Goal: Task Accomplishment & Management: Manage account settings

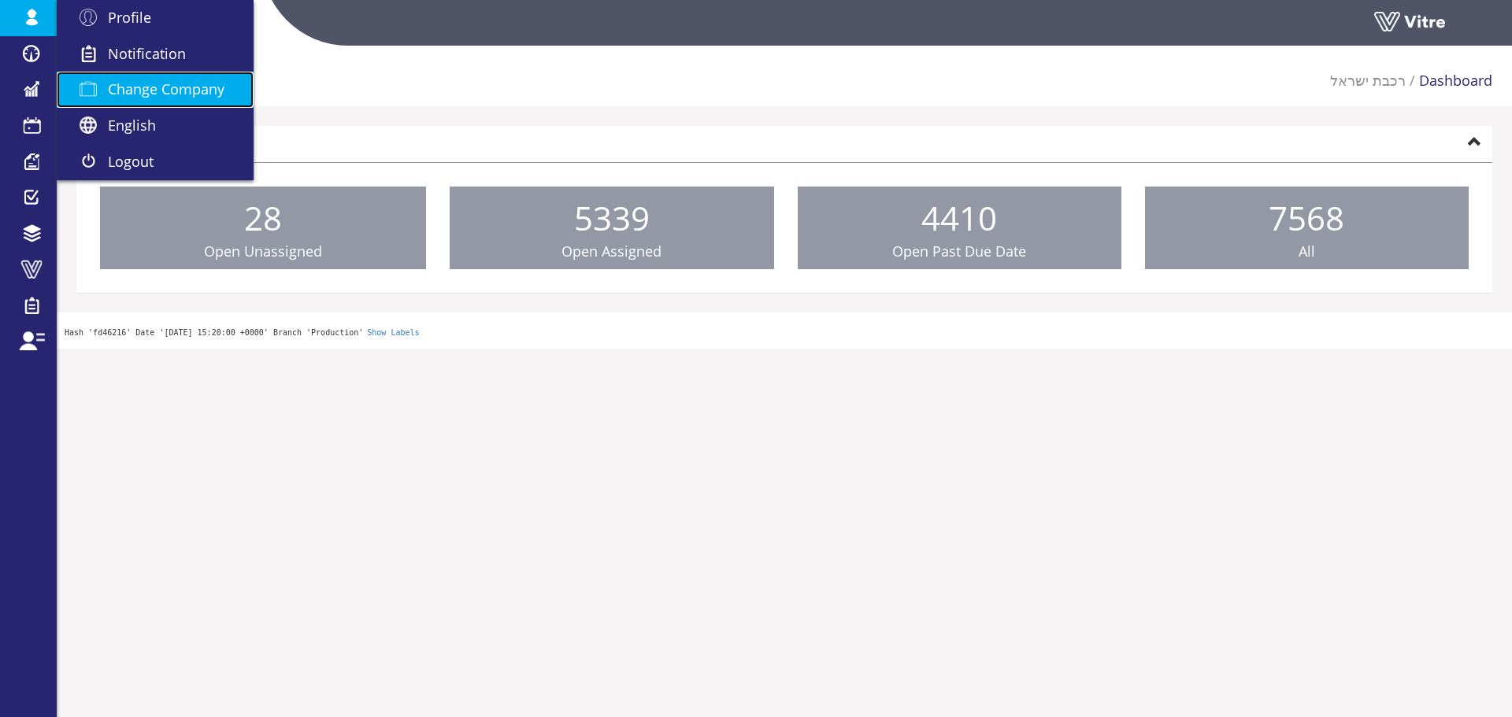
click at [113, 82] on span "Change Company" at bounding box center [166, 89] width 117 height 19
click at [120, 86] on span "Change Company" at bounding box center [166, 89] width 117 height 19
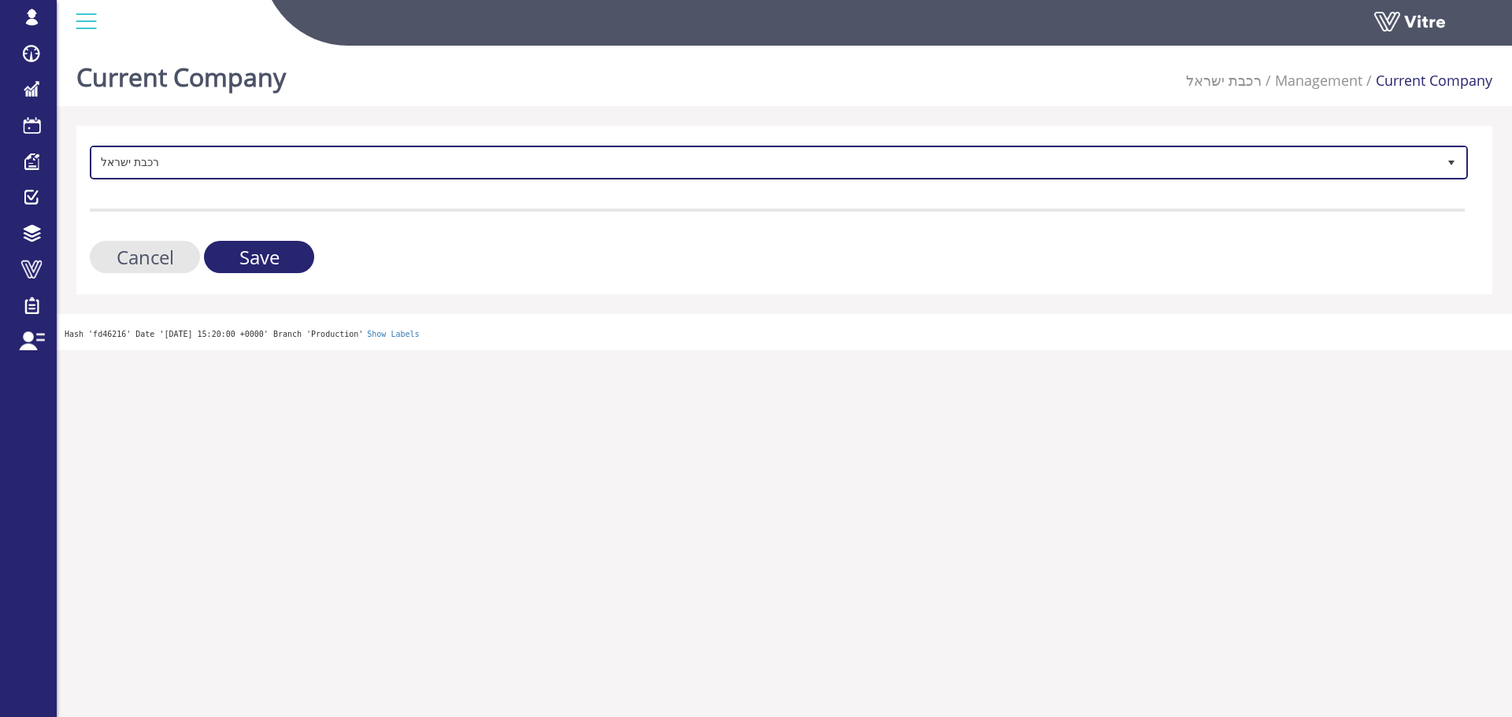
click at [247, 169] on span "רכבת ישראל" at bounding box center [764, 162] width 1345 height 28
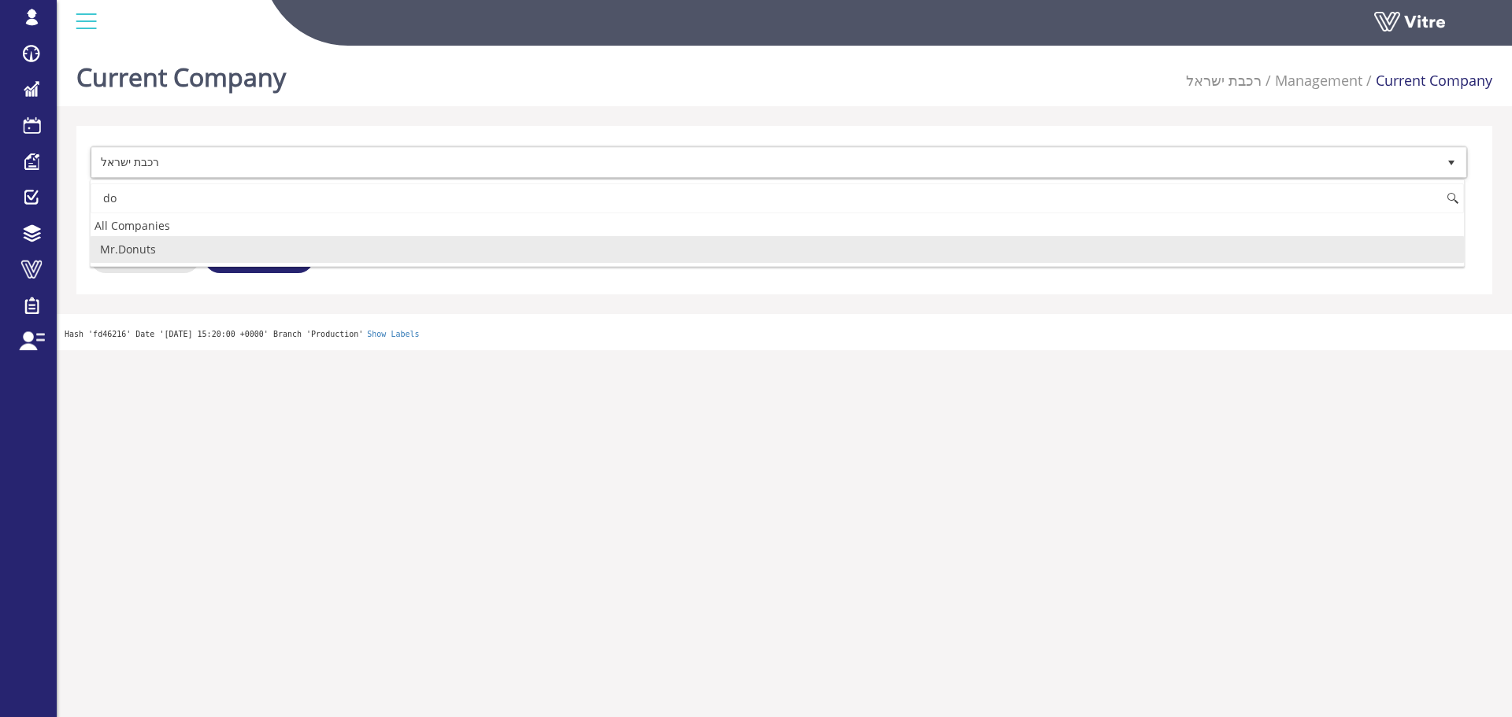
click at [176, 250] on li "Mr.Donuts" at bounding box center [777, 249] width 1373 height 27
type input "do"
click at [245, 264] on input "Save" at bounding box center [259, 257] width 110 height 32
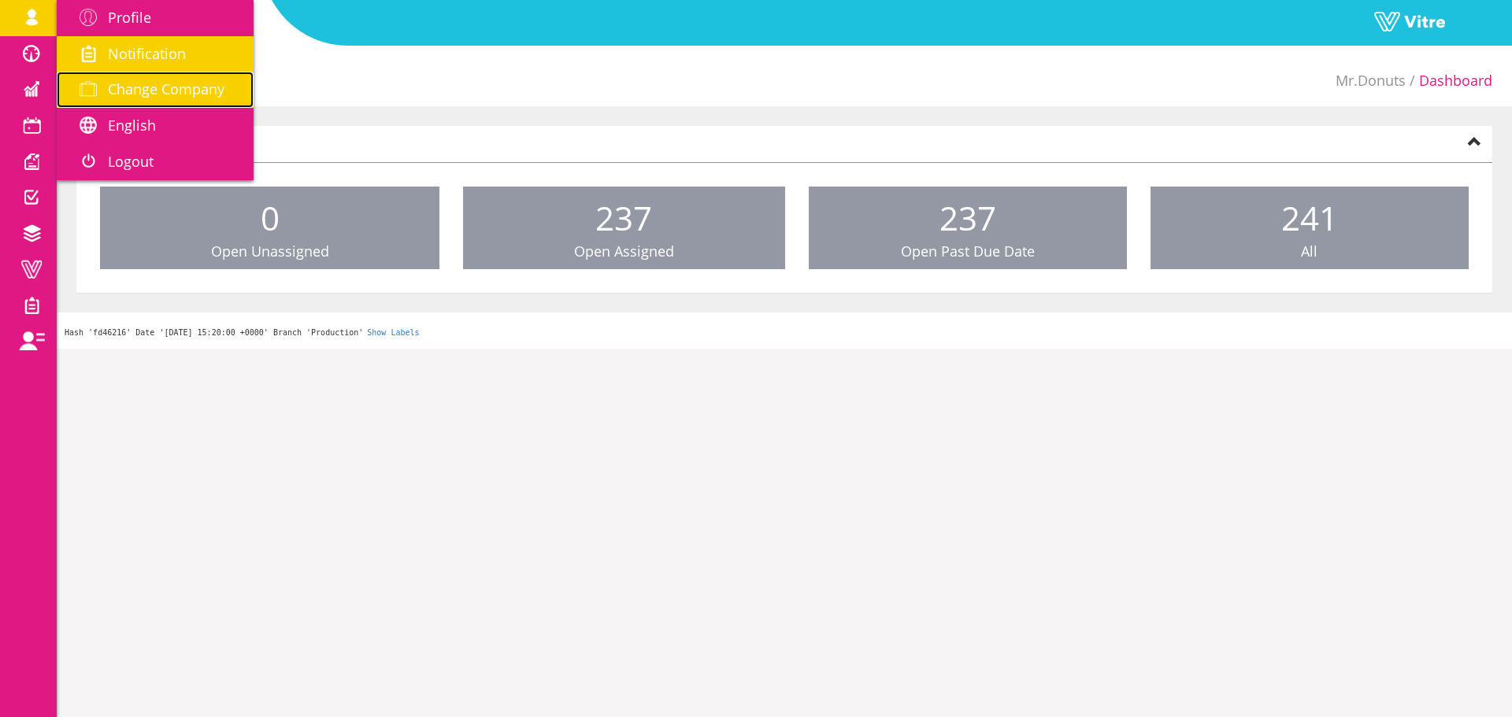
drag, startPoint x: 120, startPoint y: 95, endPoint x: 162, endPoint y: 64, distance: 52.5
click at [120, 95] on span "Change Company" at bounding box center [166, 89] width 117 height 19
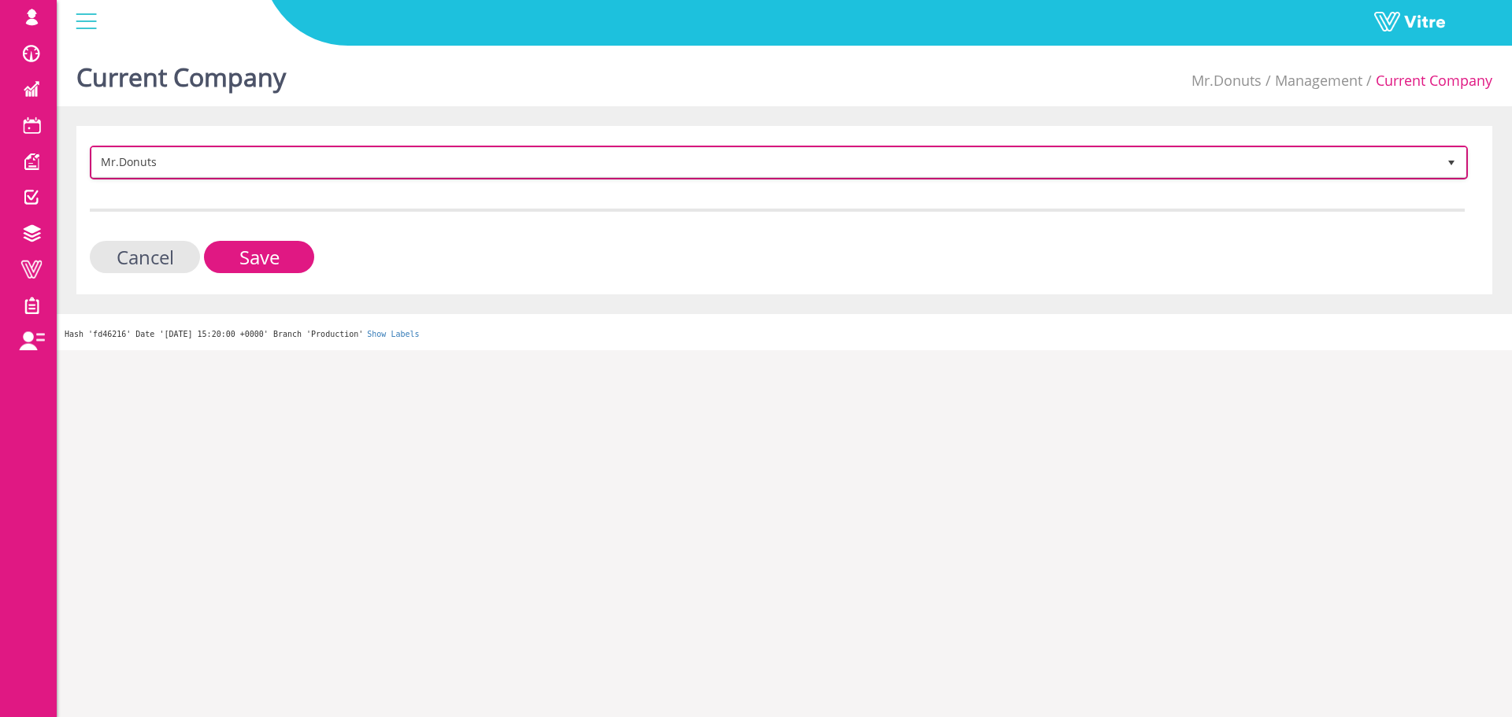
click at [208, 172] on span "Mr.Donuts" at bounding box center [764, 162] width 1345 height 28
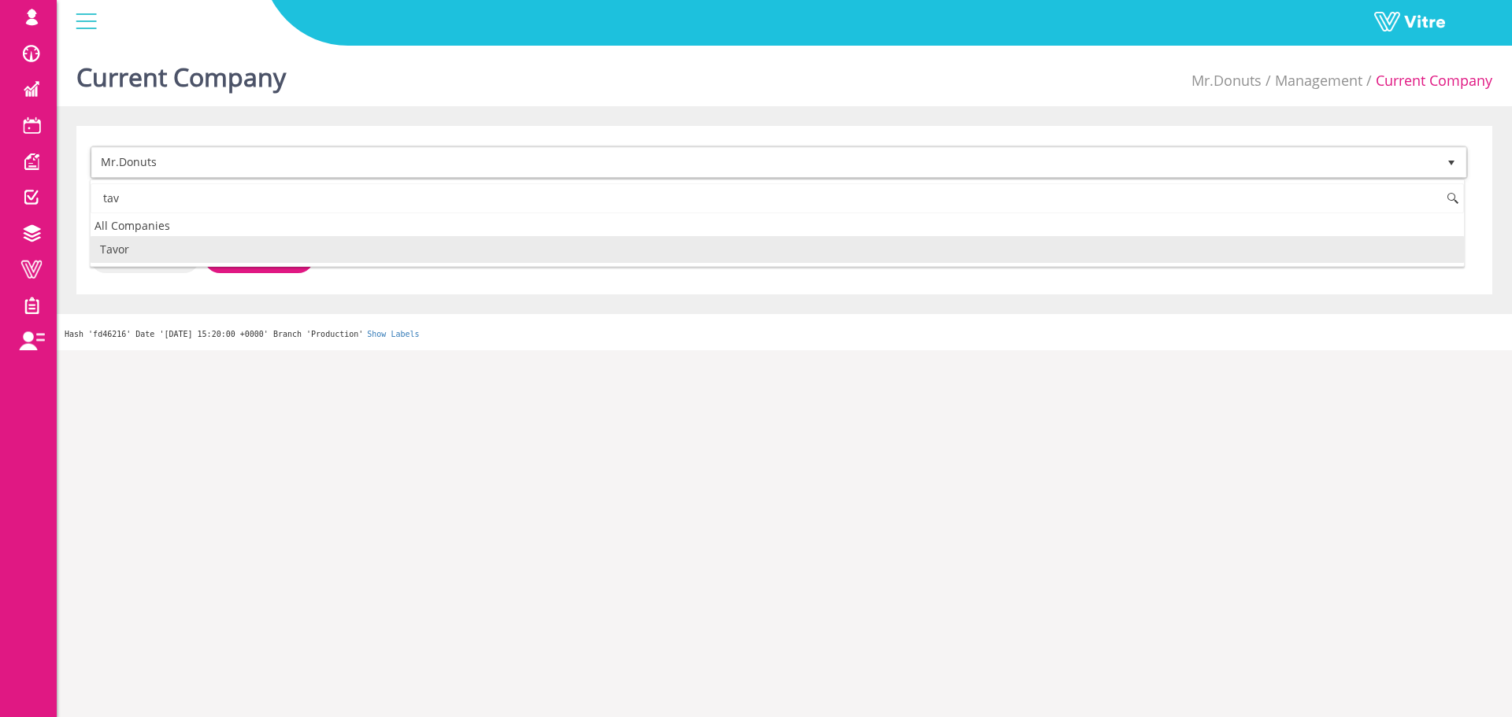
click at [182, 252] on li "Tavor" at bounding box center [777, 249] width 1373 height 27
type input "tav"
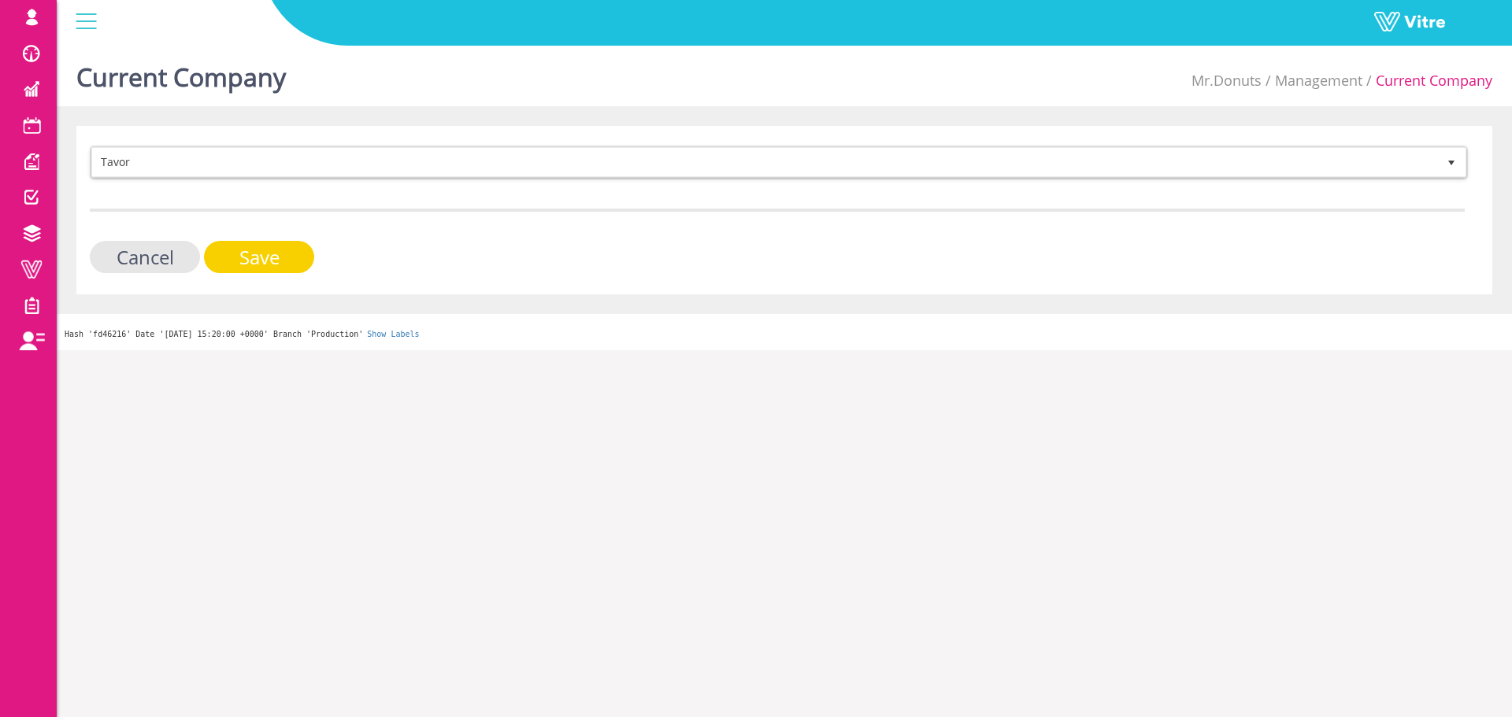
click at [223, 252] on input "Save" at bounding box center [259, 257] width 110 height 32
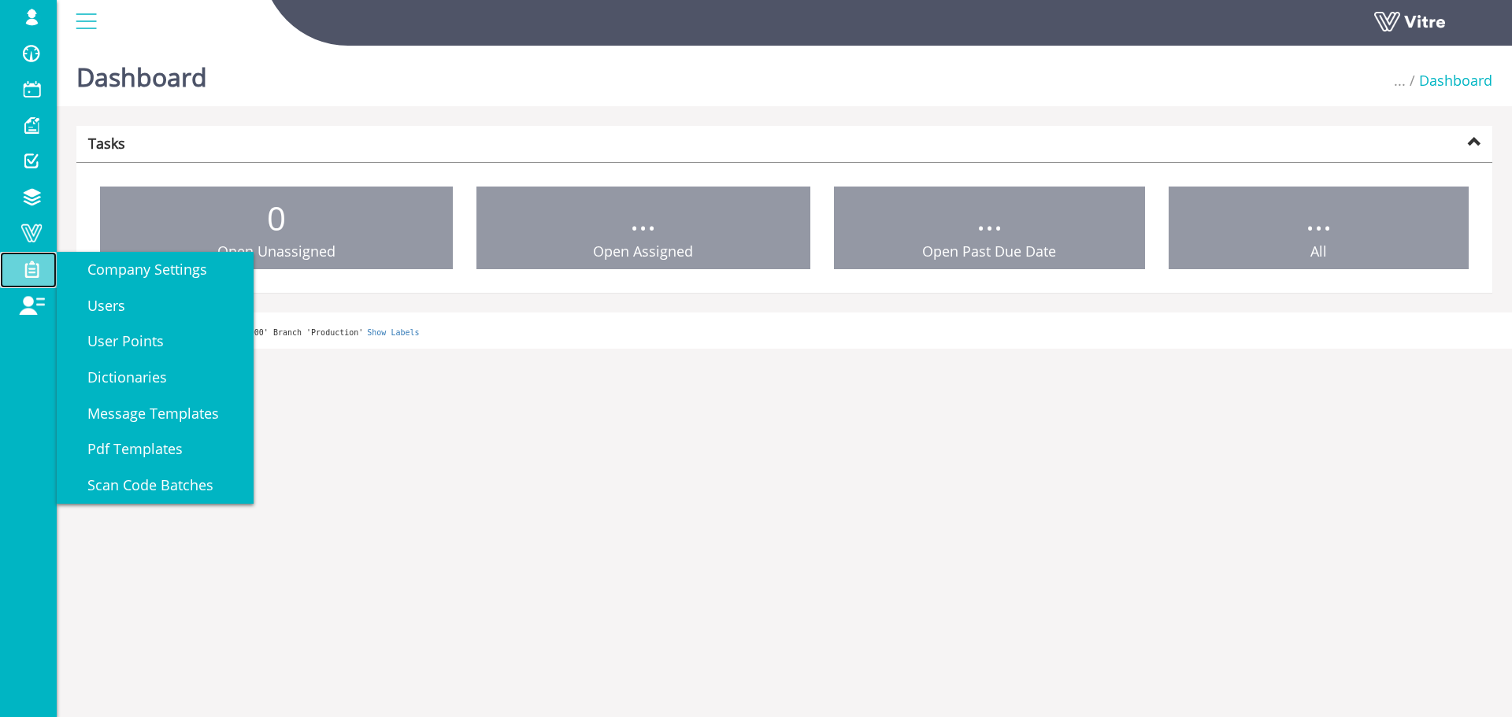
drag, startPoint x: 0, startPoint y: 0, endPoint x: 37, endPoint y: 259, distance: 261.7
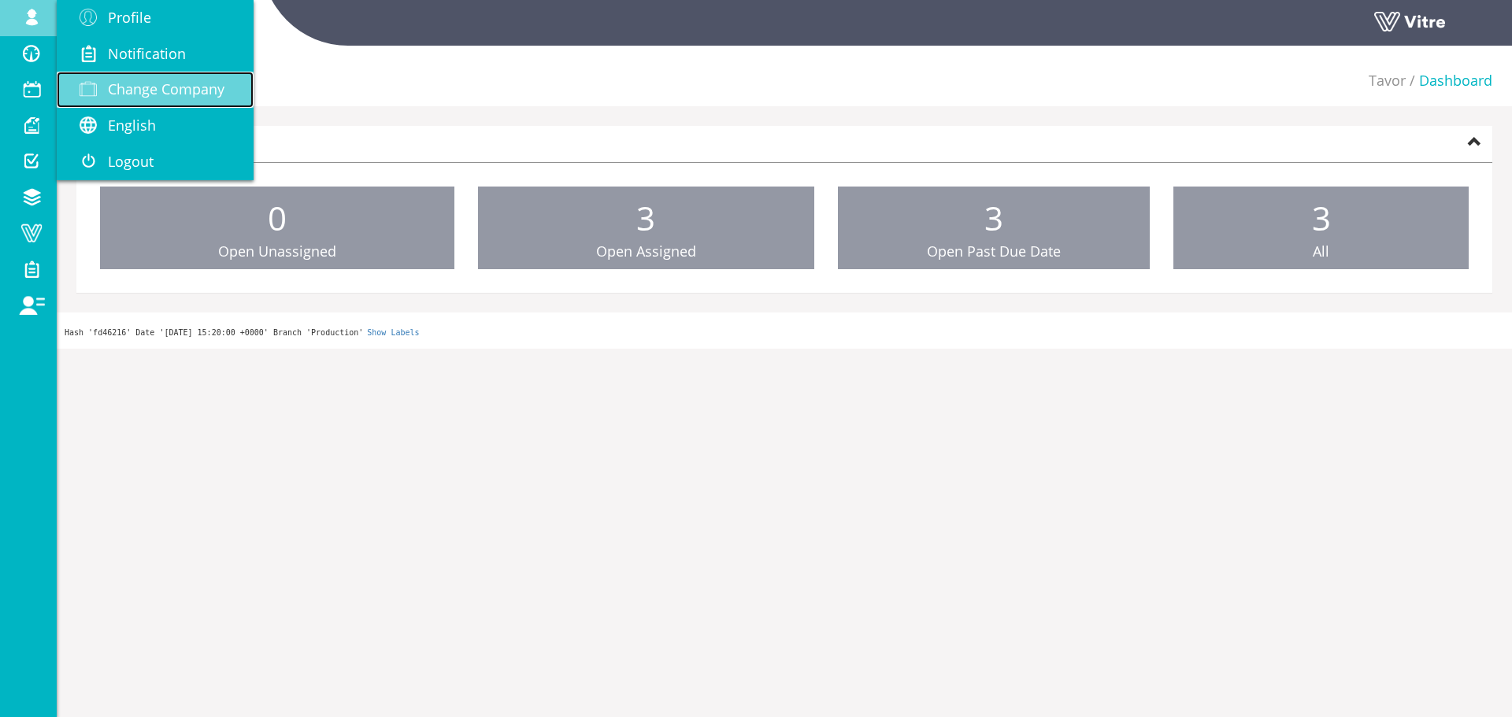
click at [161, 90] on span "Change Company" at bounding box center [166, 89] width 117 height 19
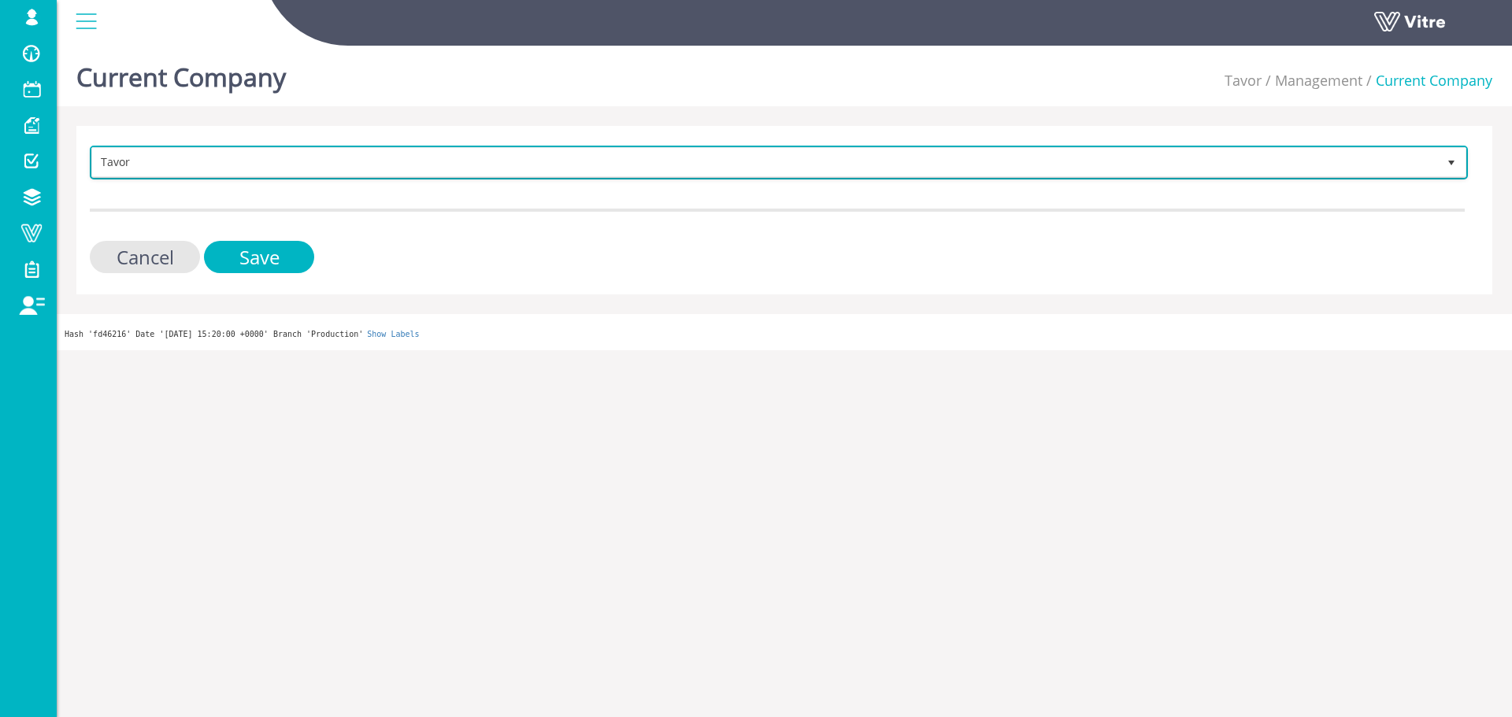
click at [489, 152] on span "Tavor" at bounding box center [764, 162] width 1345 height 28
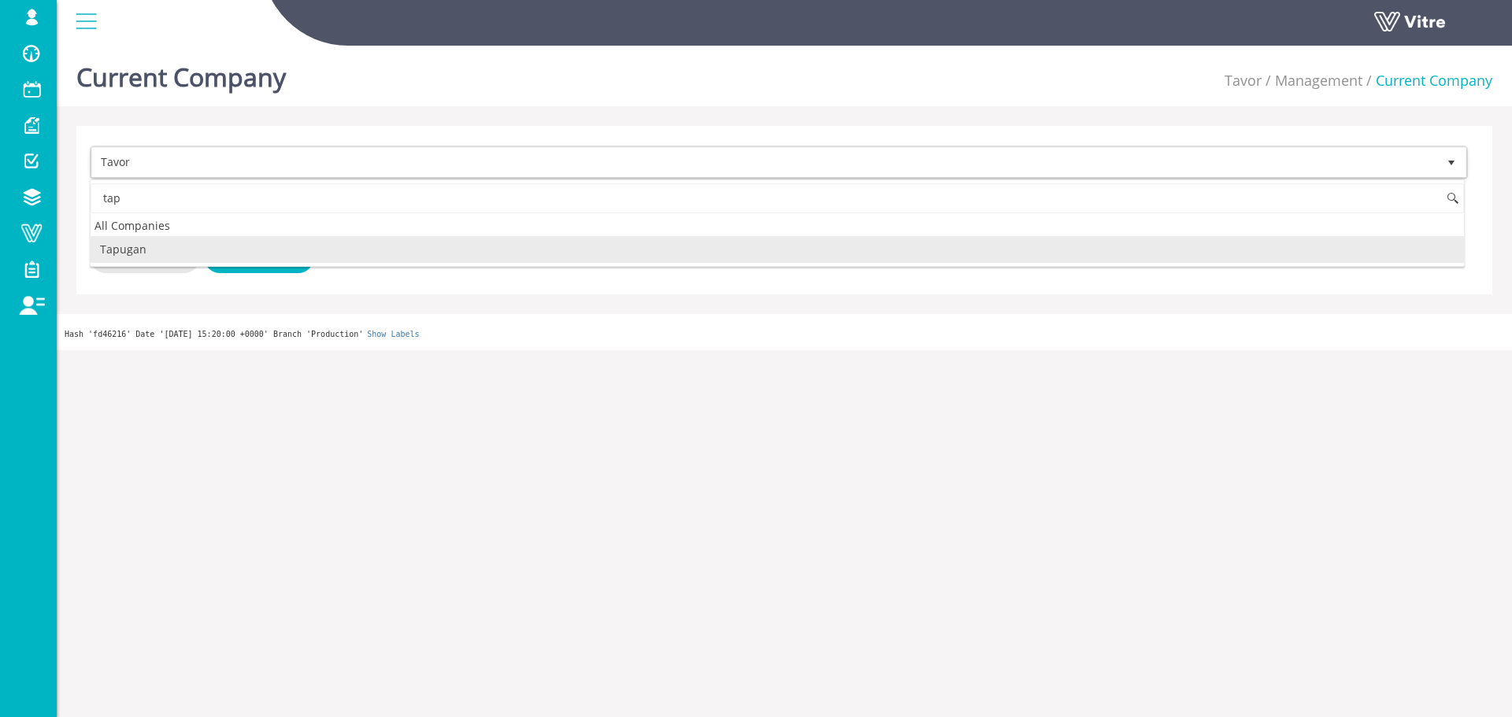
click at [161, 255] on li "Tapugan" at bounding box center [777, 249] width 1373 height 27
type input "tap"
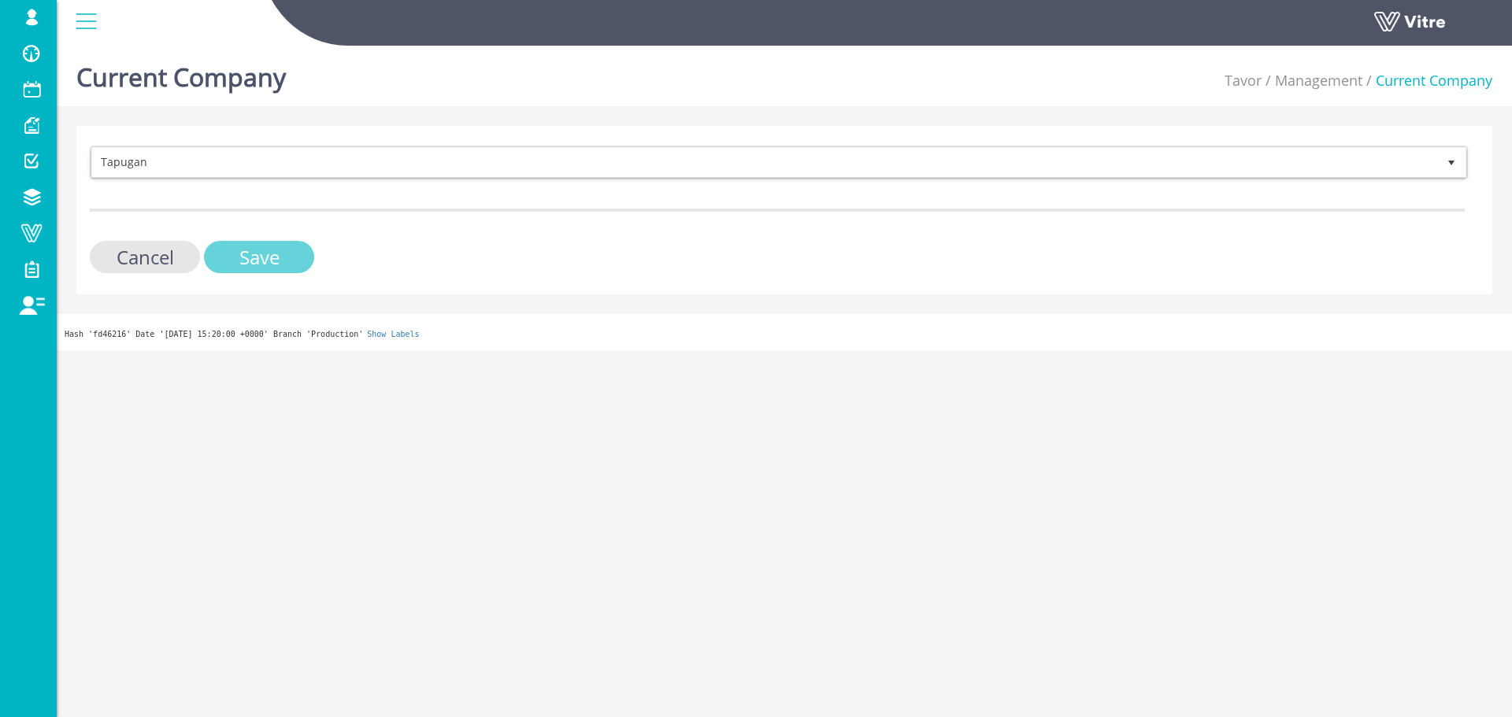
click at [222, 260] on input "Save" at bounding box center [259, 257] width 110 height 32
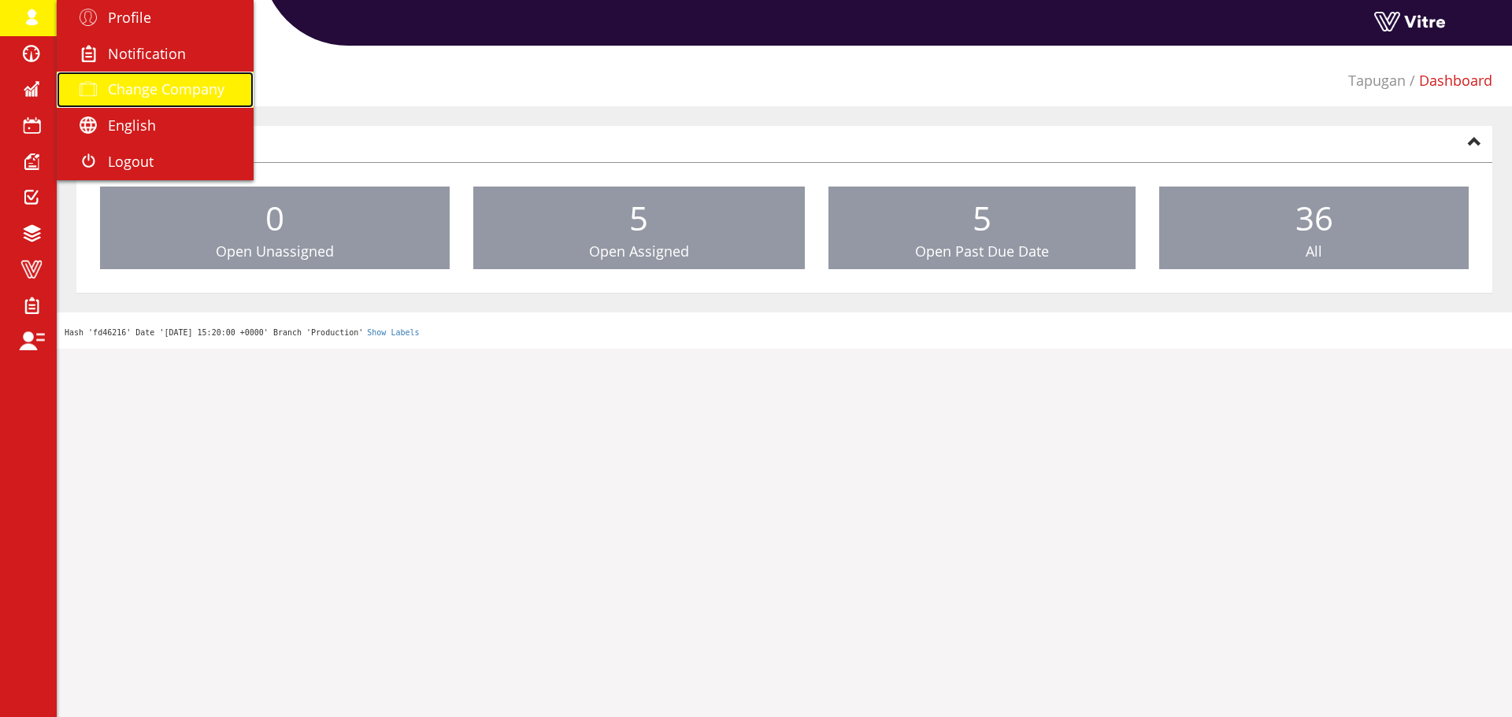
click at [110, 89] on span "Change Company" at bounding box center [166, 89] width 117 height 19
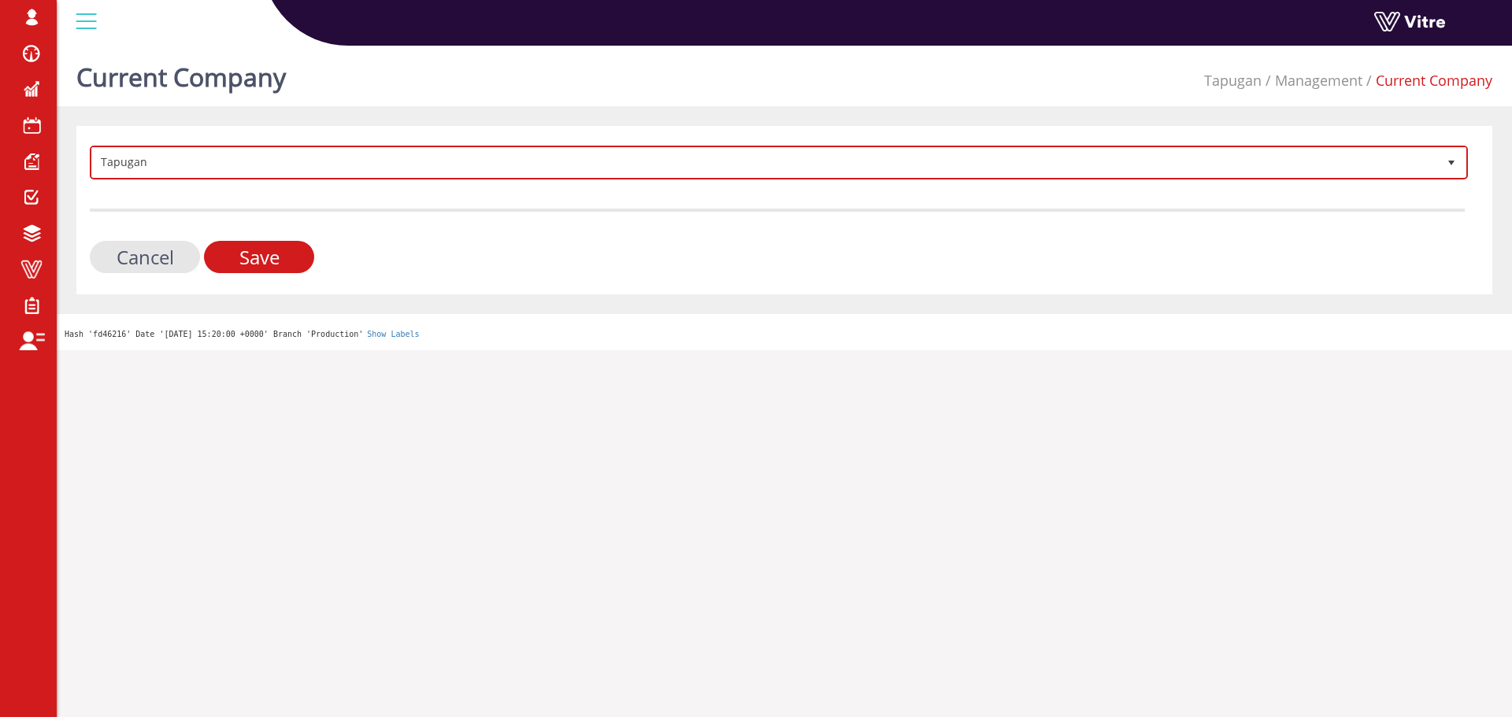
click at [883, 171] on span "Tapugan" at bounding box center [764, 162] width 1345 height 28
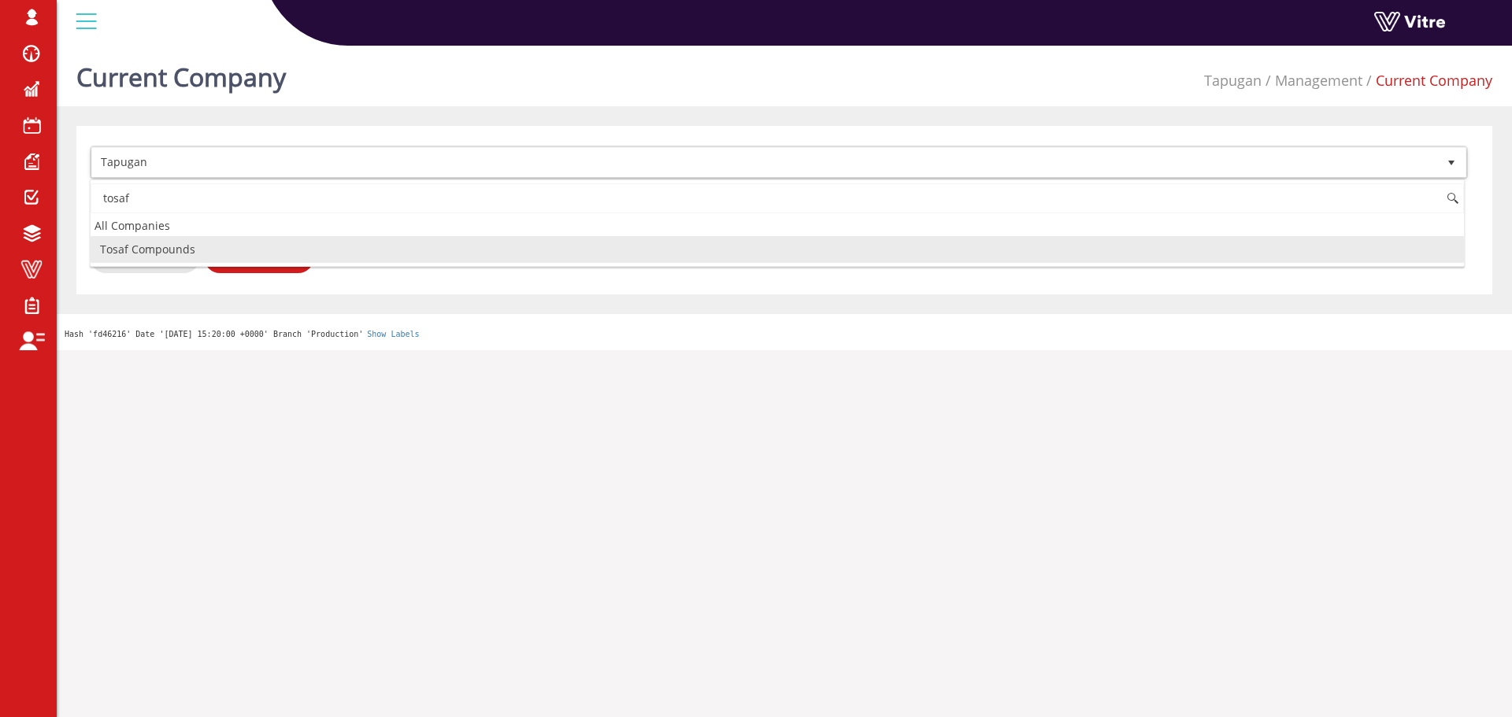
click at [202, 247] on li "Tosaf Compounds" at bounding box center [777, 249] width 1373 height 27
type input "tosaf"
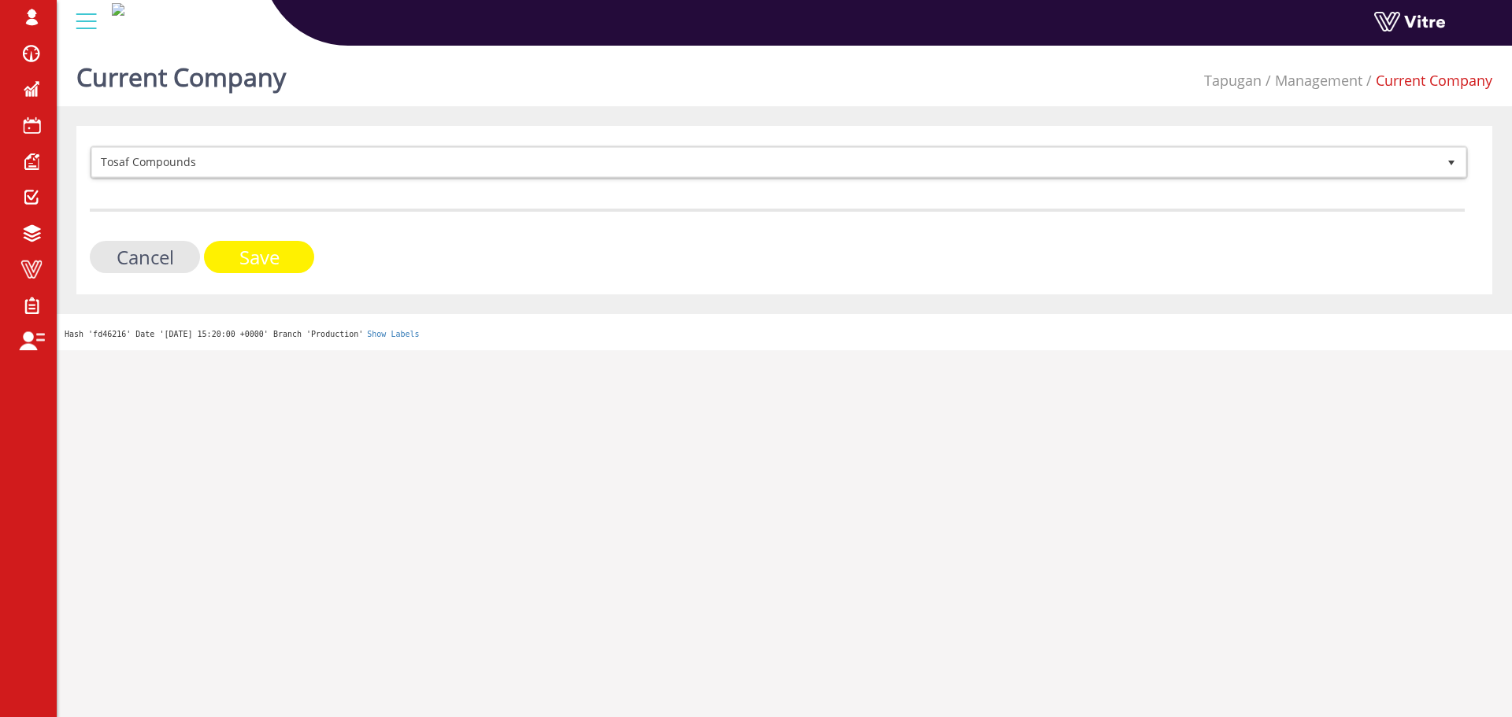
click at [235, 257] on input "Save" at bounding box center [259, 257] width 110 height 32
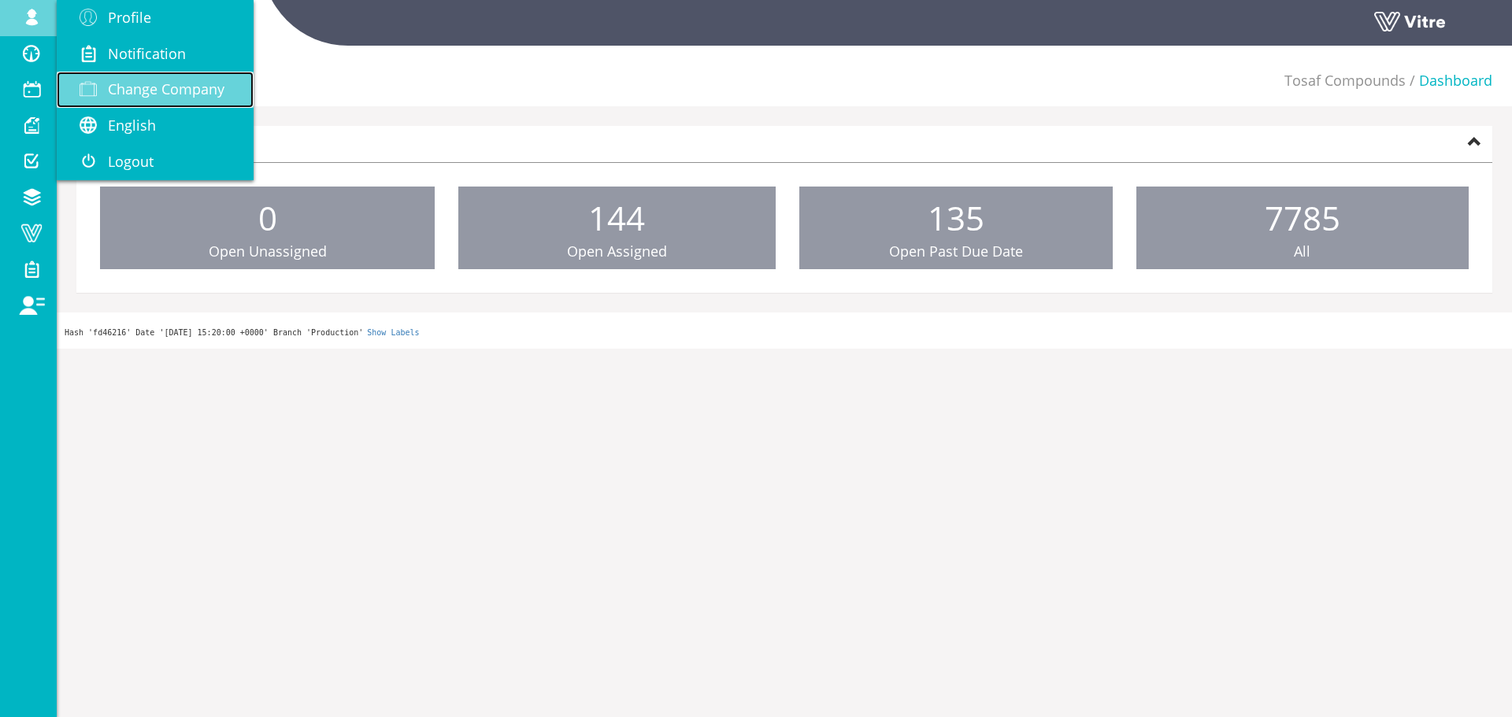
click at [149, 77] on link "Change Company" at bounding box center [155, 90] width 197 height 36
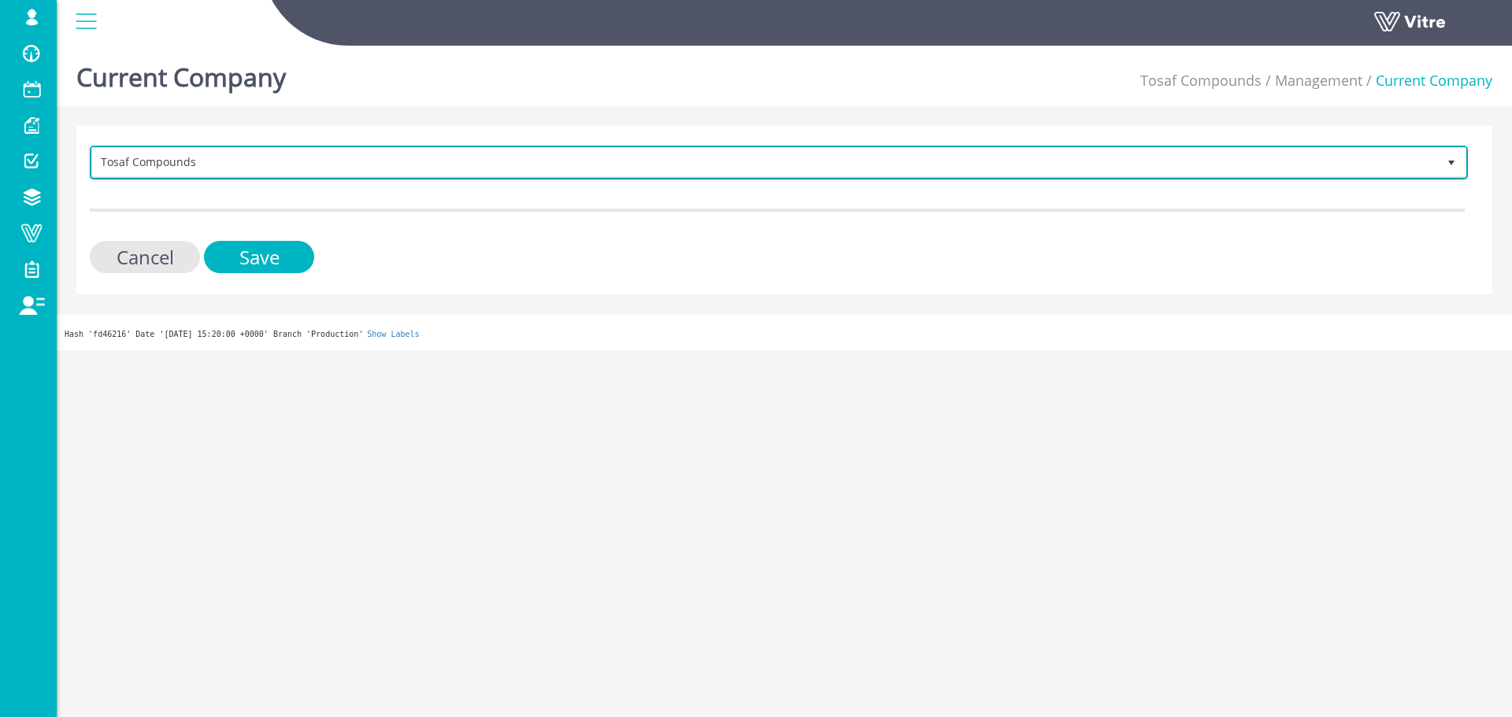
click at [209, 152] on span "Tosaf Compounds" at bounding box center [764, 162] width 1345 height 28
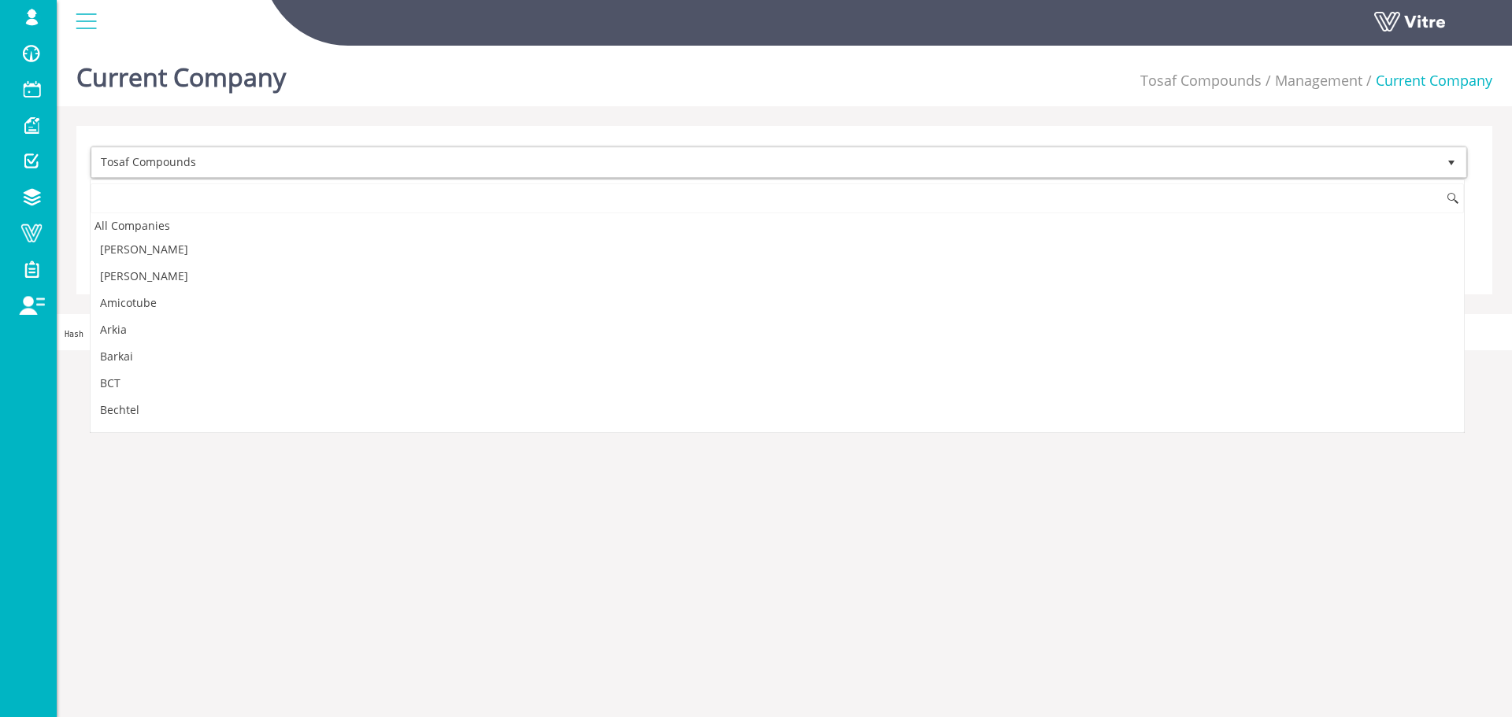
scroll to position [2056, 0]
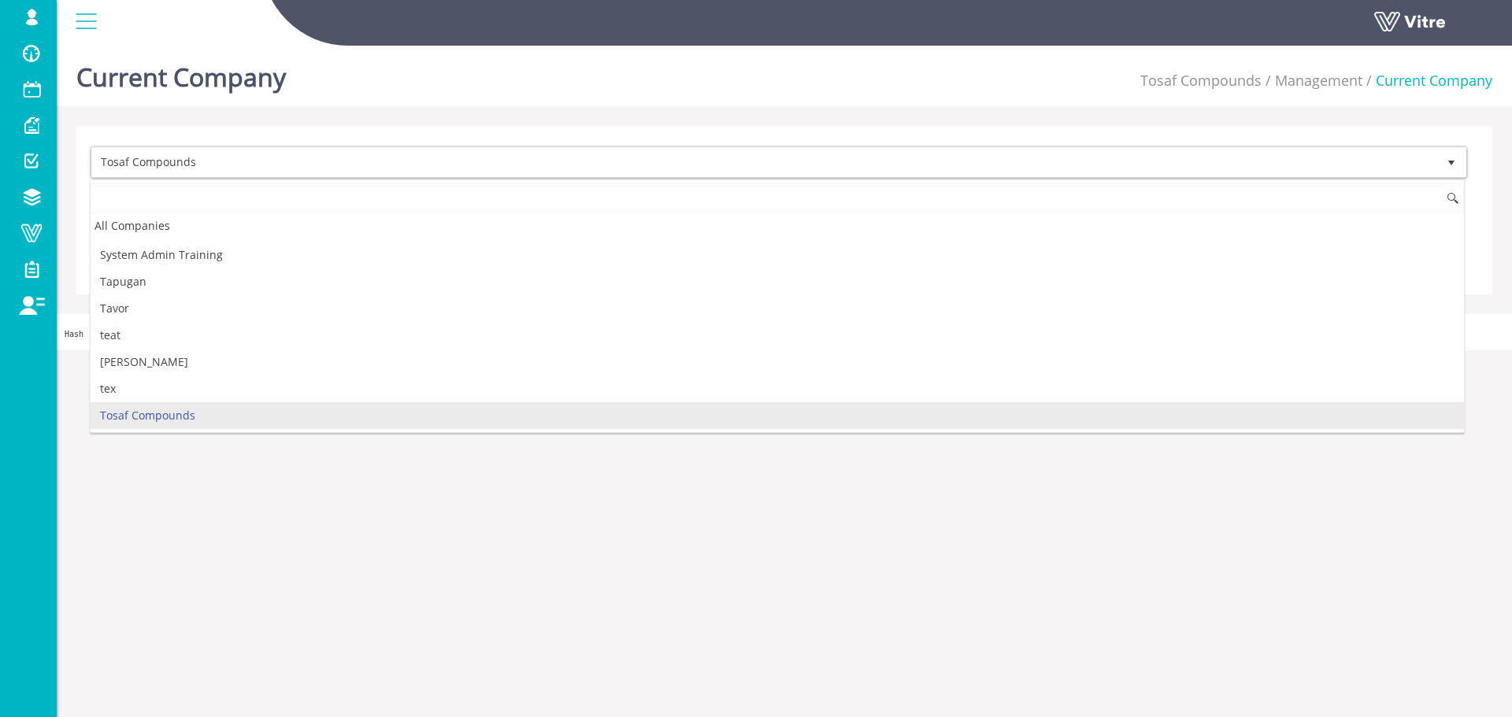
type input "p"
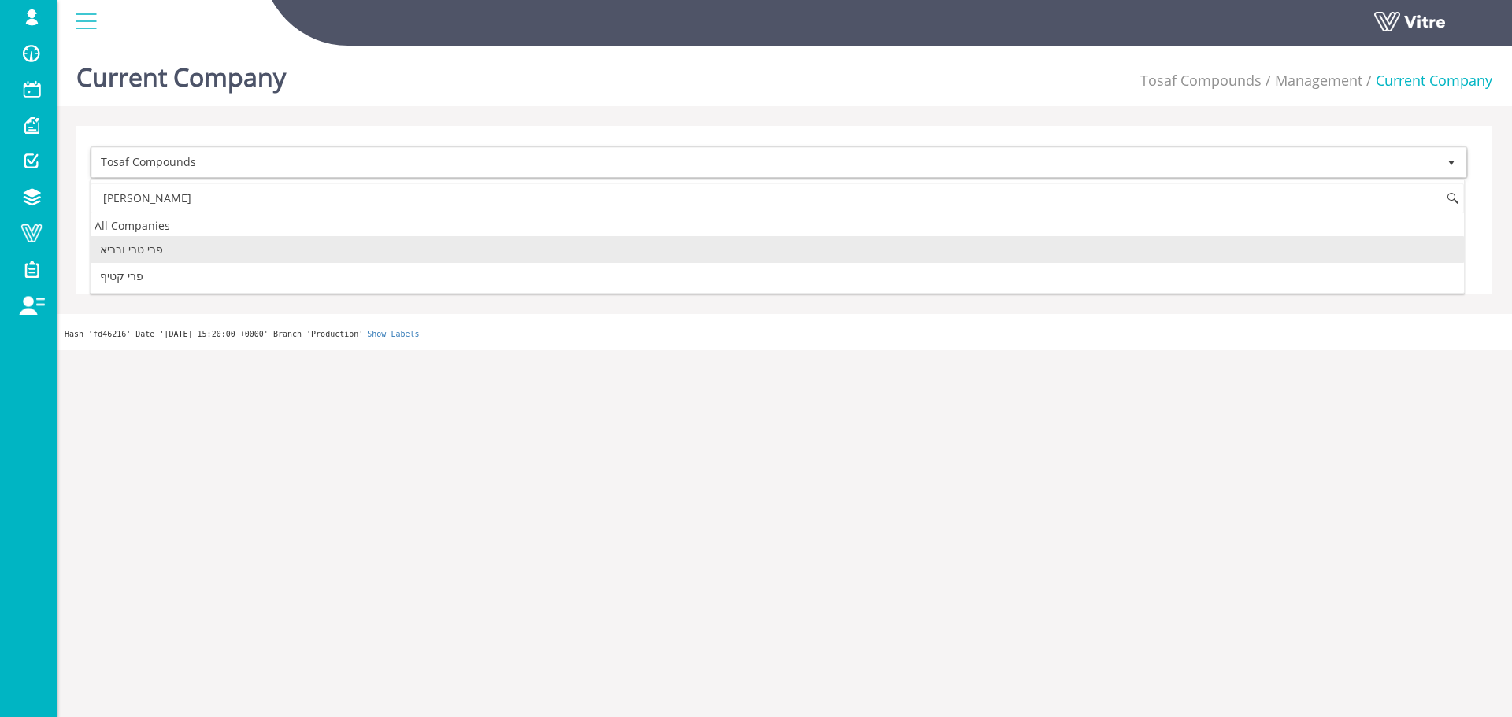
click at [261, 241] on li "פרי טרי ובריא" at bounding box center [777, 249] width 1373 height 27
type input "פרי"
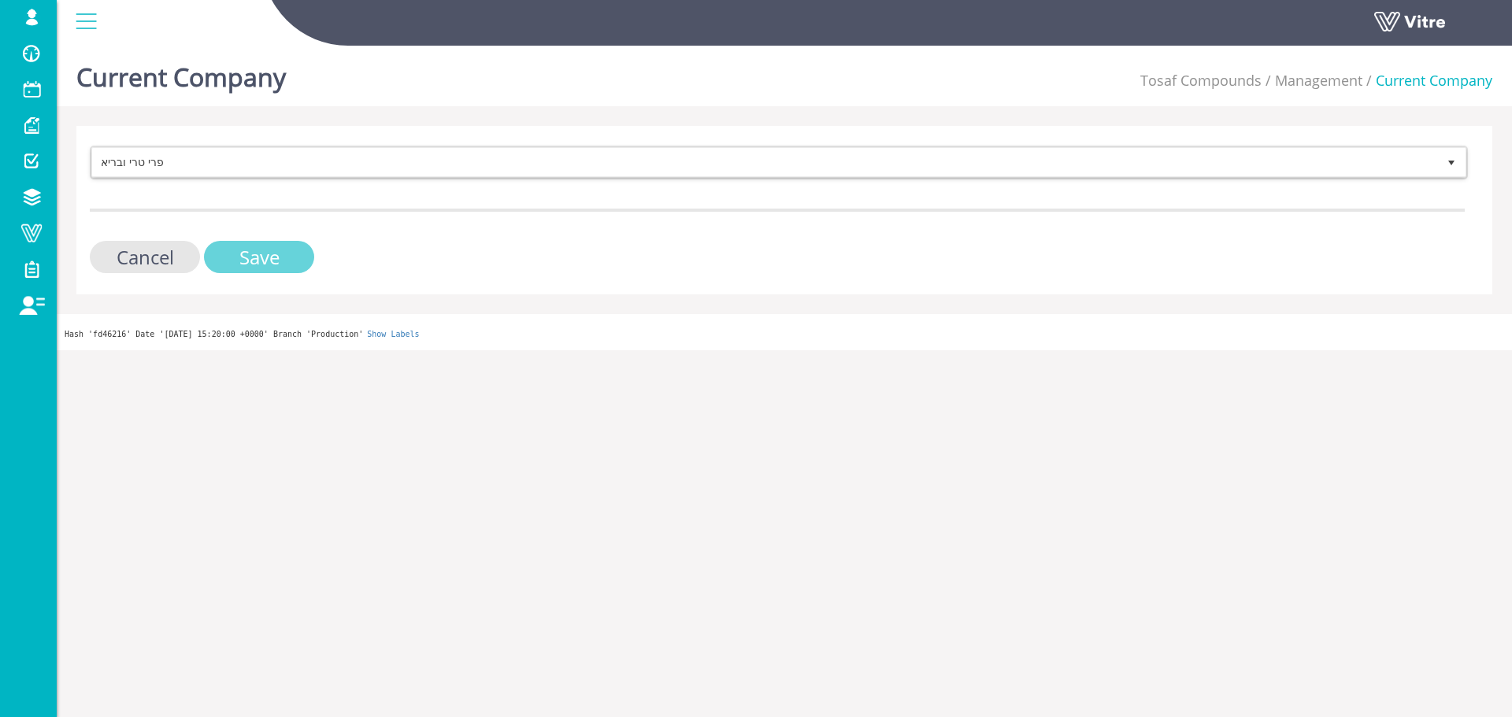
click at [257, 257] on input "Save" at bounding box center [259, 257] width 110 height 32
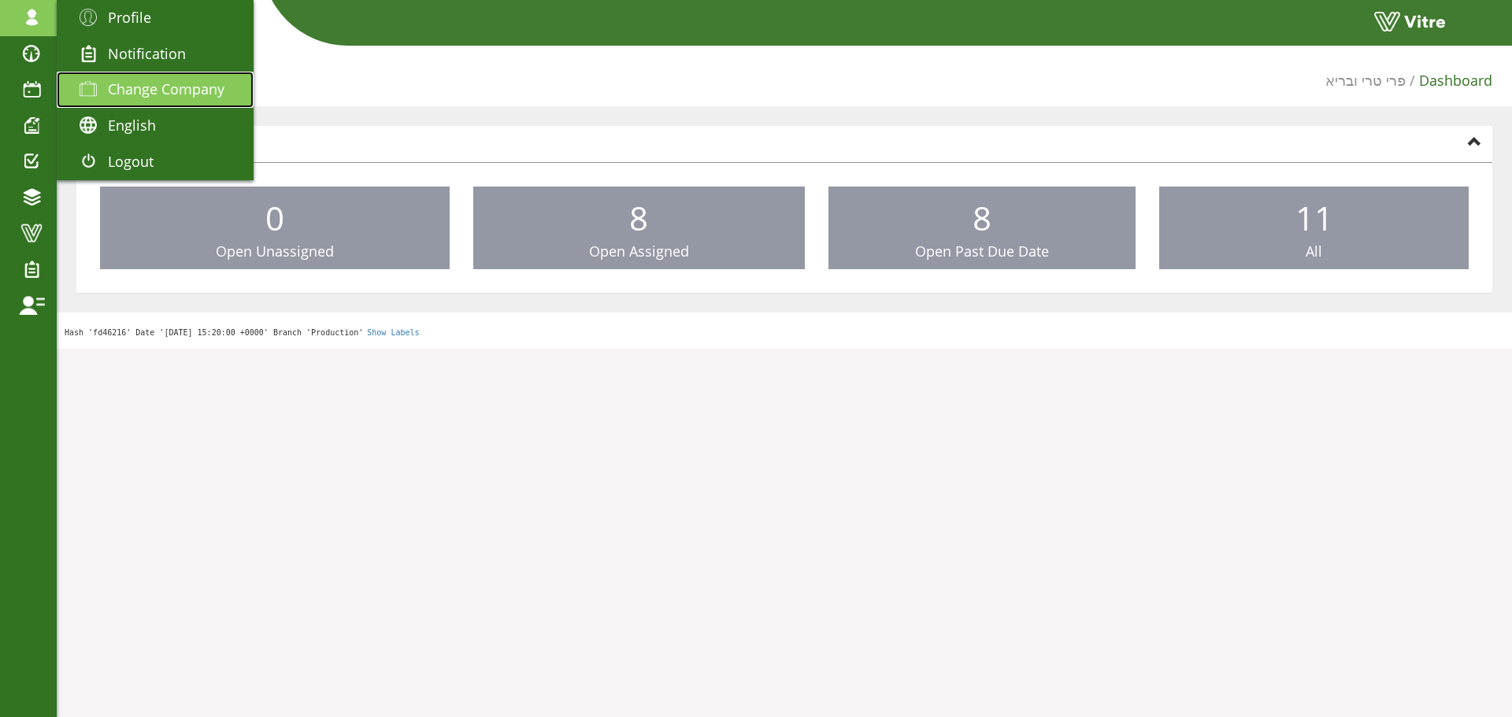
click at [120, 78] on link "Change Company" at bounding box center [155, 90] width 197 height 36
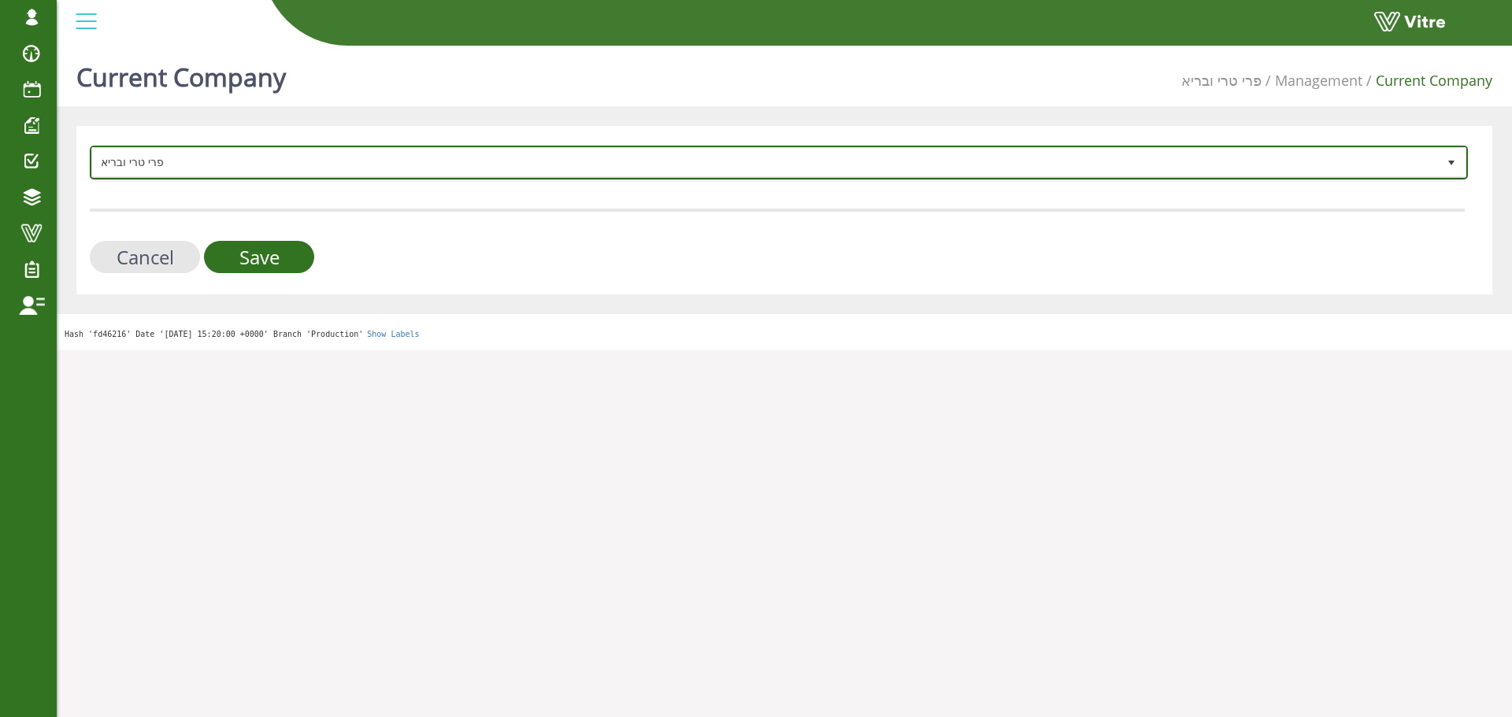
click at [309, 164] on span "פרי טרי ובריא" at bounding box center [764, 162] width 1345 height 28
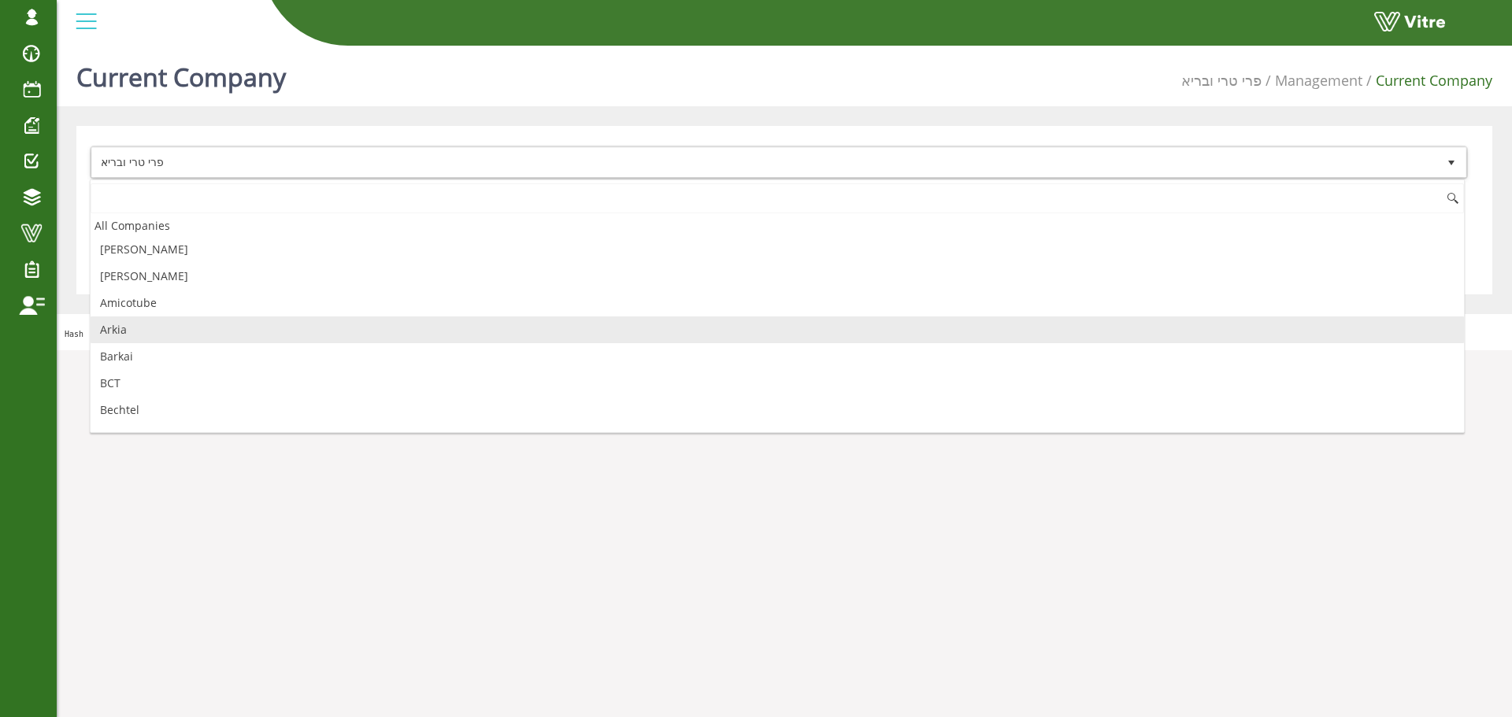
click at [191, 323] on li "Arkia" at bounding box center [777, 330] width 1373 height 27
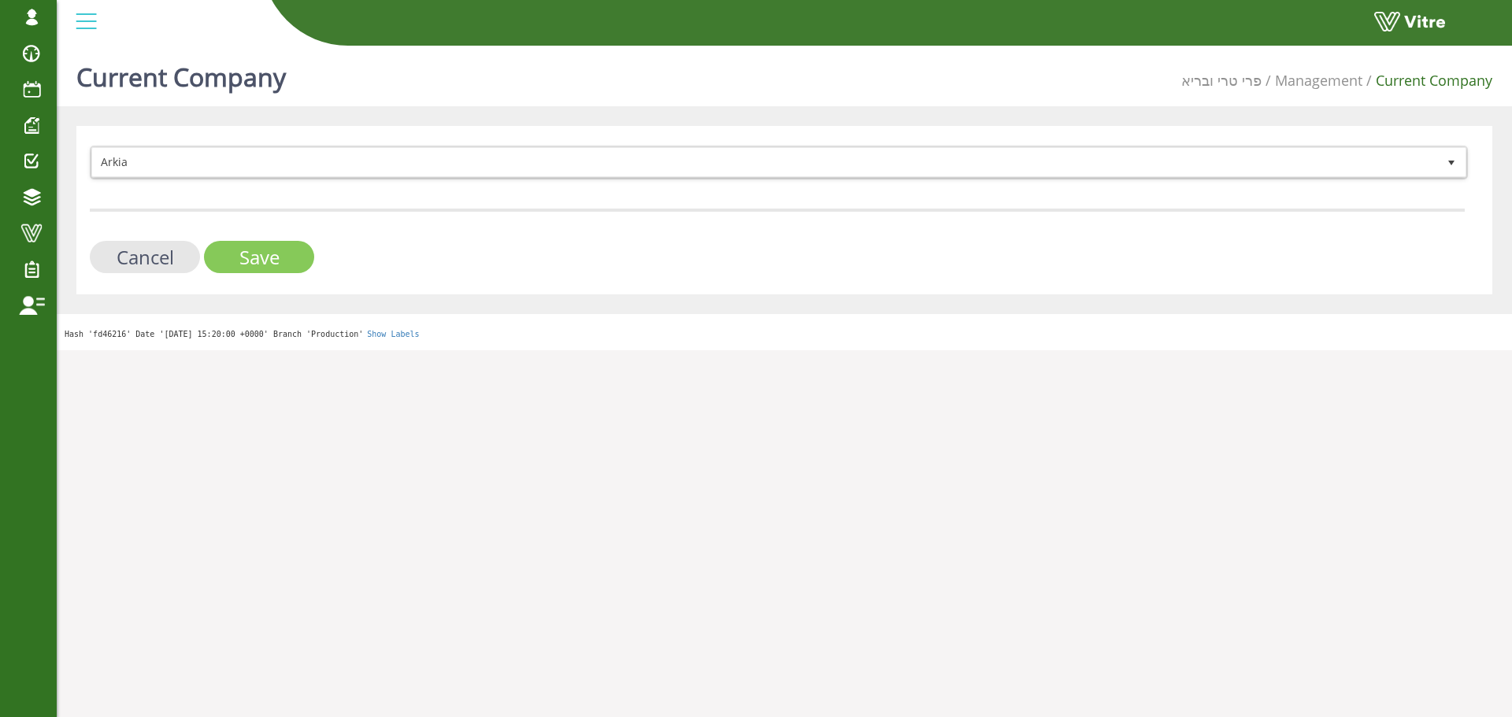
click at [243, 247] on input "Save" at bounding box center [259, 257] width 110 height 32
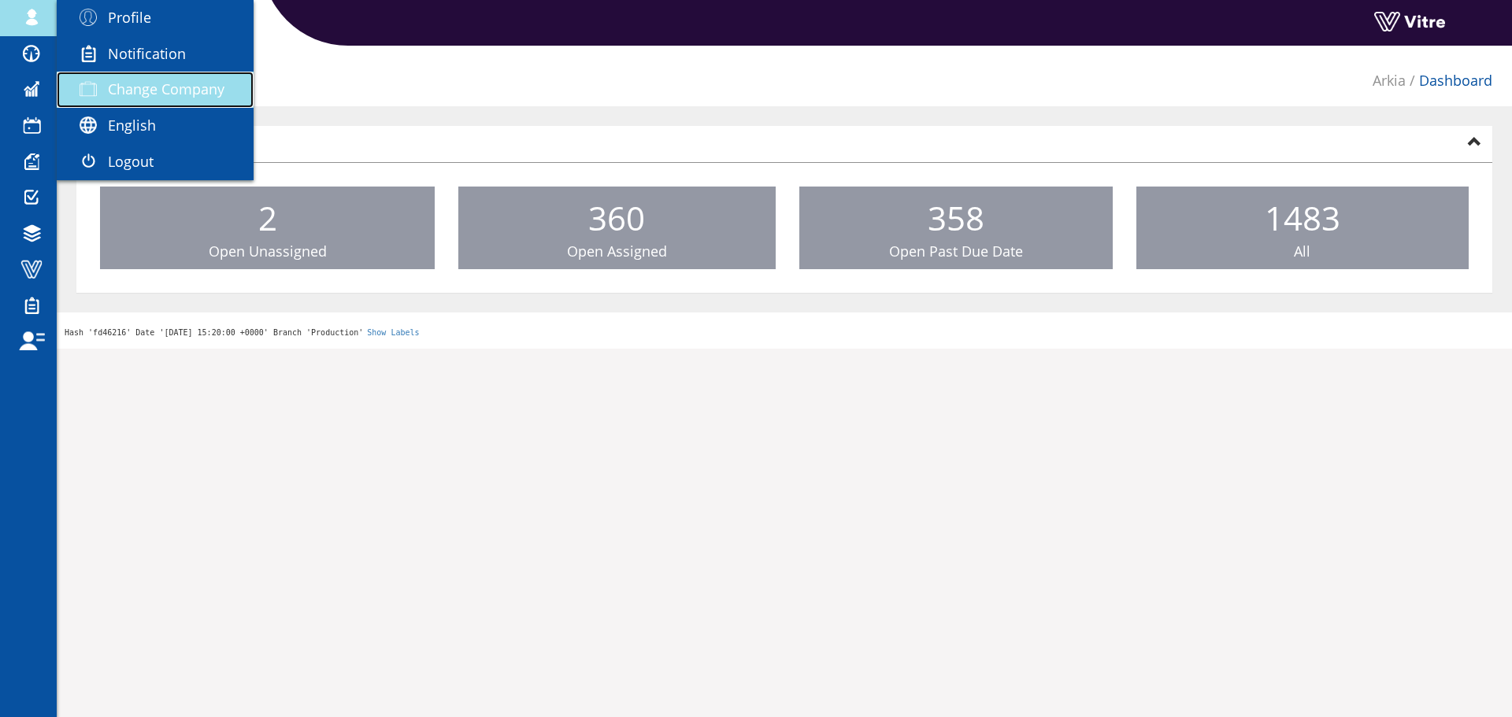
click at [98, 80] on span at bounding box center [88, 89] width 39 height 19
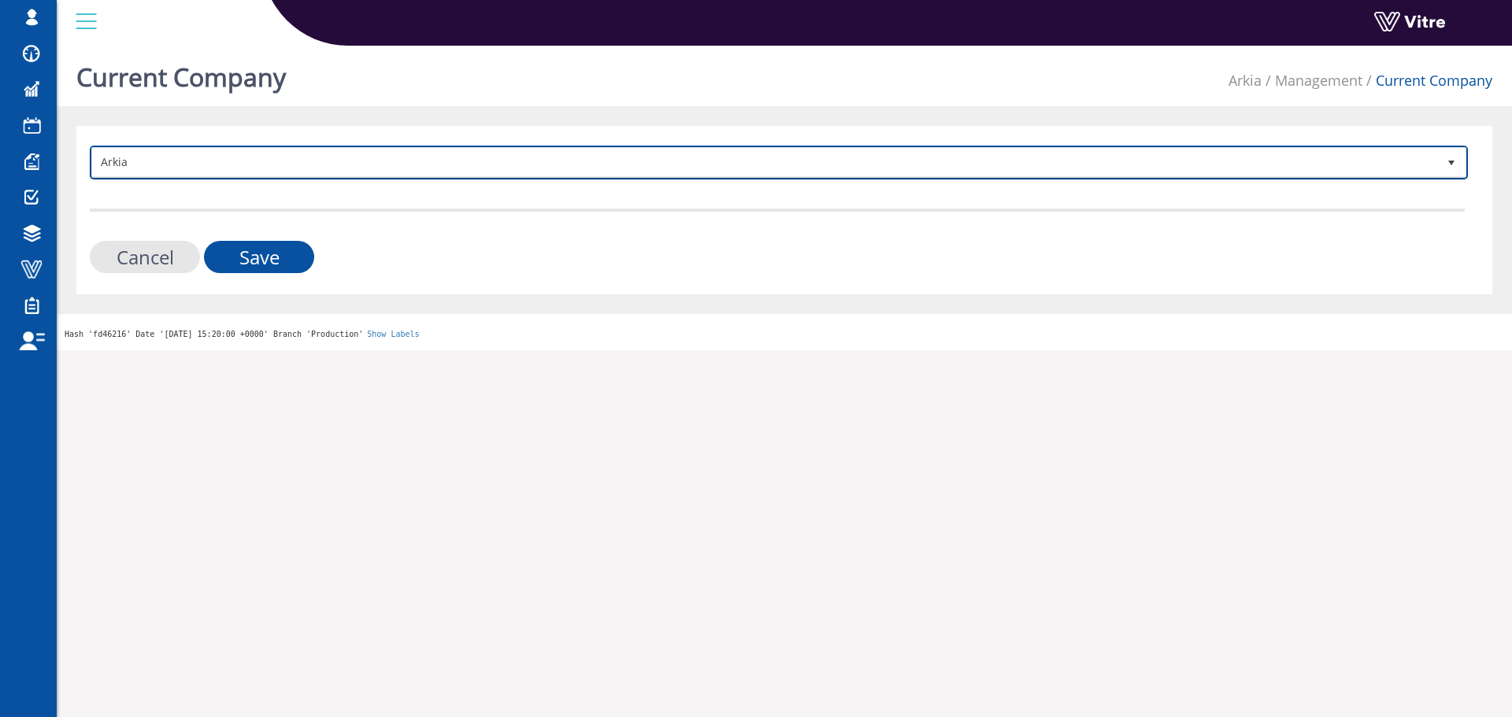
click at [375, 176] on span "Arkia" at bounding box center [764, 162] width 1345 height 28
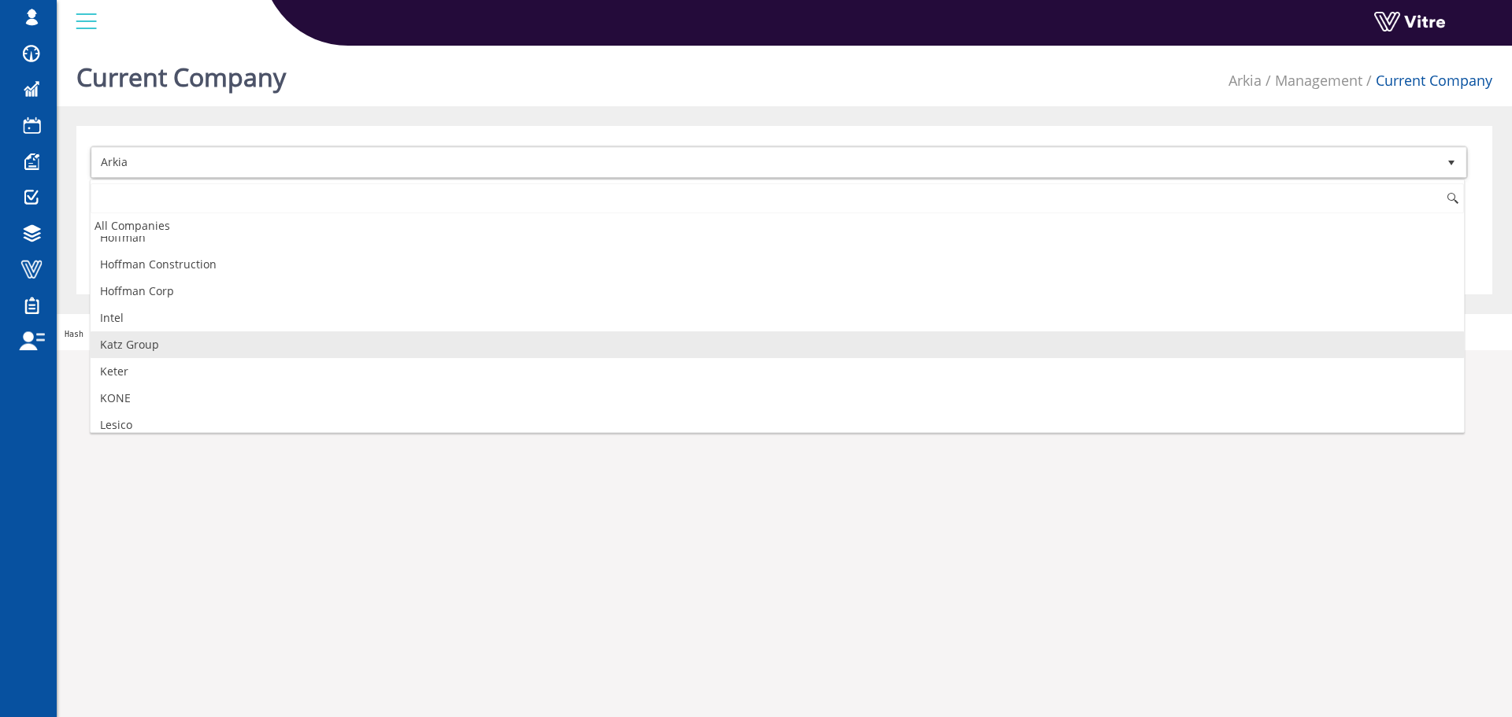
scroll to position [788, 0]
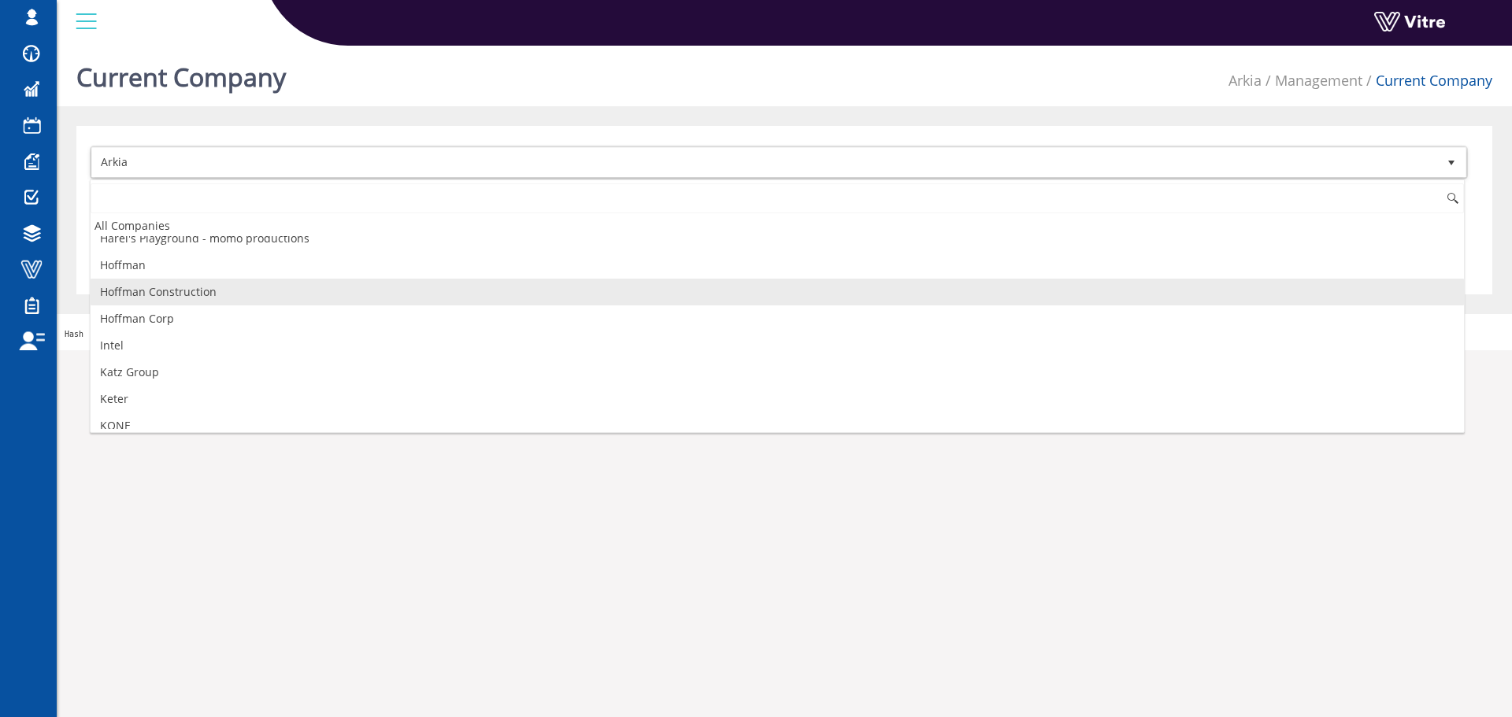
click at [221, 298] on li "Hoffman Construction" at bounding box center [777, 292] width 1373 height 27
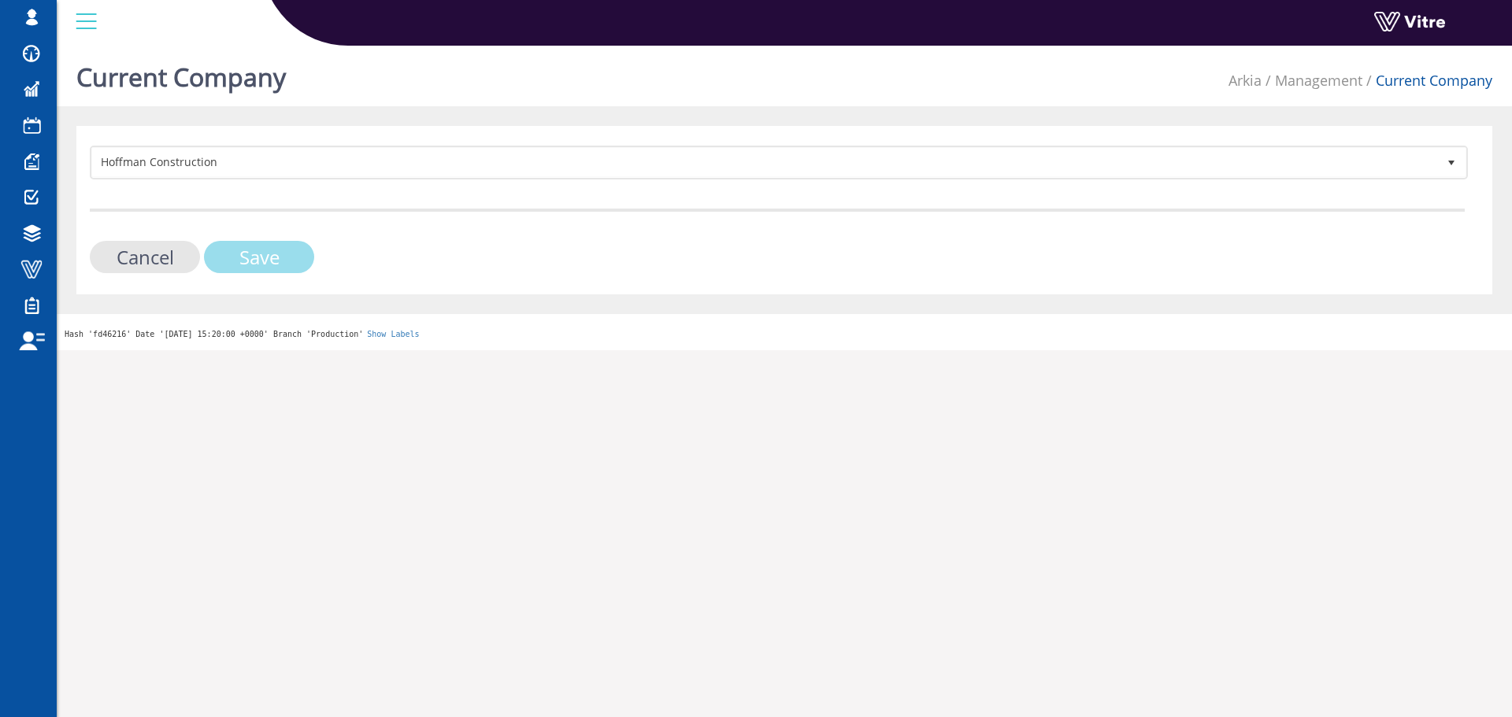
click at [261, 253] on input "Save" at bounding box center [259, 257] width 110 height 32
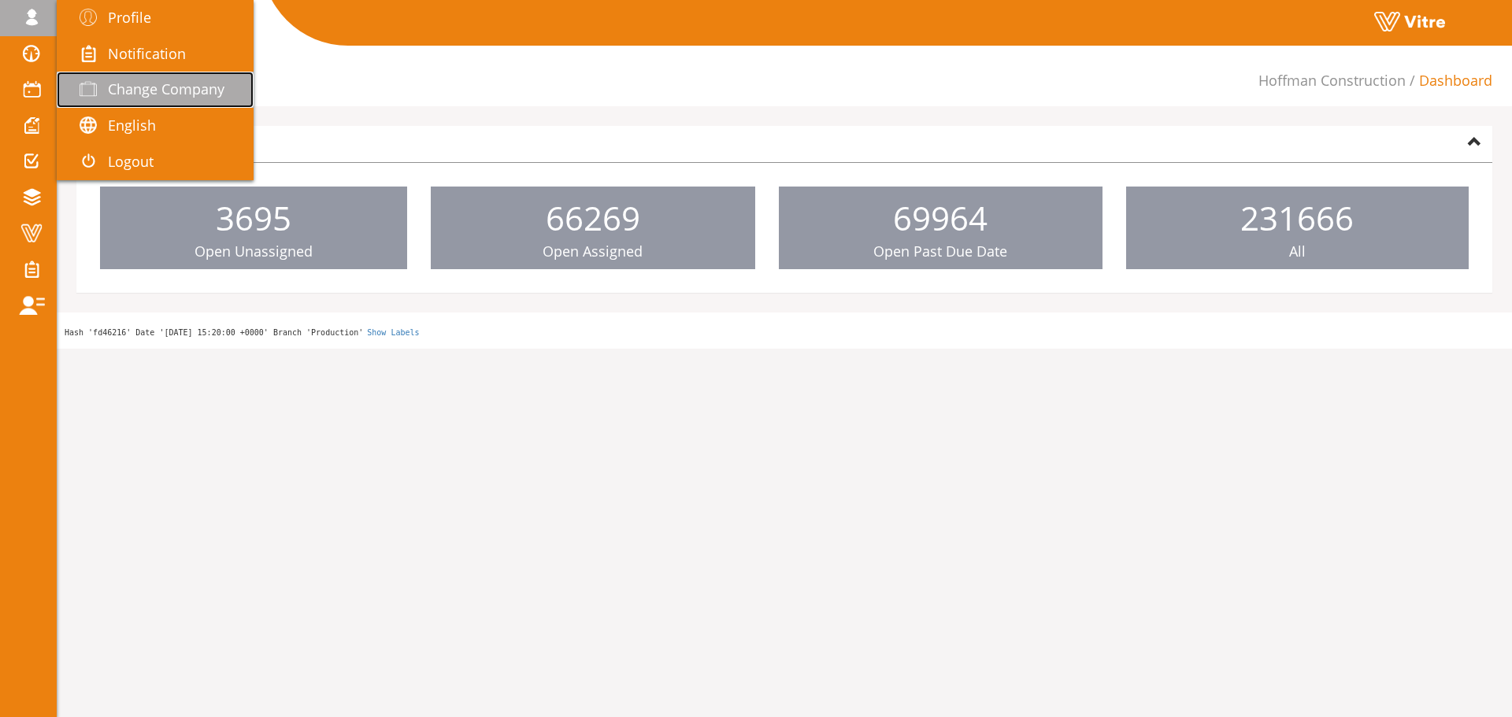
click at [128, 81] on span "Change Company" at bounding box center [166, 89] width 117 height 19
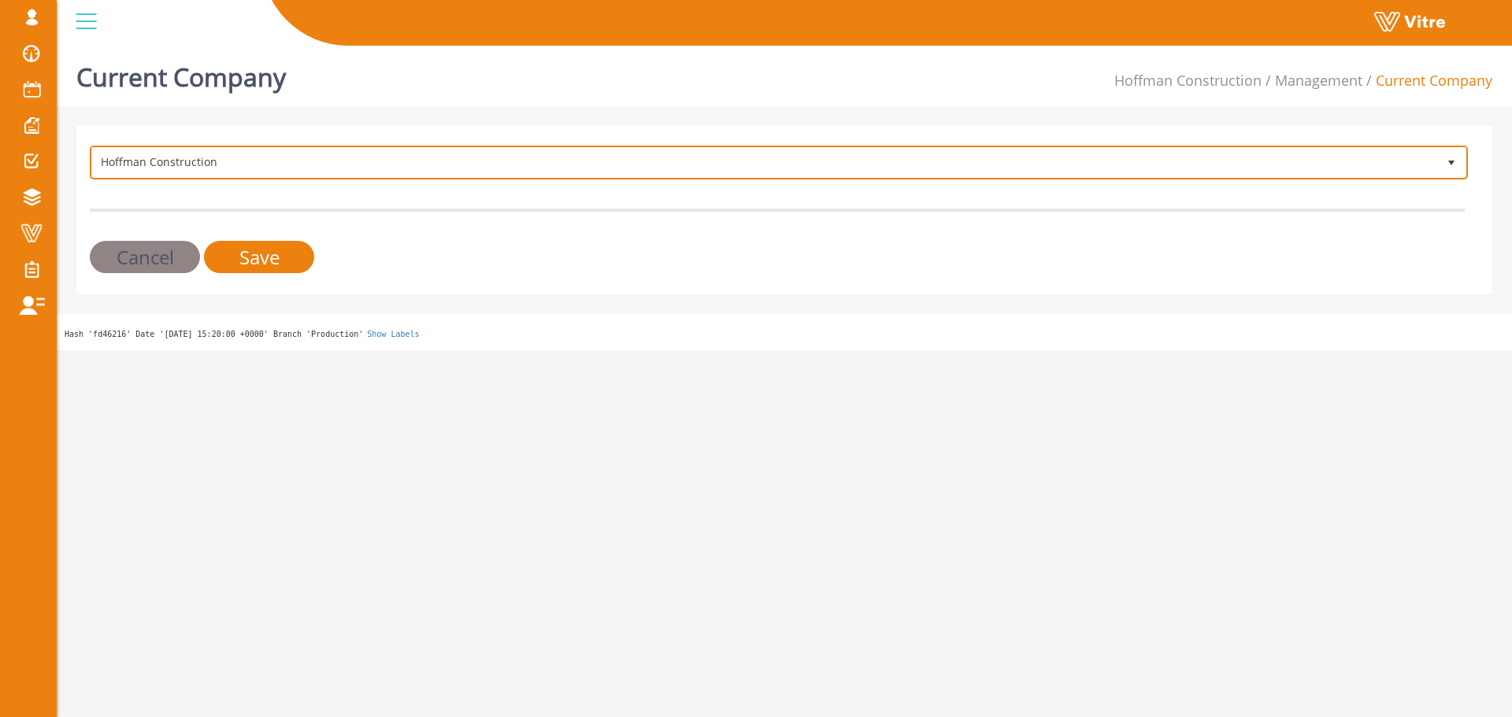
click at [218, 160] on span "Hoffman Construction" at bounding box center [764, 162] width 1345 height 28
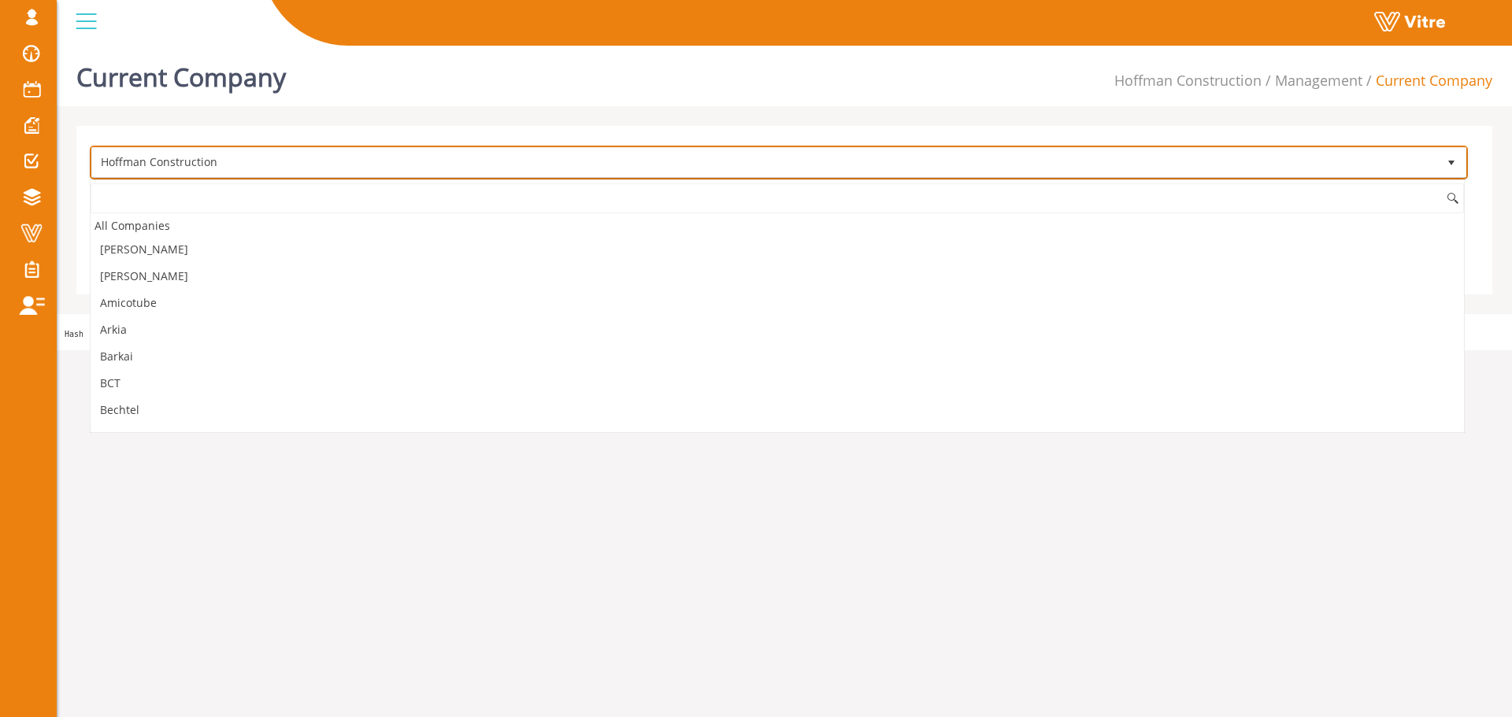
scroll to position [664, 0]
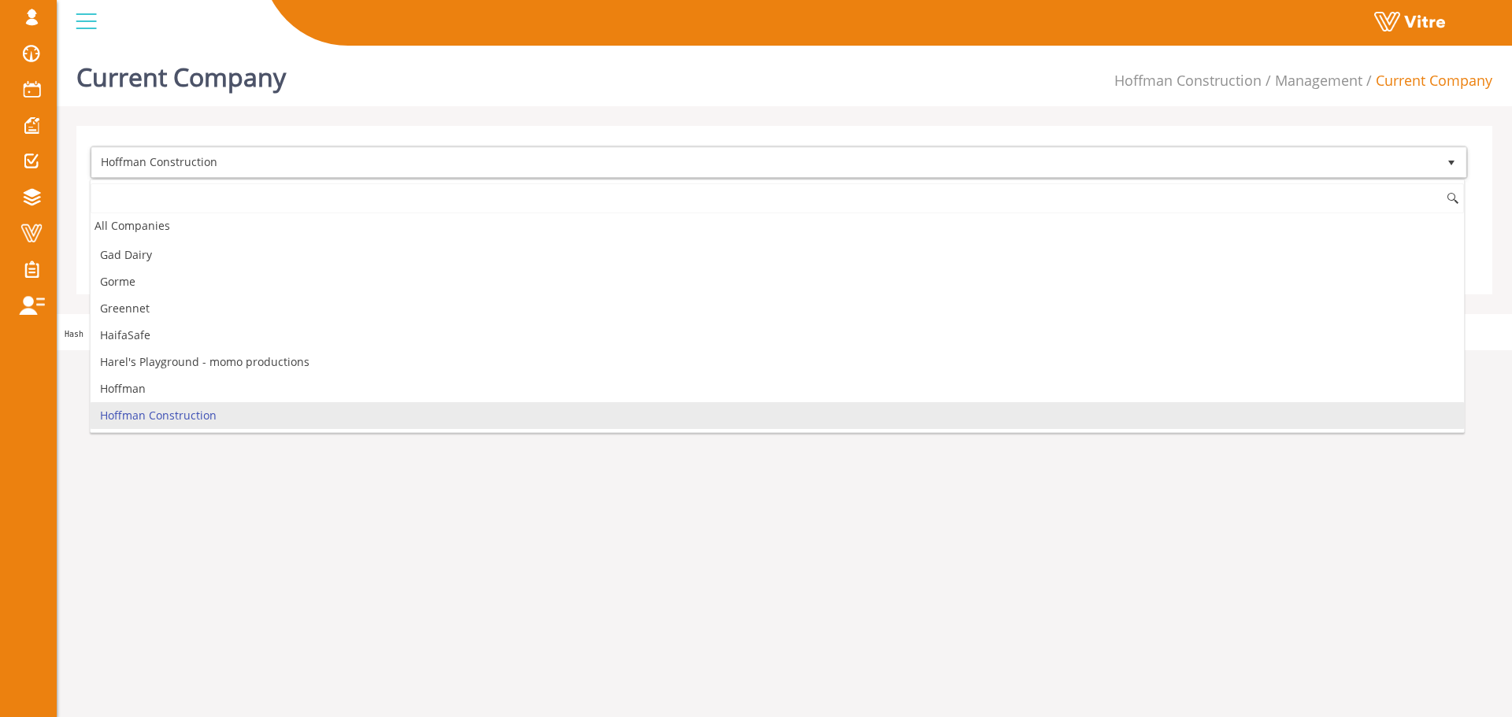
type input "ל"
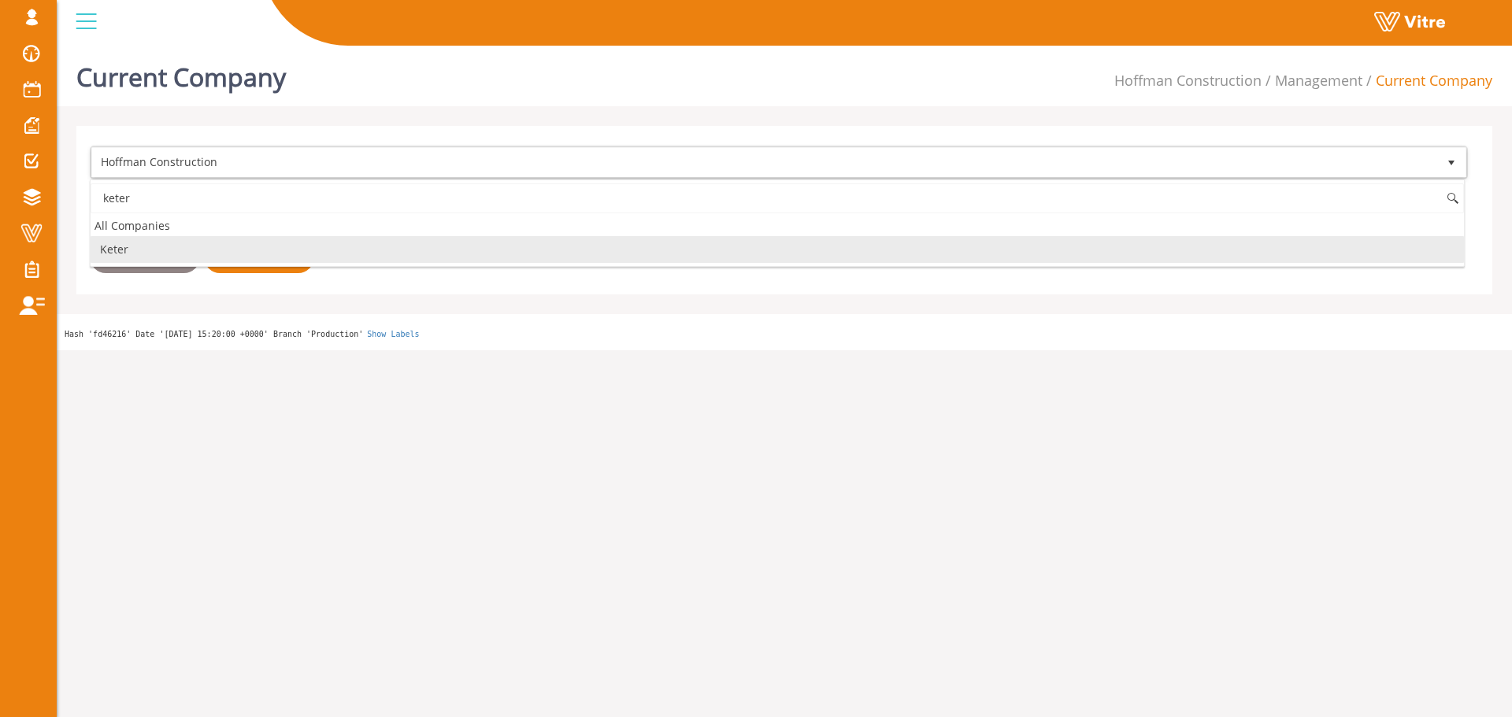
click at [169, 252] on li "Keter" at bounding box center [777, 249] width 1373 height 27
type input "keter"
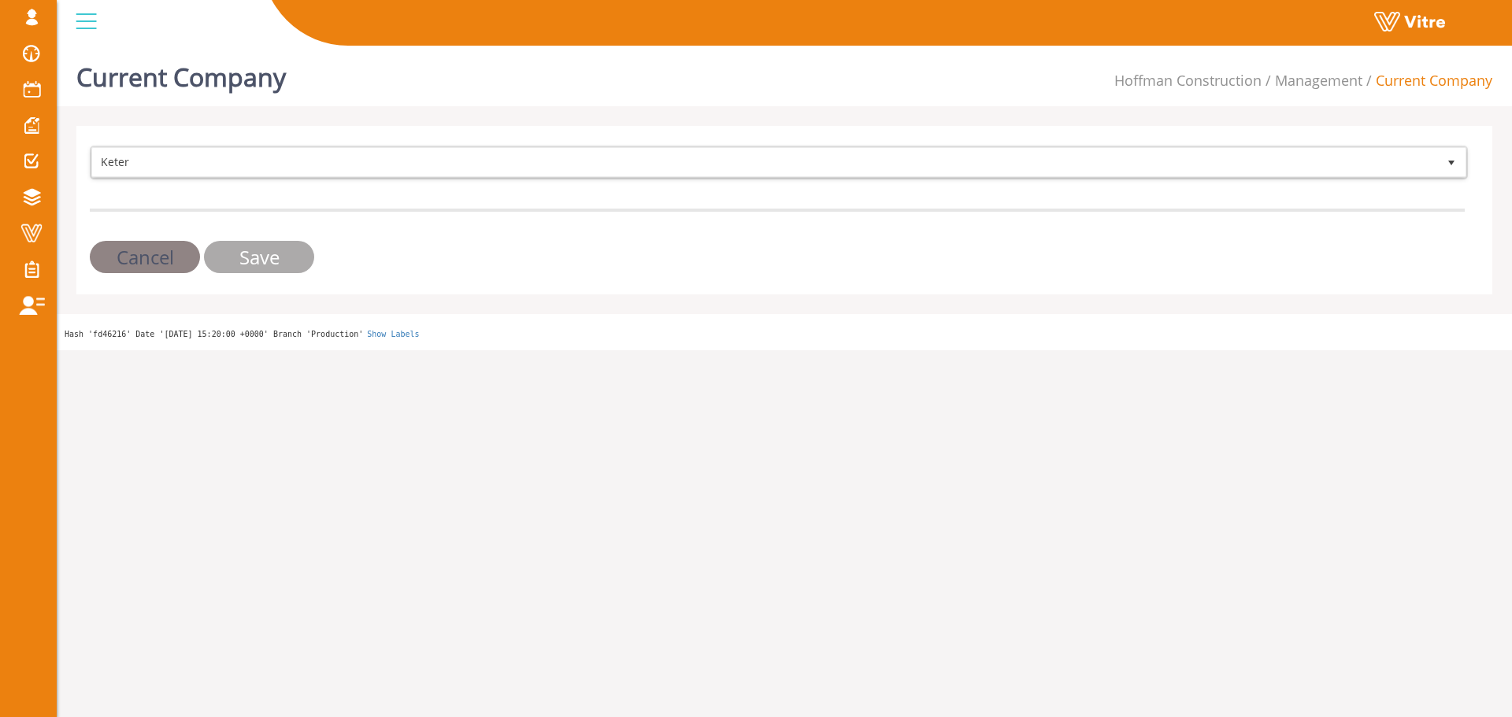
click at [232, 253] on input "Save" at bounding box center [259, 257] width 110 height 32
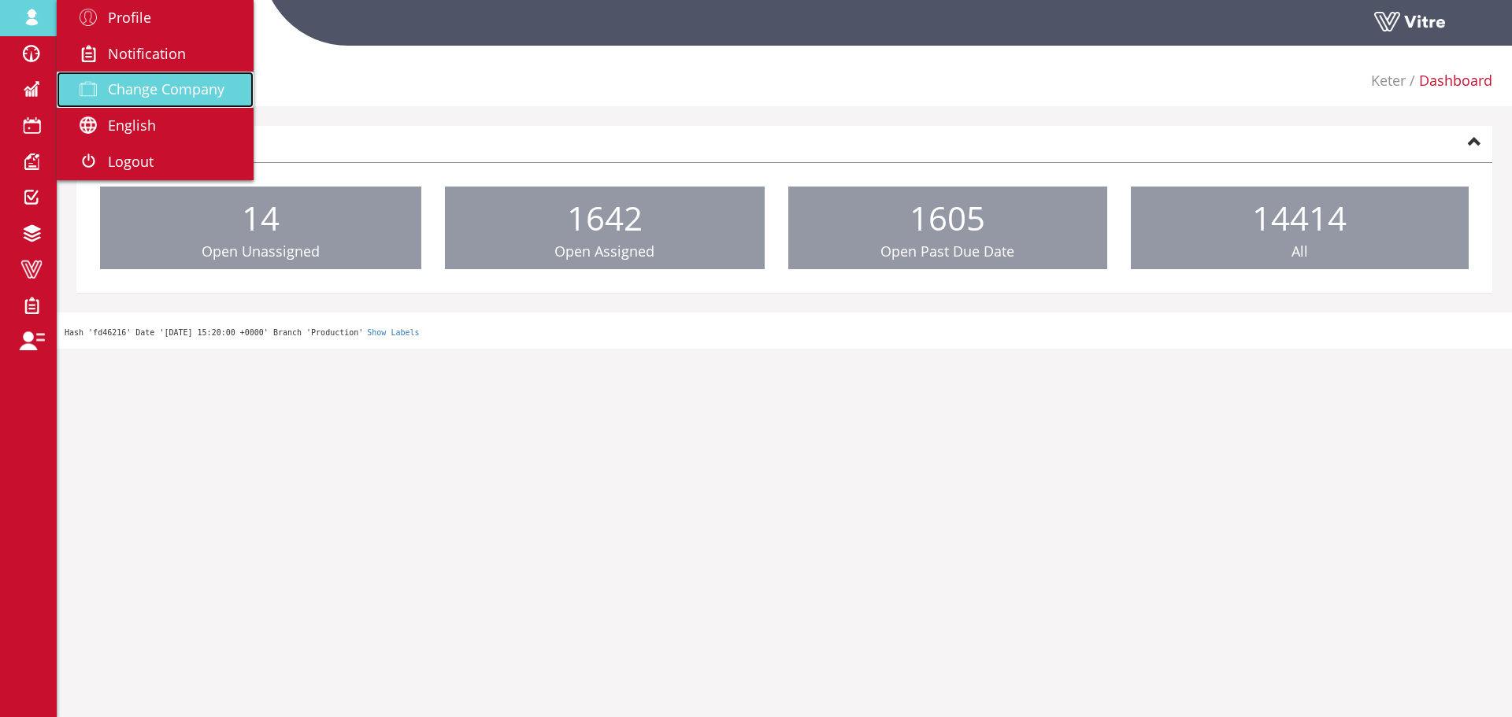
click at [116, 77] on link "Change Company" at bounding box center [155, 90] width 197 height 36
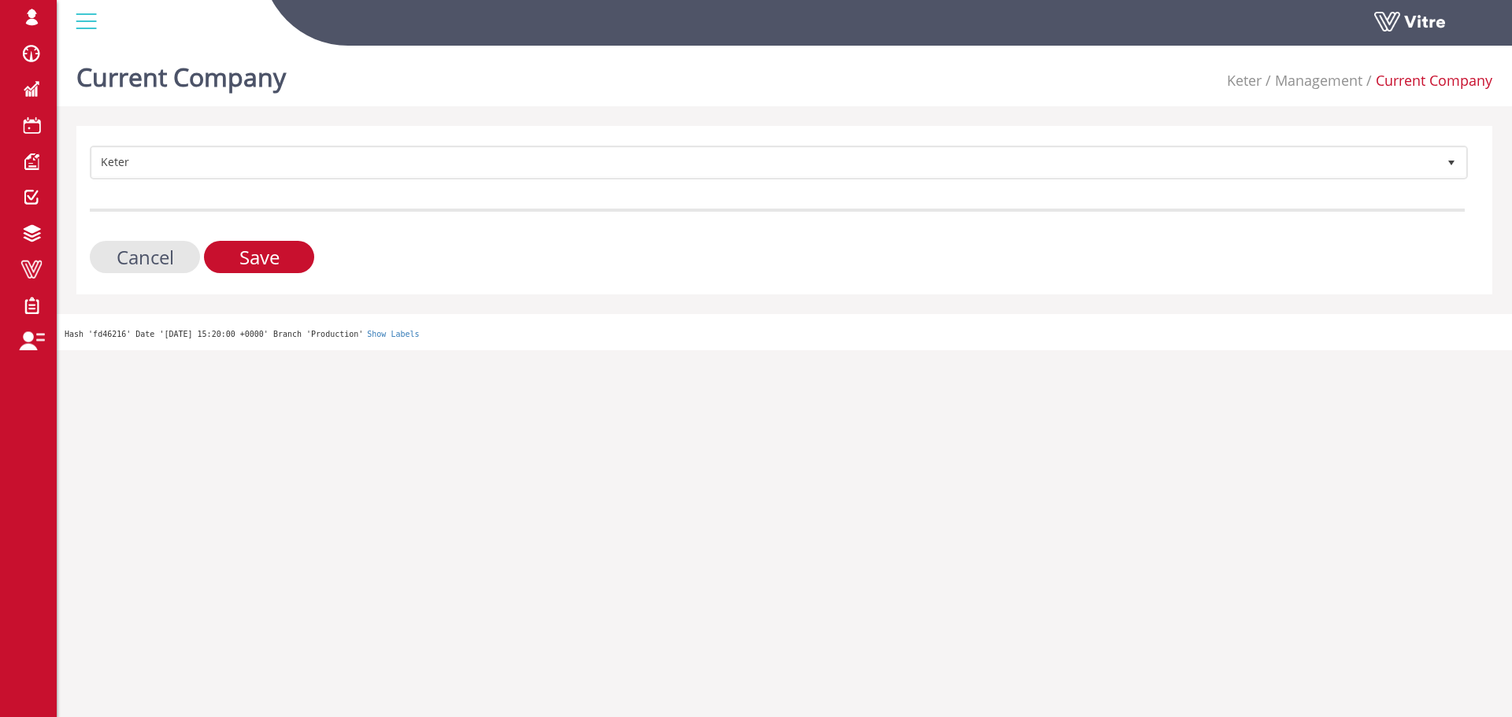
click at [313, 191] on form "Keter 218 Cancel Save" at bounding box center [777, 210] width 1375 height 128
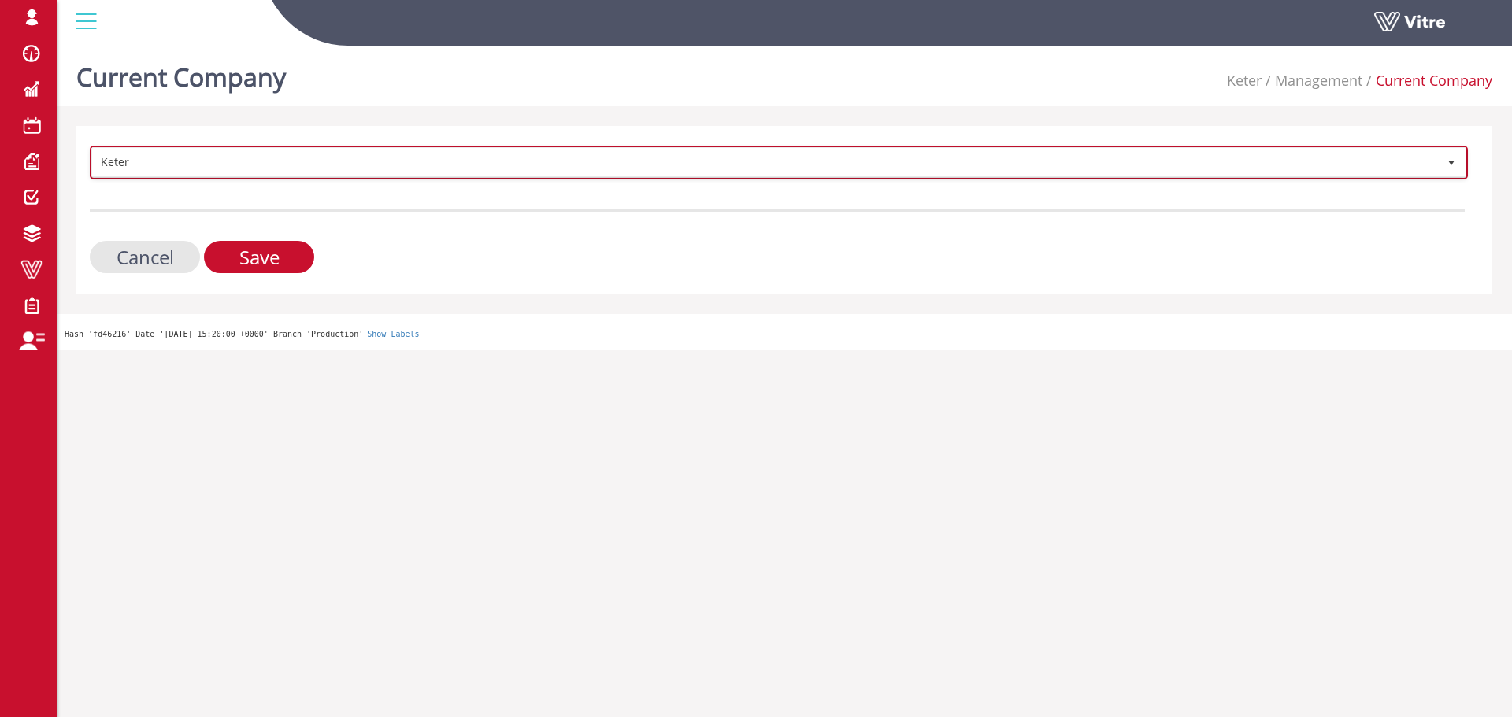
click at [314, 178] on span "Keter 218" at bounding box center [779, 163] width 1378 height 34
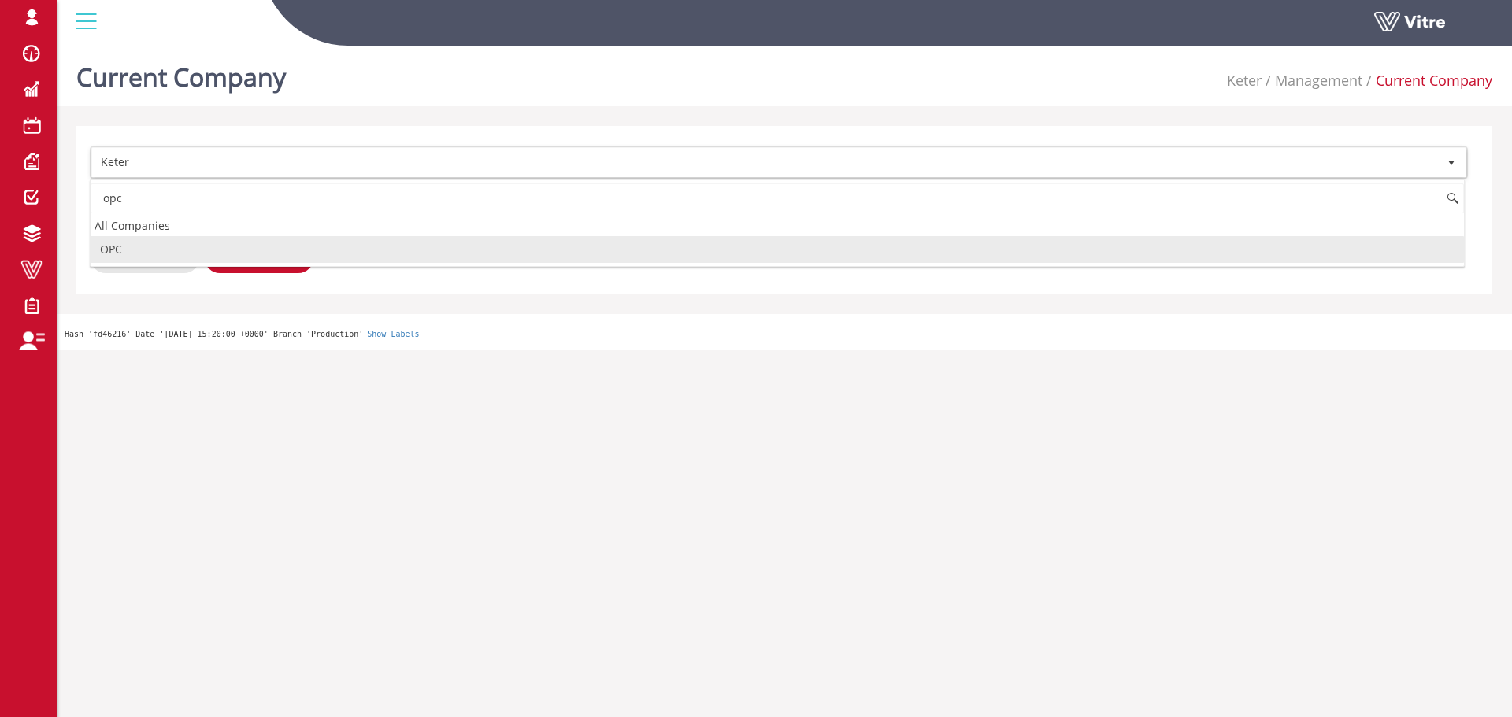
click at [303, 255] on li "OPC" at bounding box center [777, 249] width 1373 height 27
type input "opc"
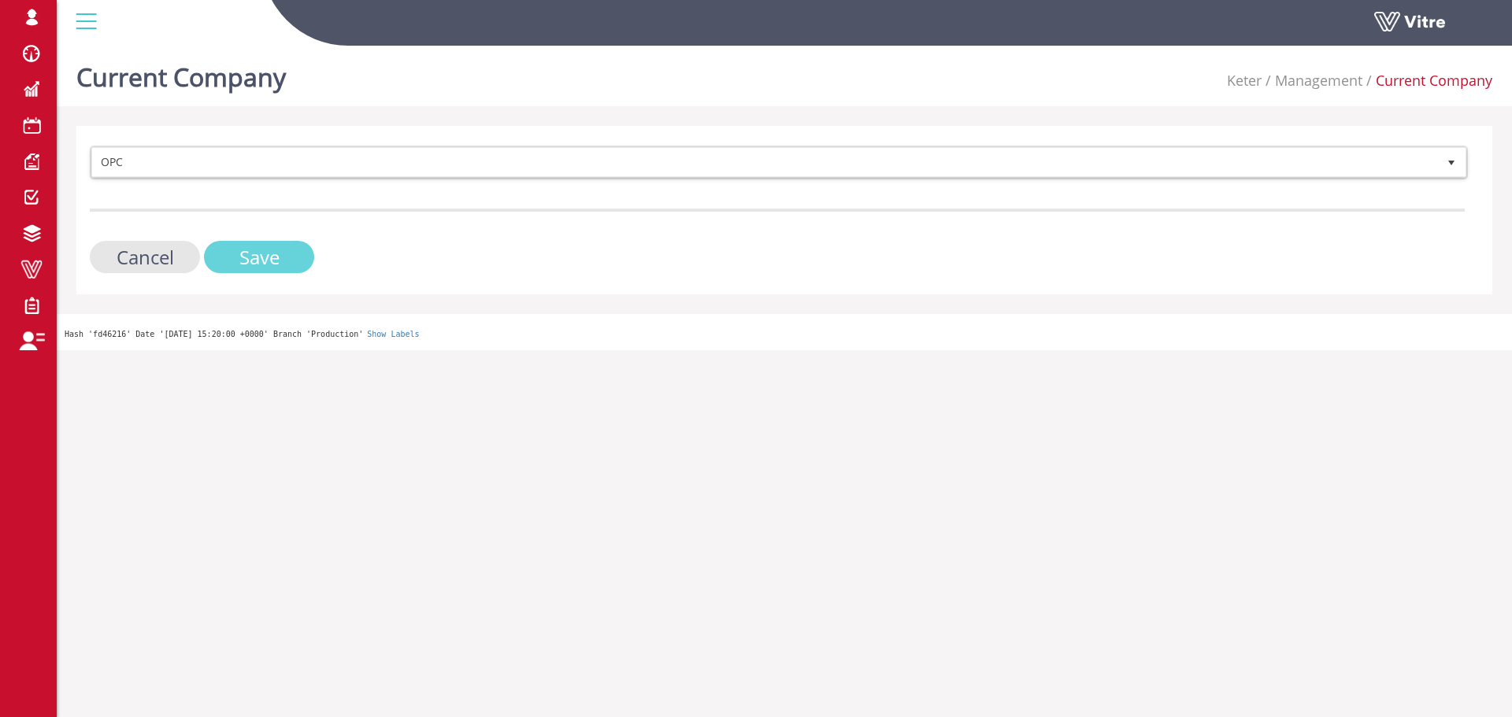
click at [301, 258] on input "Save" at bounding box center [259, 257] width 110 height 32
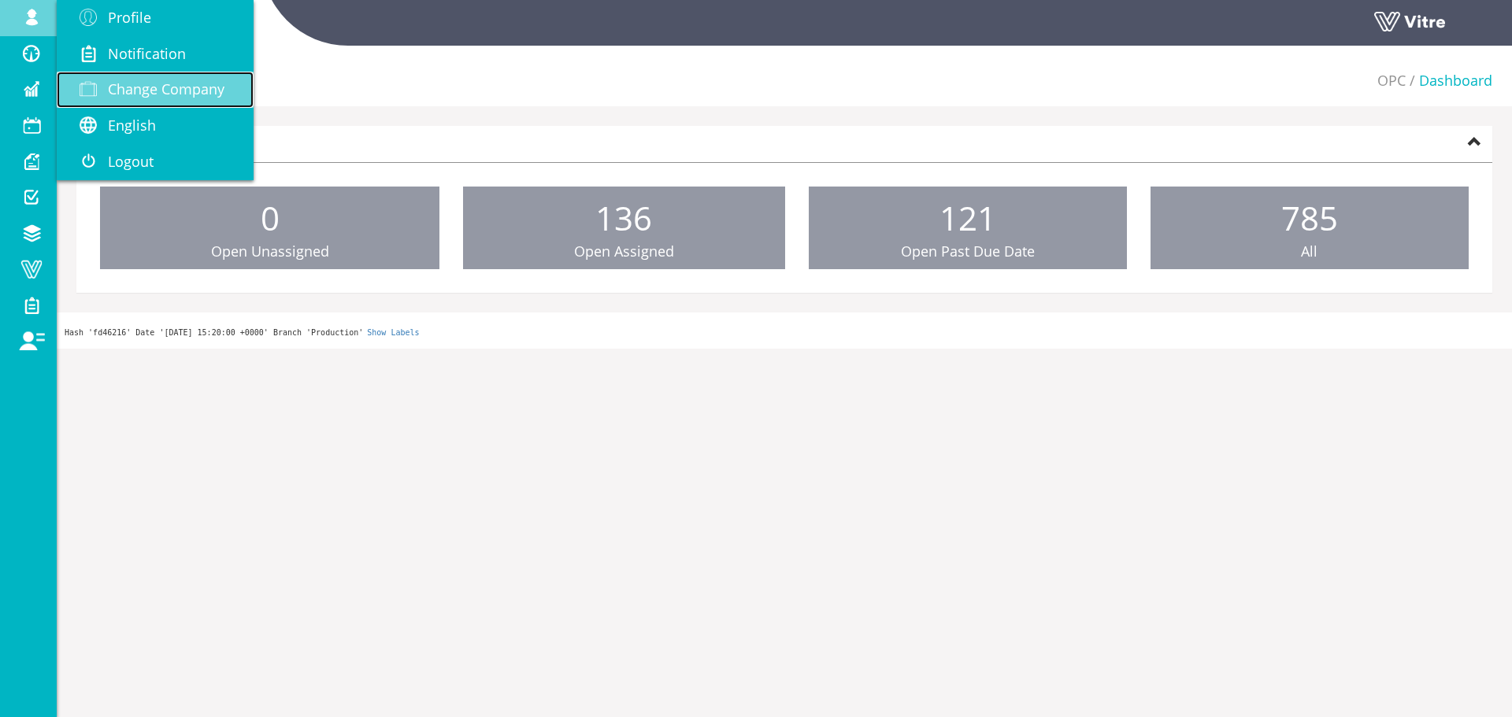
click at [135, 91] on span "Change Company" at bounding box center [166, 89] width 117 height 19
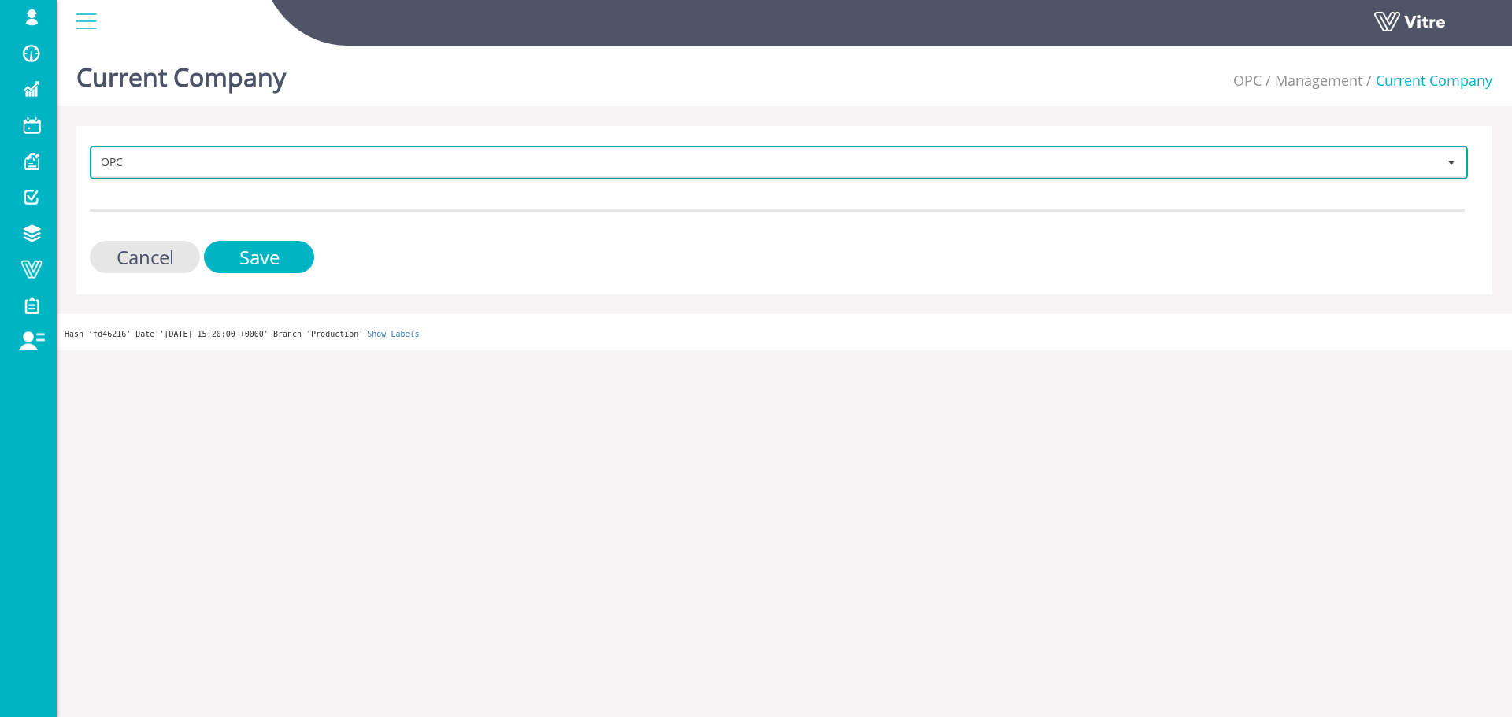
click at [250, 150] on span "OPC" at bounding box center [764, 162] width 1345 height 28
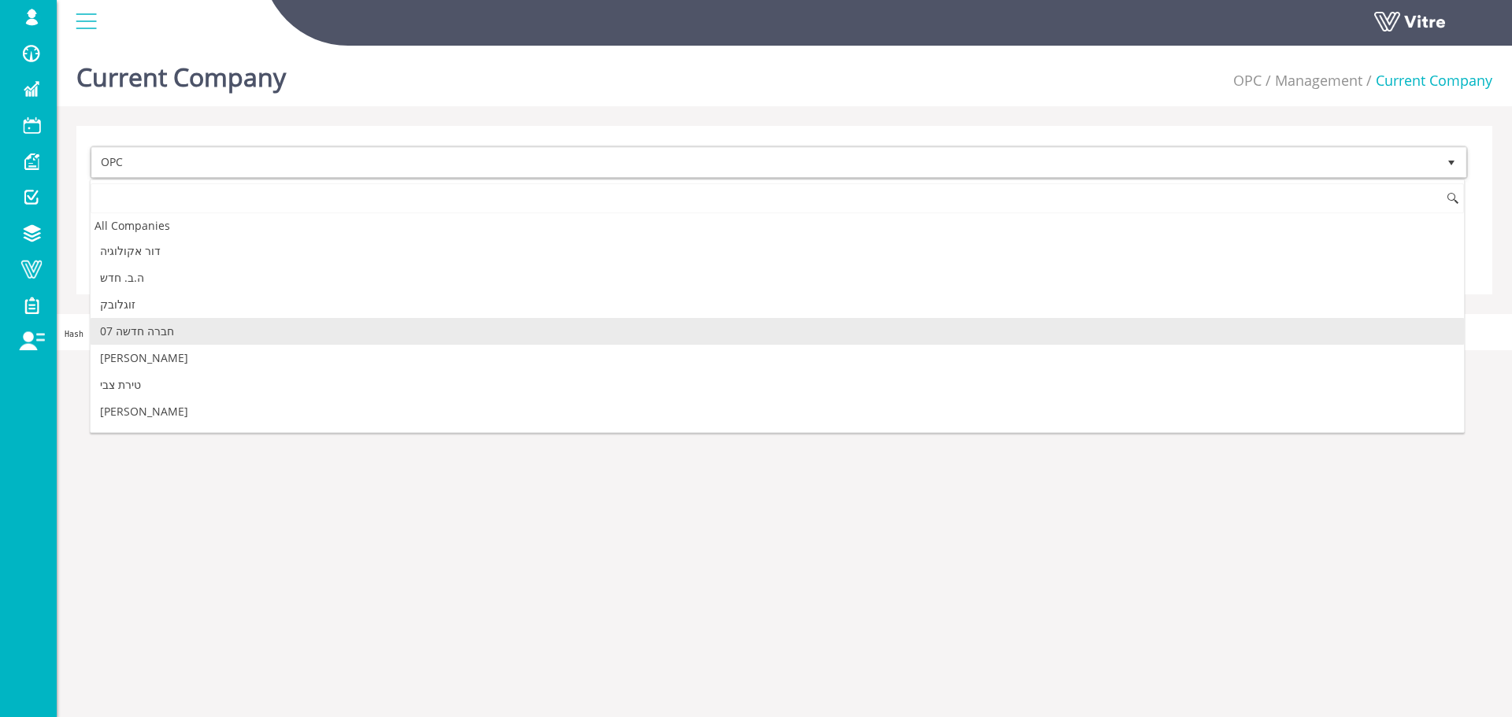
scroll to position [3208, 0]
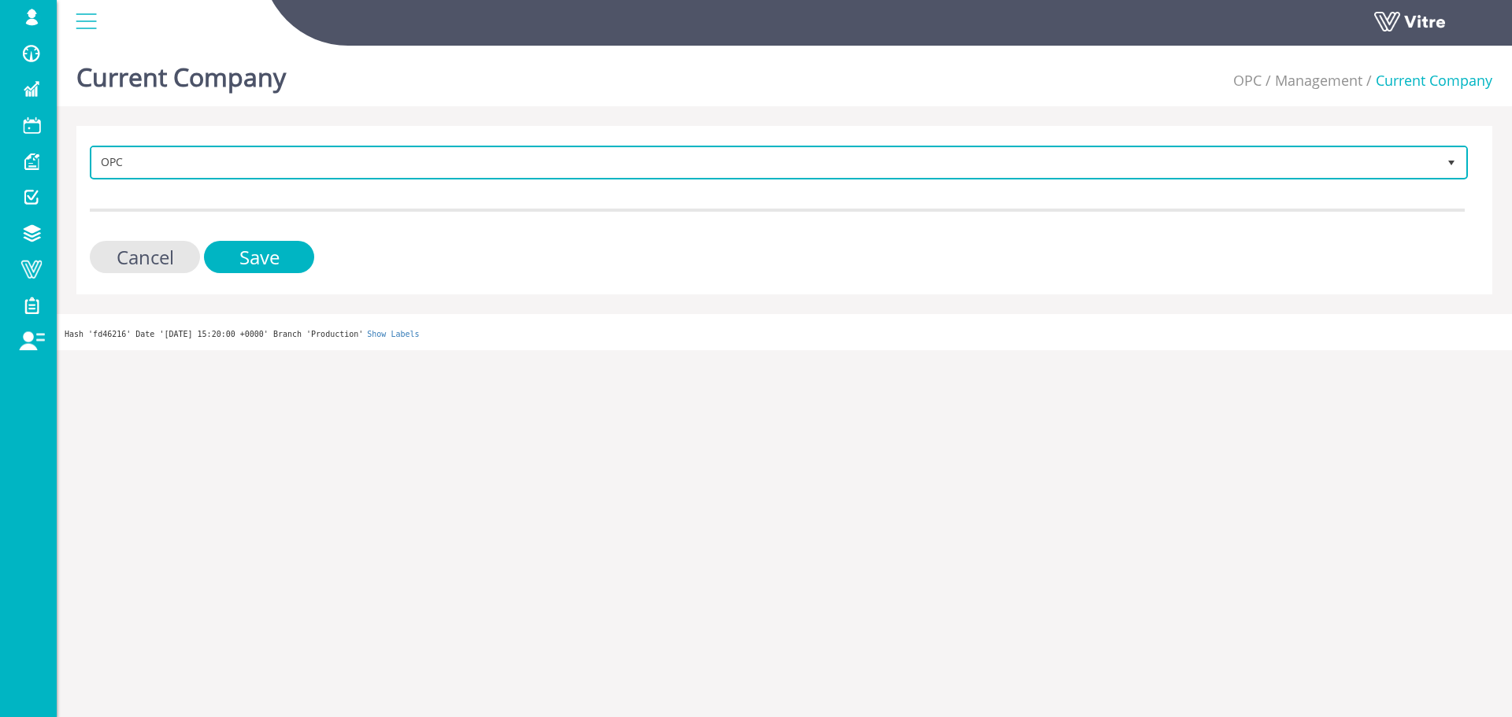
click at [247, 172] on span "OPC" at bounding box center [764, 162] width 1345 height 28
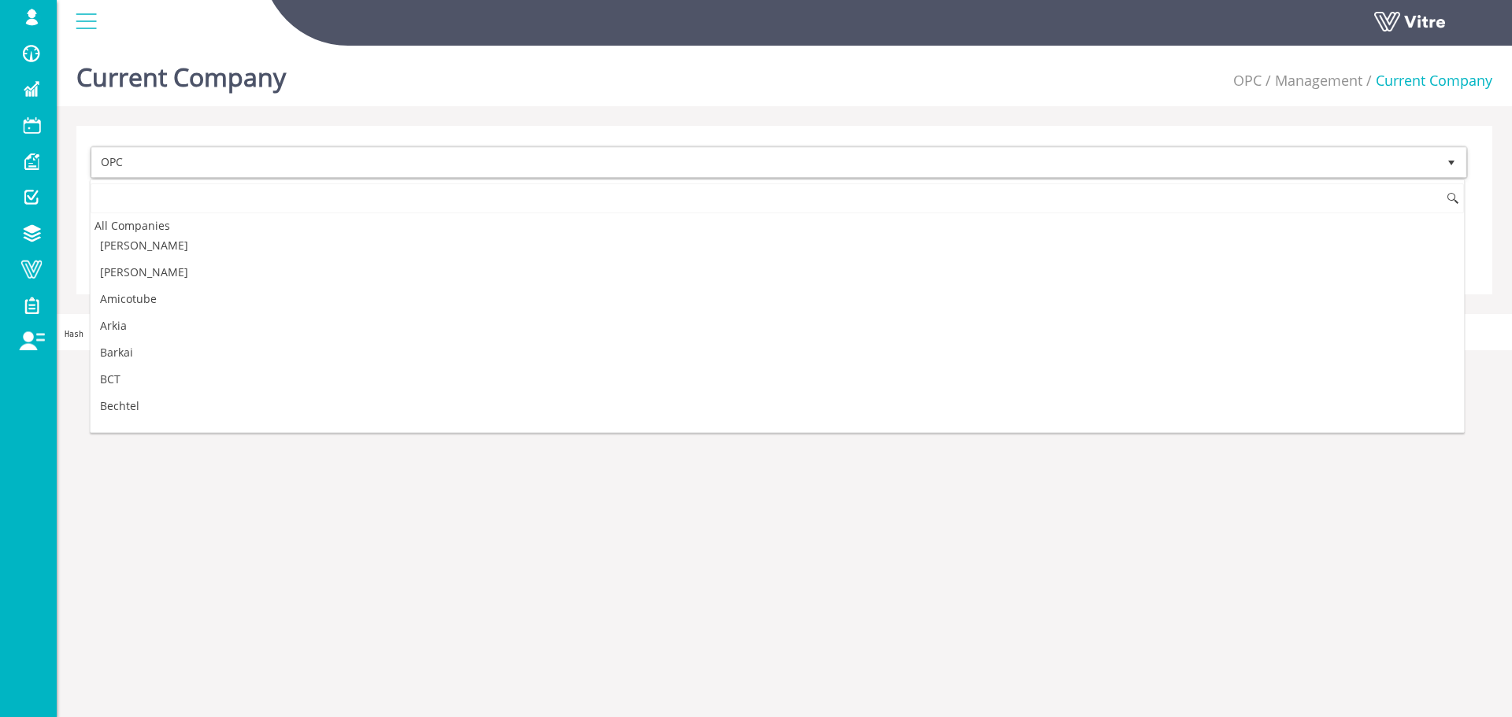
scroll to position [0, 0]
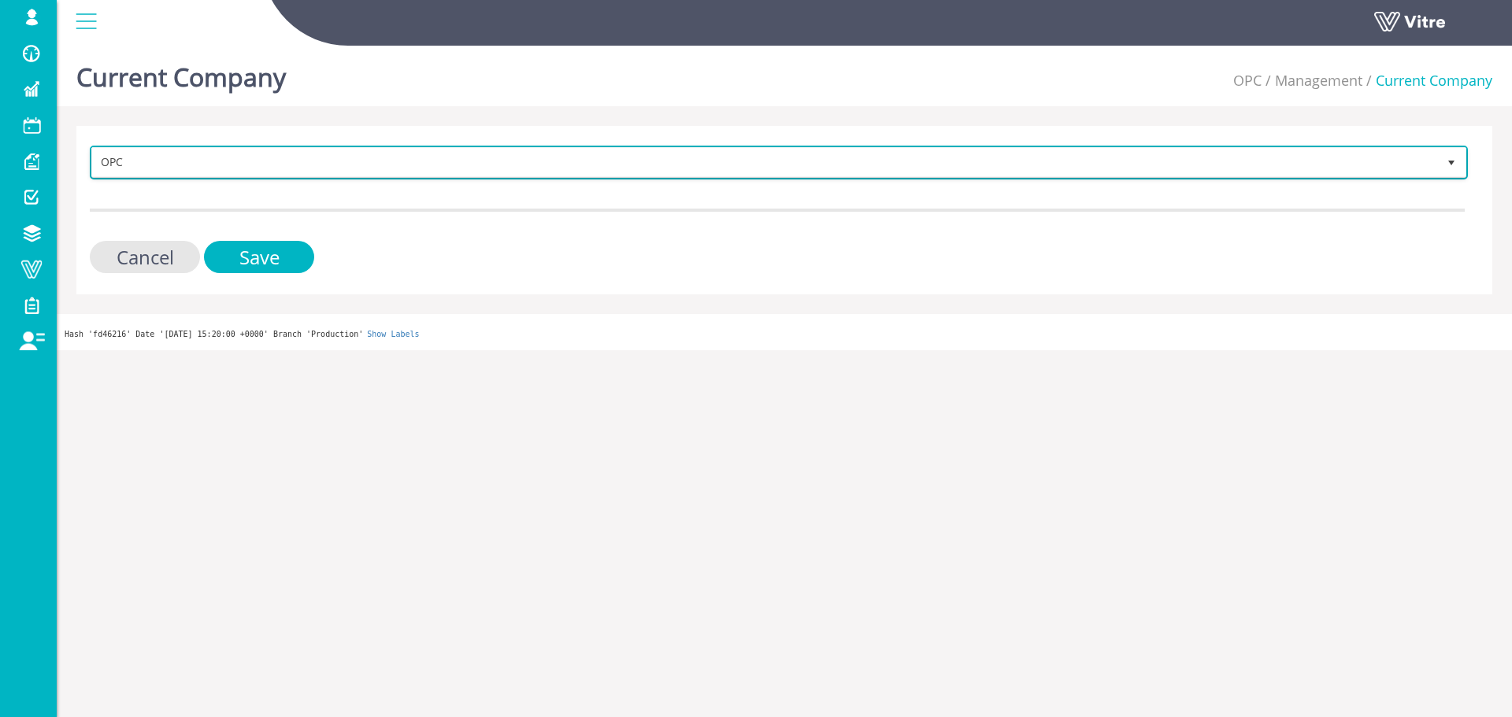
click at [528, 168] on span "OPC" at bounding box center [764, 162] width 1345 height 28
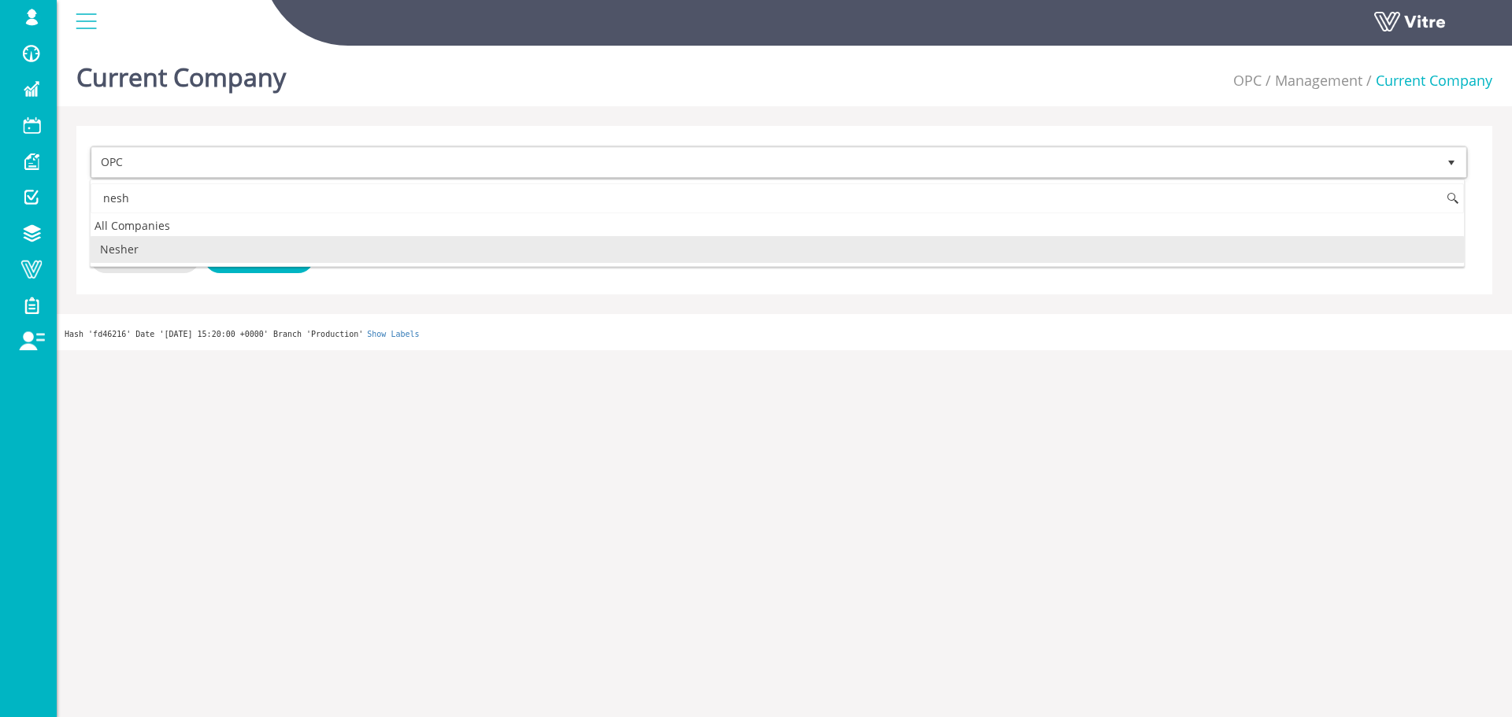
click at [295, 255] on li "Nesher" at bounding box center [777, 249] width 1373 height 27
type input "nesh"
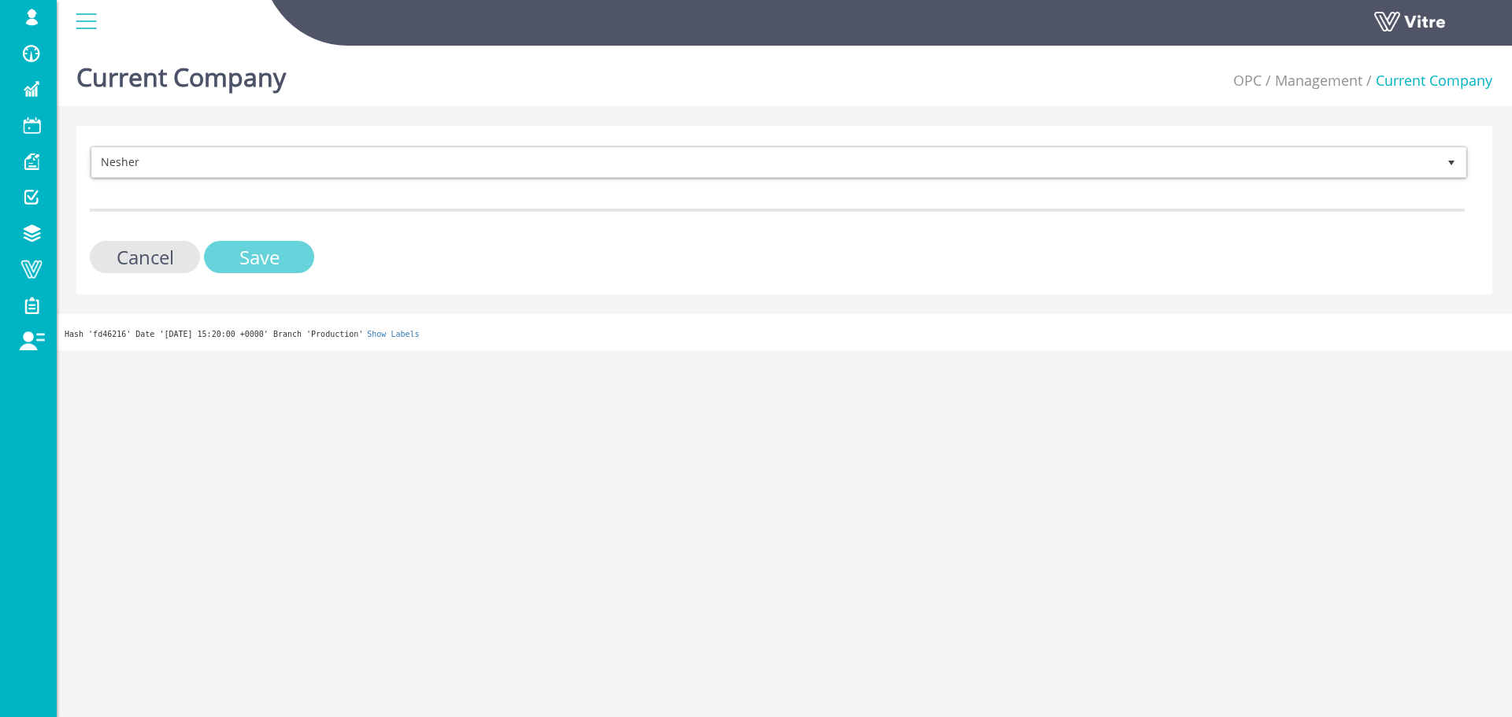
click at [288, 258] on input "Save" at bounding box center [259, 257] width 110 height 32
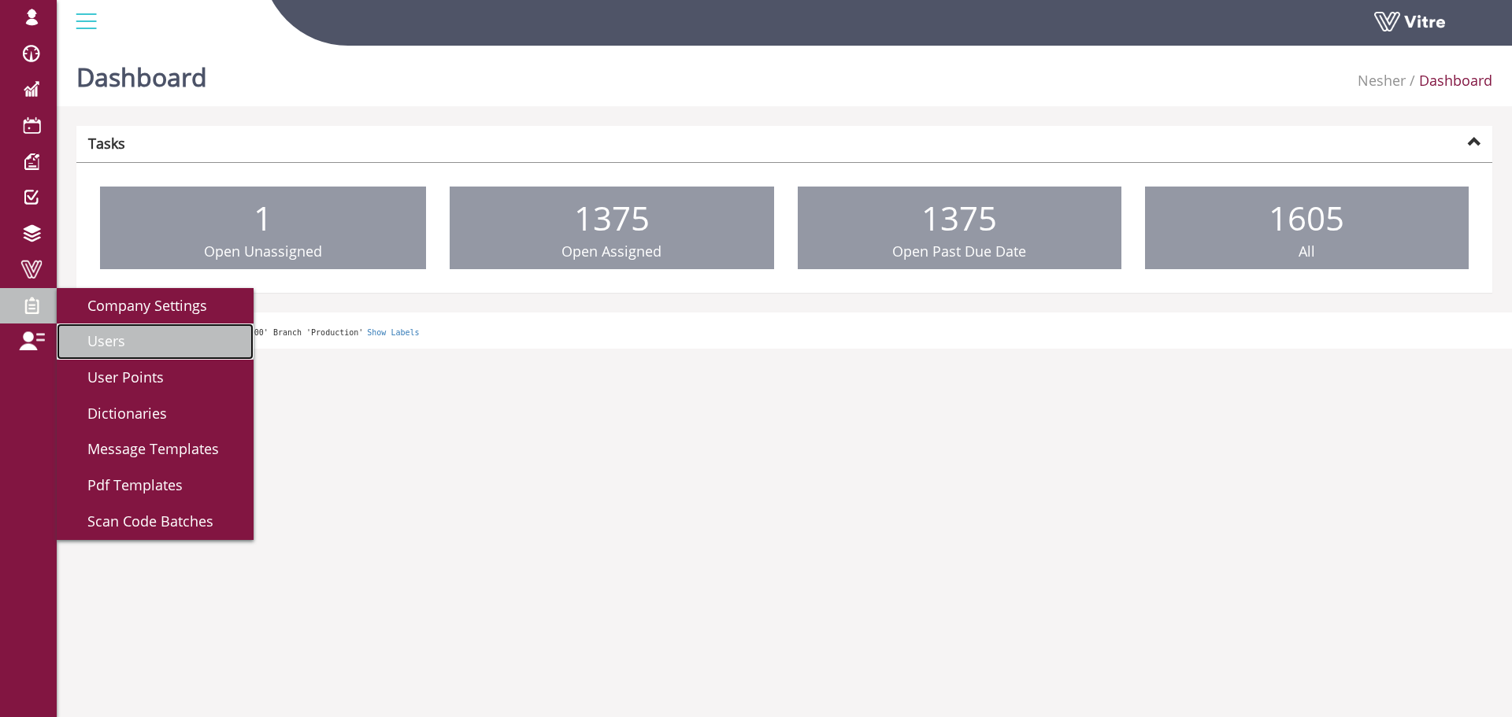
click at [124, 336] on span "Users" at bounding box center [97, 341] width 57 height 19
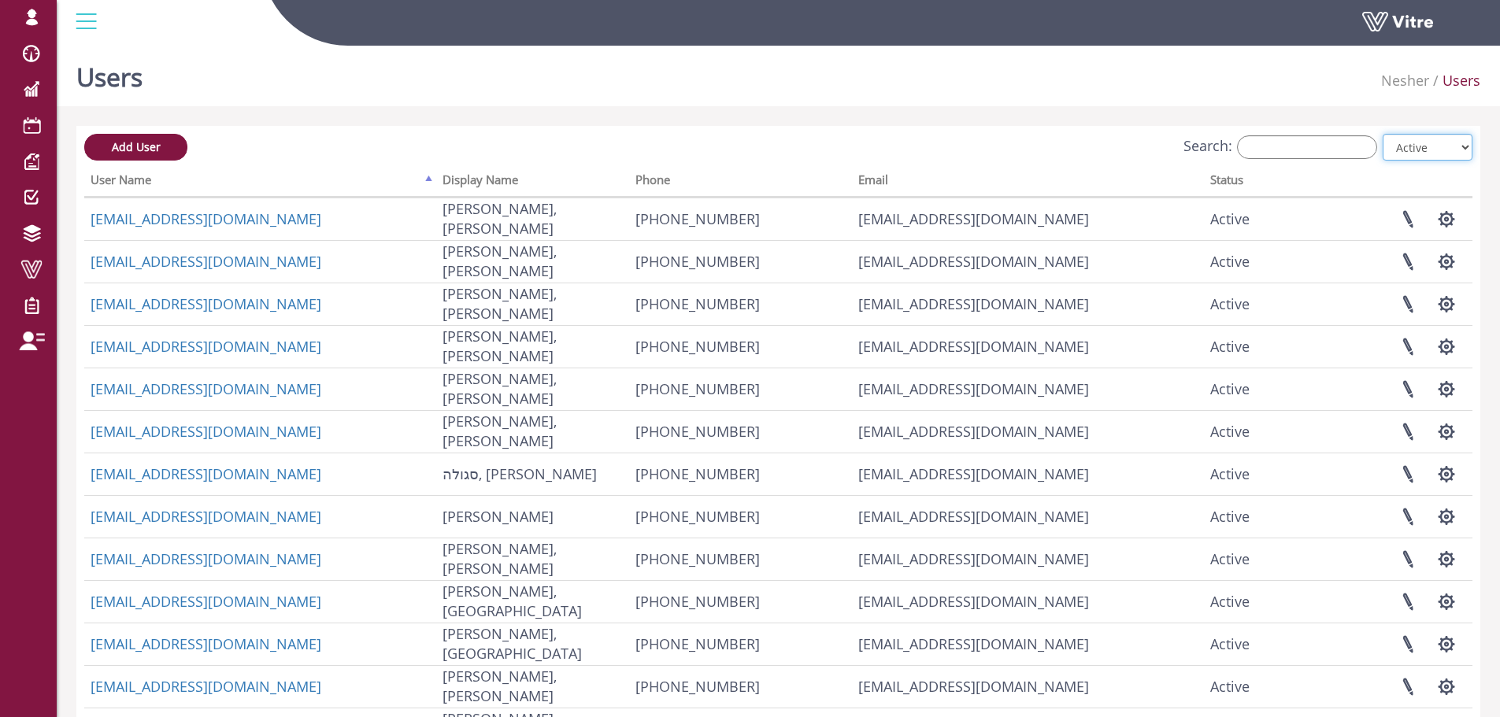
click at [1467, 147] on select "All Active Not Active" at bounding box center [1428, 147] width 90 height 27
select select "2"
click at [1384, 134] on select "All Active Not Active" at bounding box center [1428, 147] width 90 height 27
click at [1264, 146] on input "Search:" at bounding box center [1307, 147] width 140 height 24
type input "m"
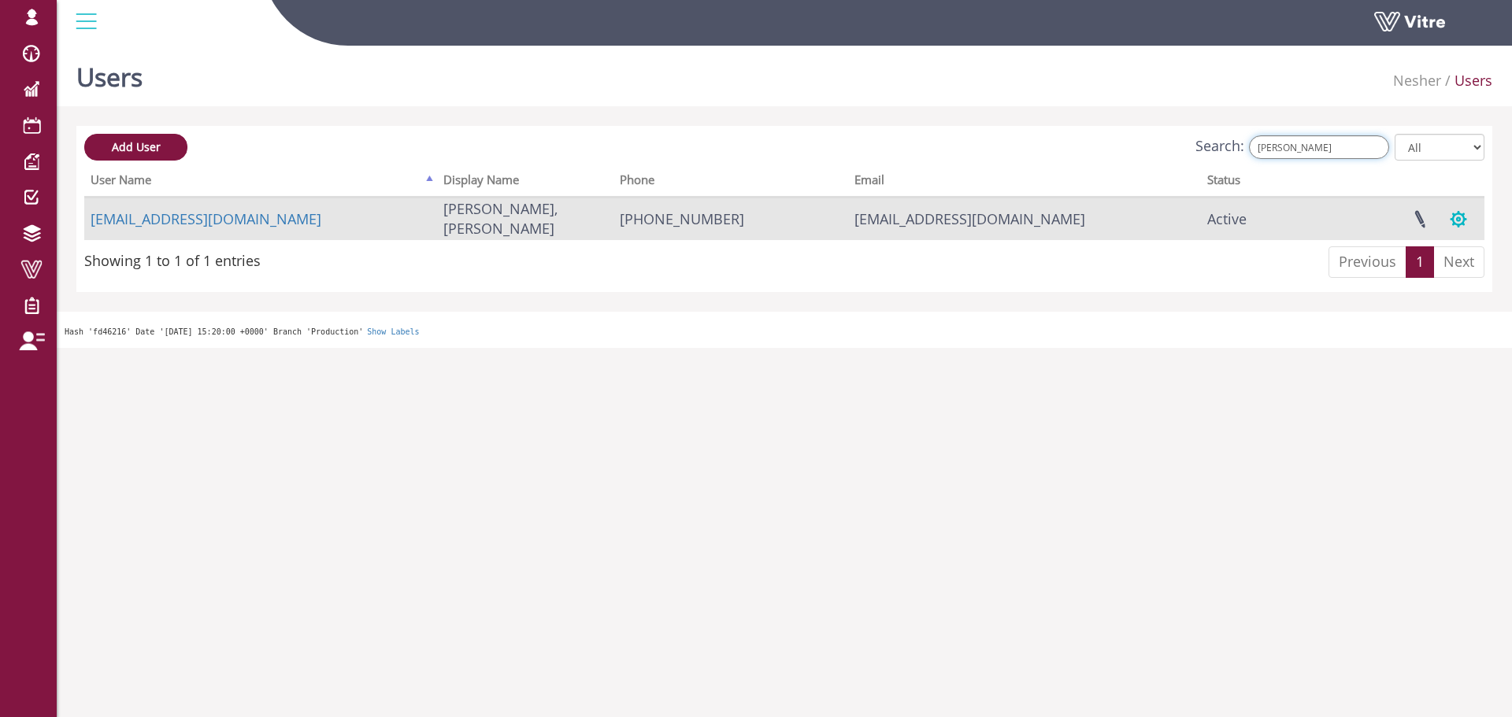
type input "[PERSON_NAME]"
click at [1455, 221] on button "button" at bounding box center [1458, 219] width 39 height 42
click at [1457, 272] on link "Manage User Settings" at bounding box center [1394, 277] width 165 height 20
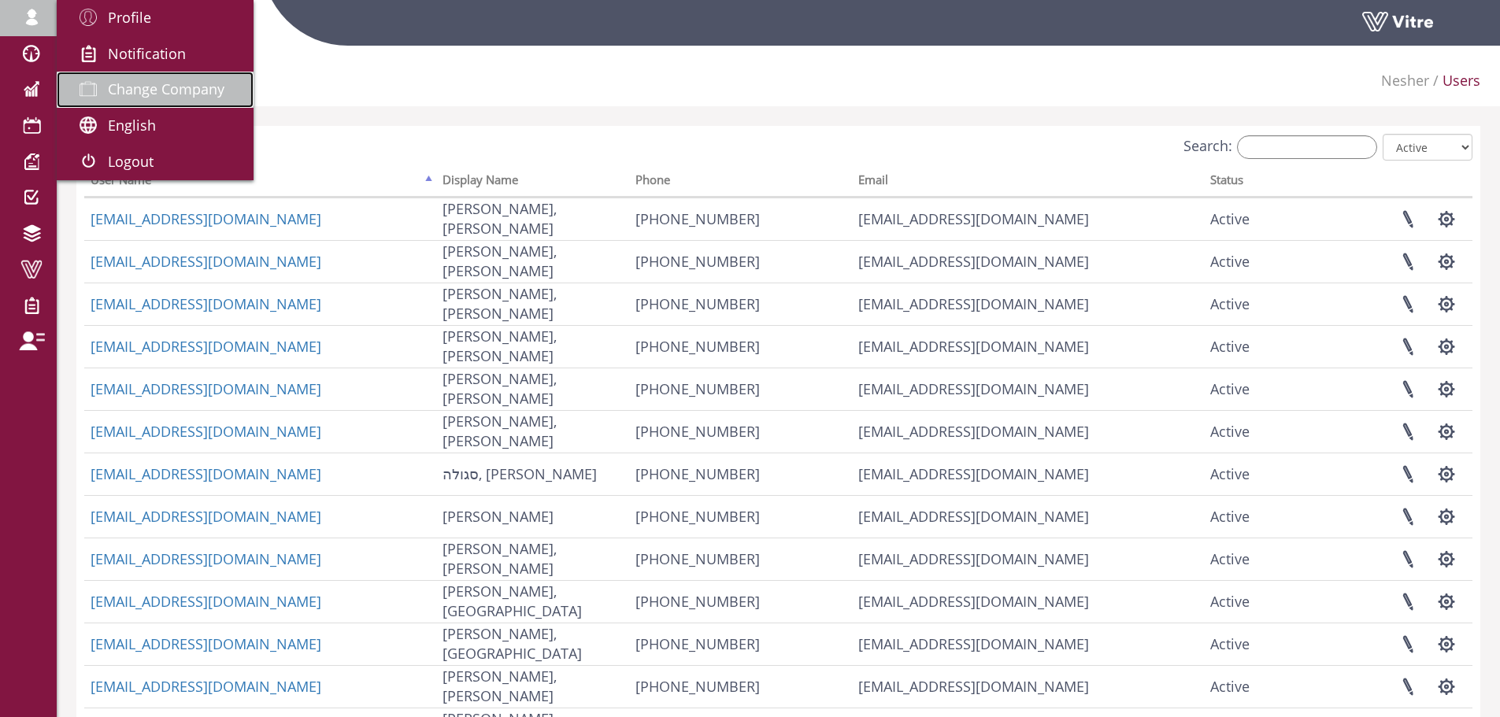
click at [154, 95] on span "Change Company" at bounding box center [166, 89] width 117 height 19
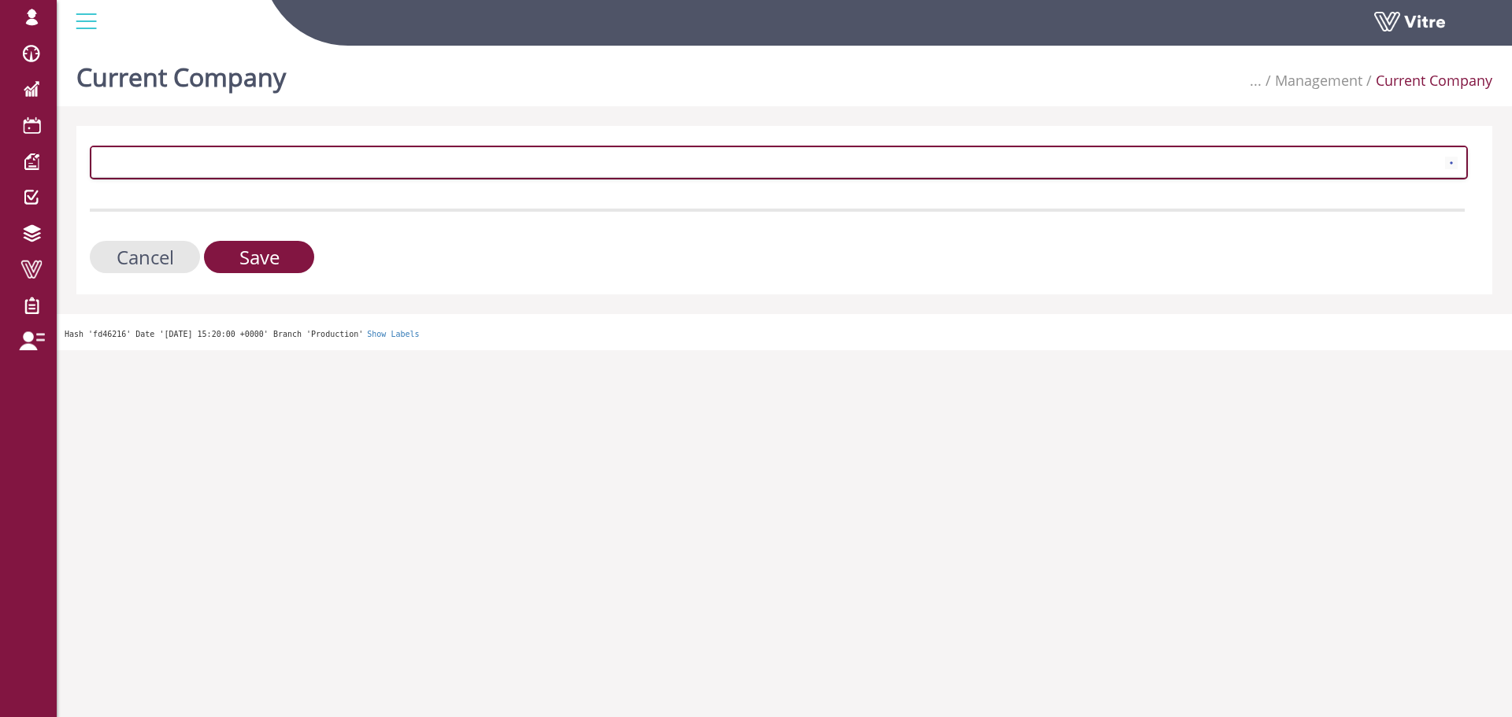
click at [293, 163] on span at bounding box center [764, 162] width 1345 height 28
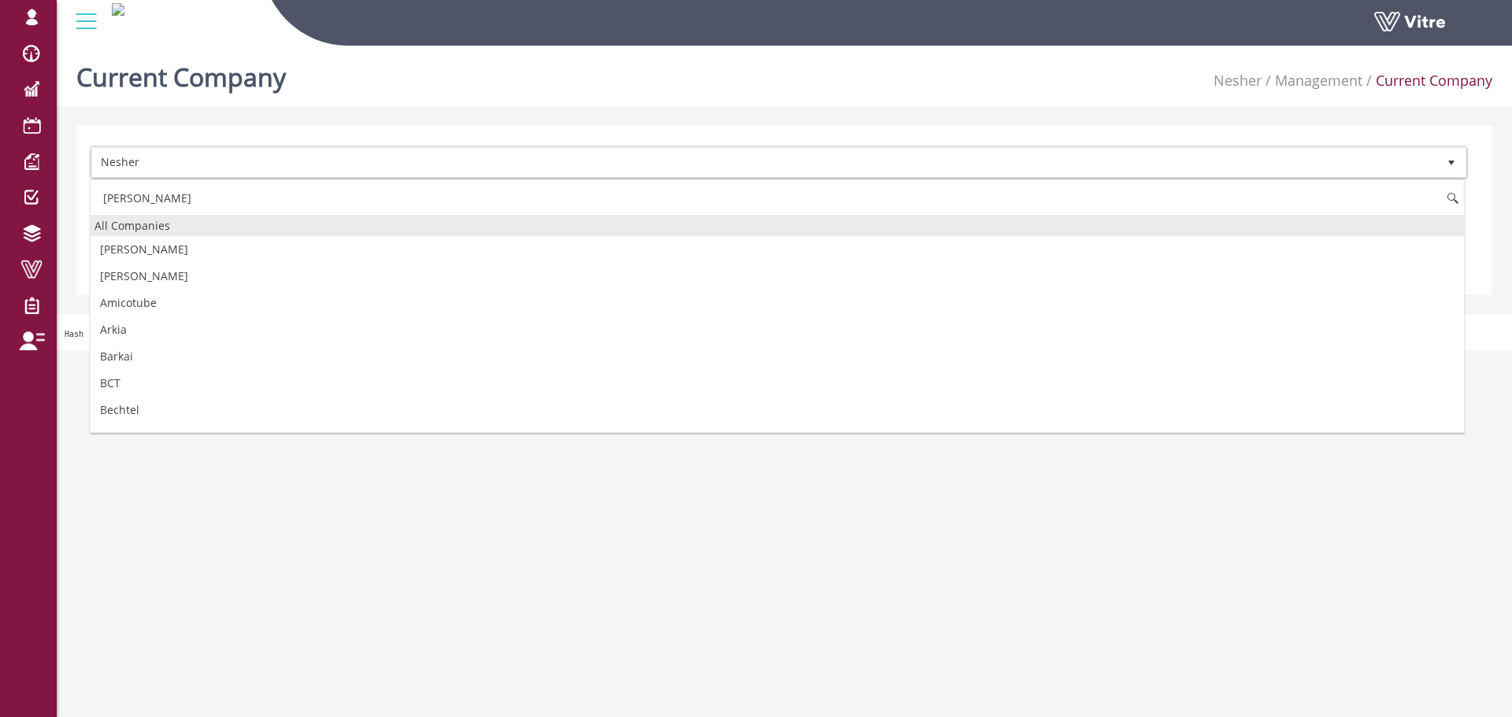
type input "ם"
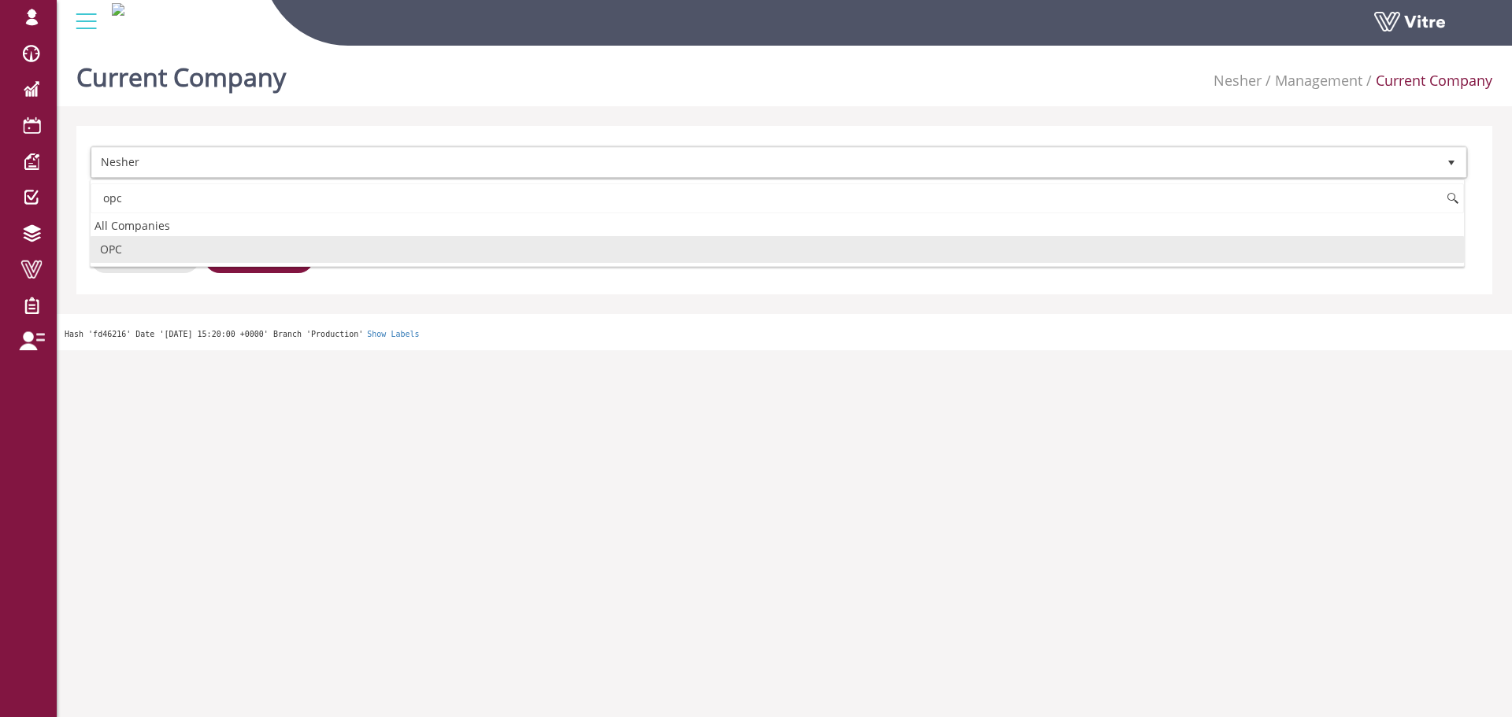
click at [402, 261] on li "OPC" at bounding box center [777, 249] width 1373 height 27
type input "opc"
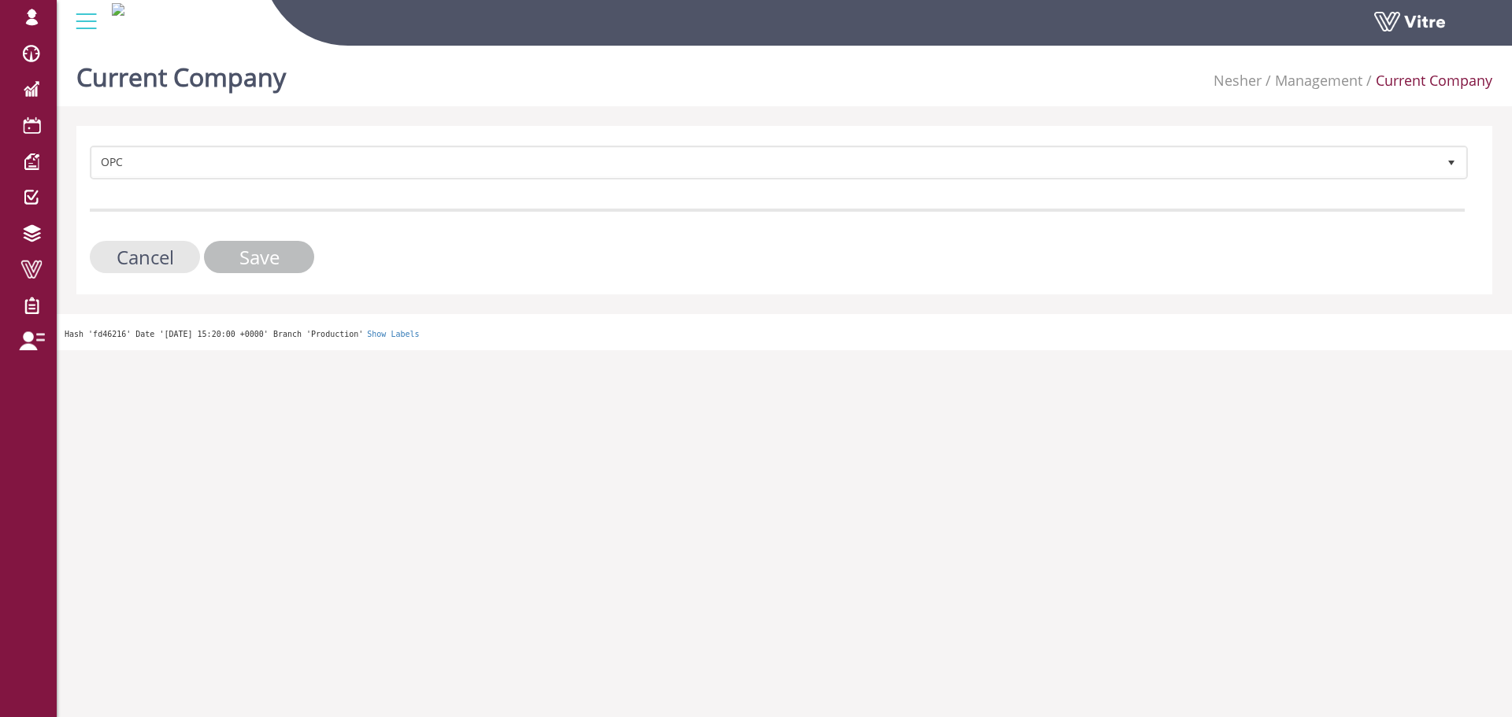
click at [284, 254] on input "Save" at bounding box center [259, 257] width 110 height 32
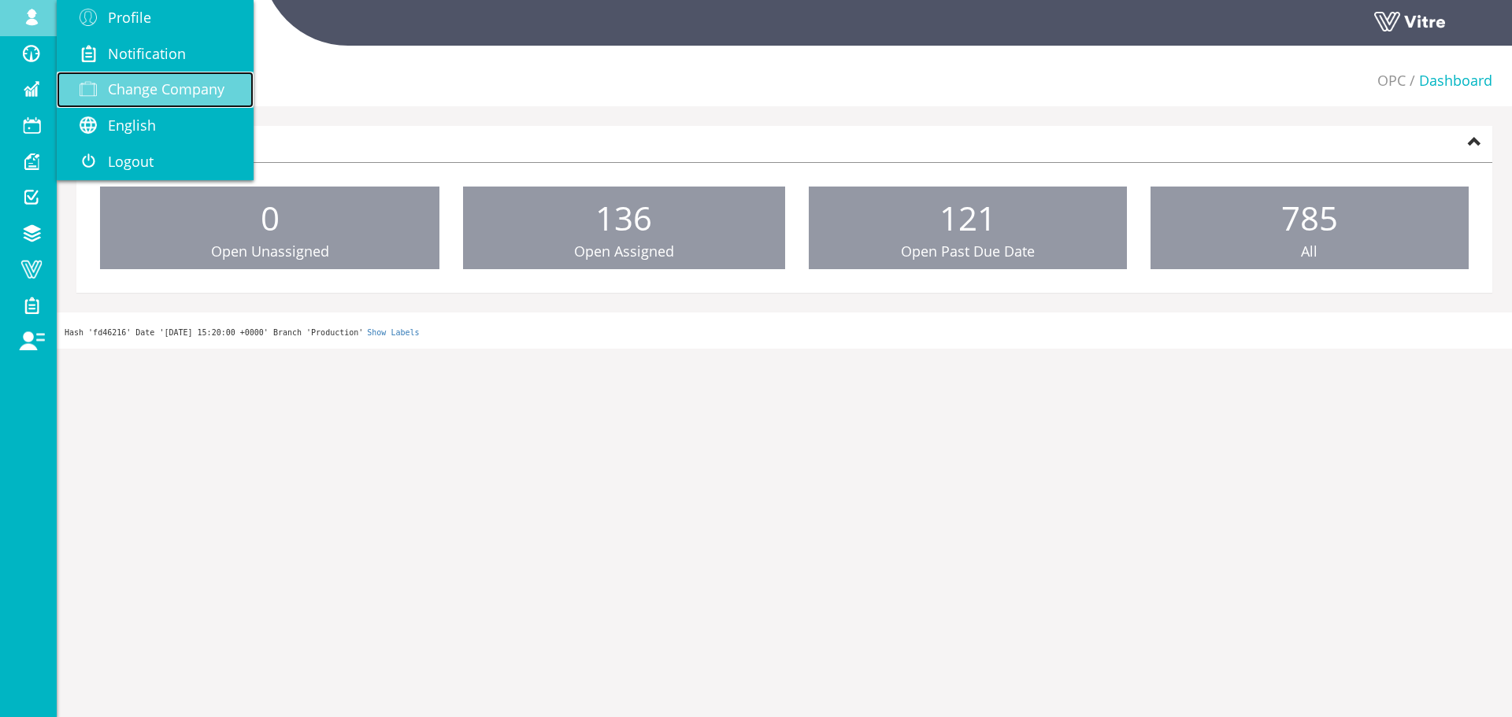
click at [118, 83] on span "Change Company" at bounding box center [166, 89] width 117 height 19
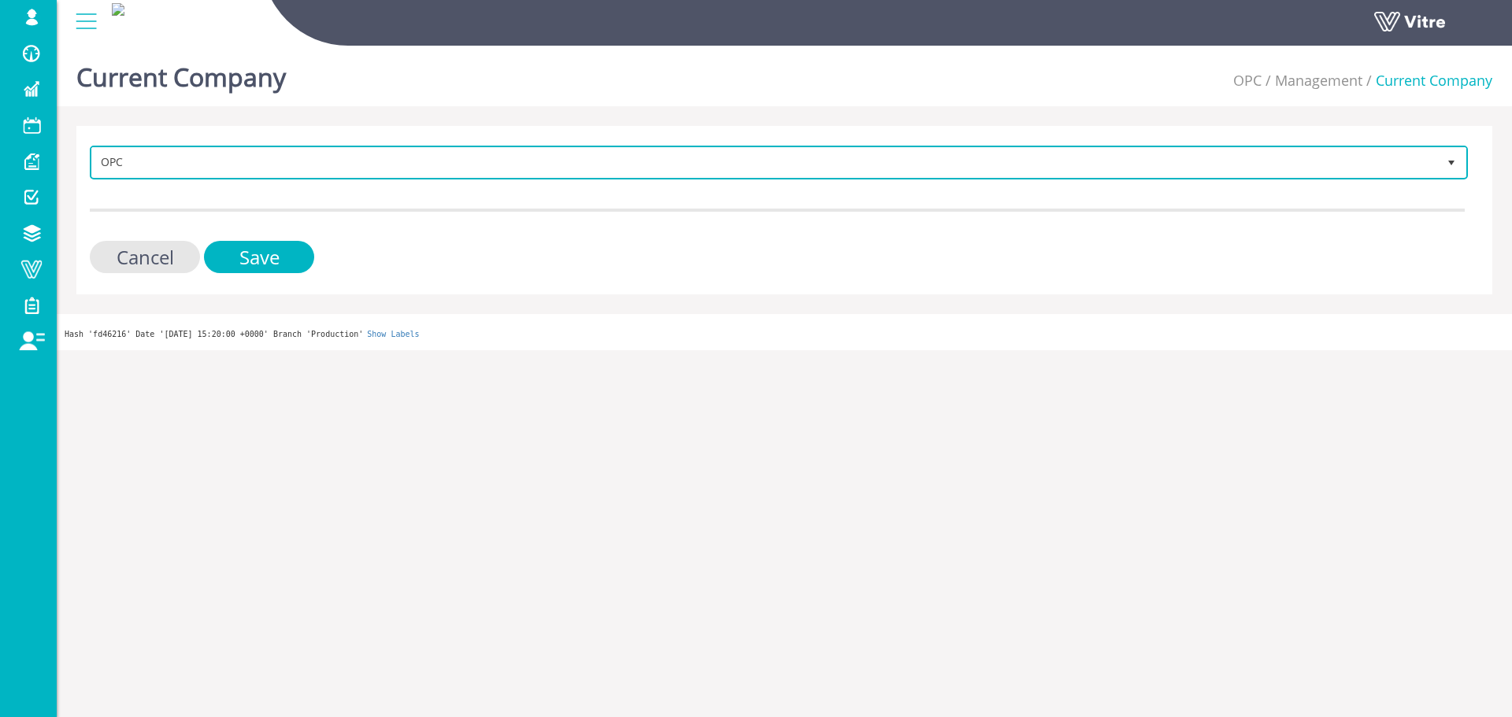
click at [226, 170] on span "OPC" at bounding box center [764, 162] width 1345 height 28
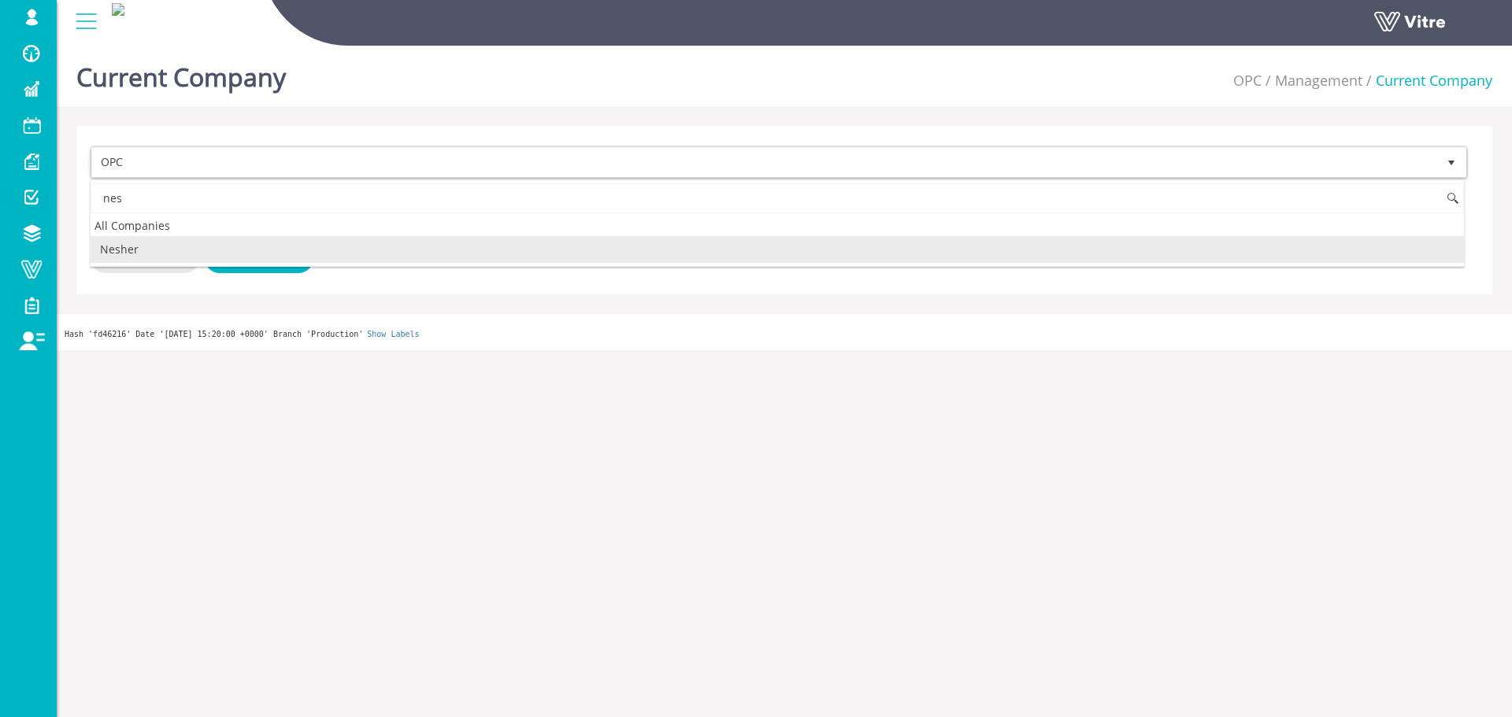
click at [187, 246] on li "Nesher" at bounding box center [777, 249] width 1373 height 27
type input "nes"
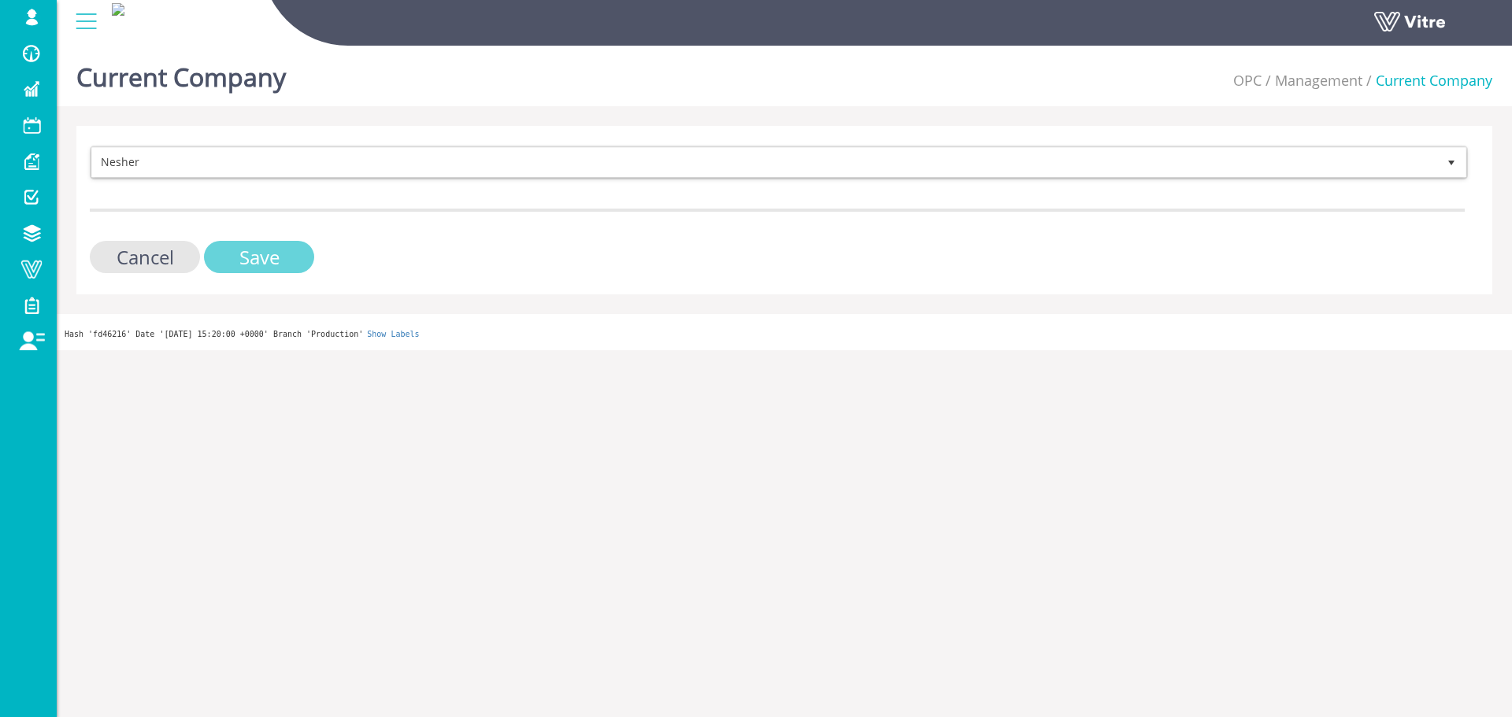
click at [256, 254] on input "Save" at bounding box center [259, 257] width 110 height 32
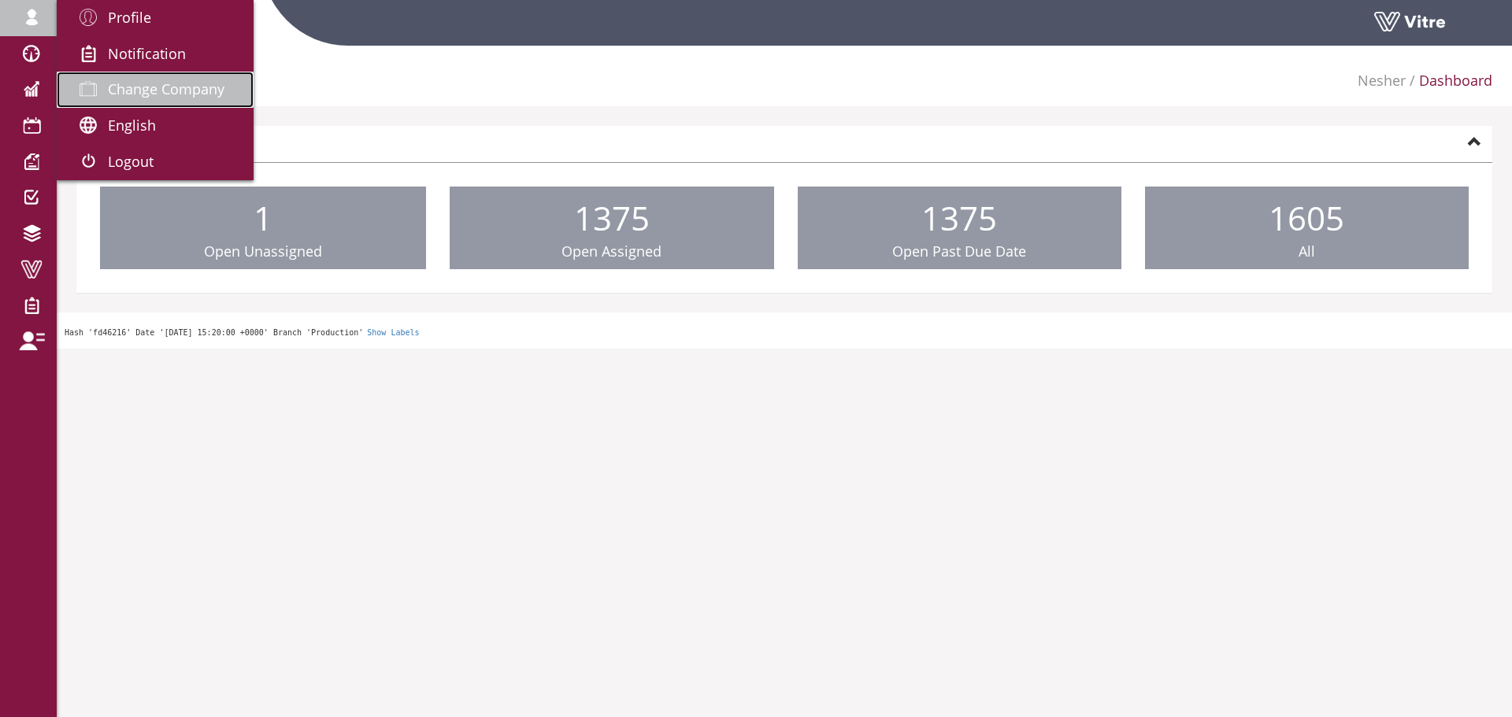
click at [125, 96] on span "Change Company" at bounding box center [166, 89] width 117 height 19
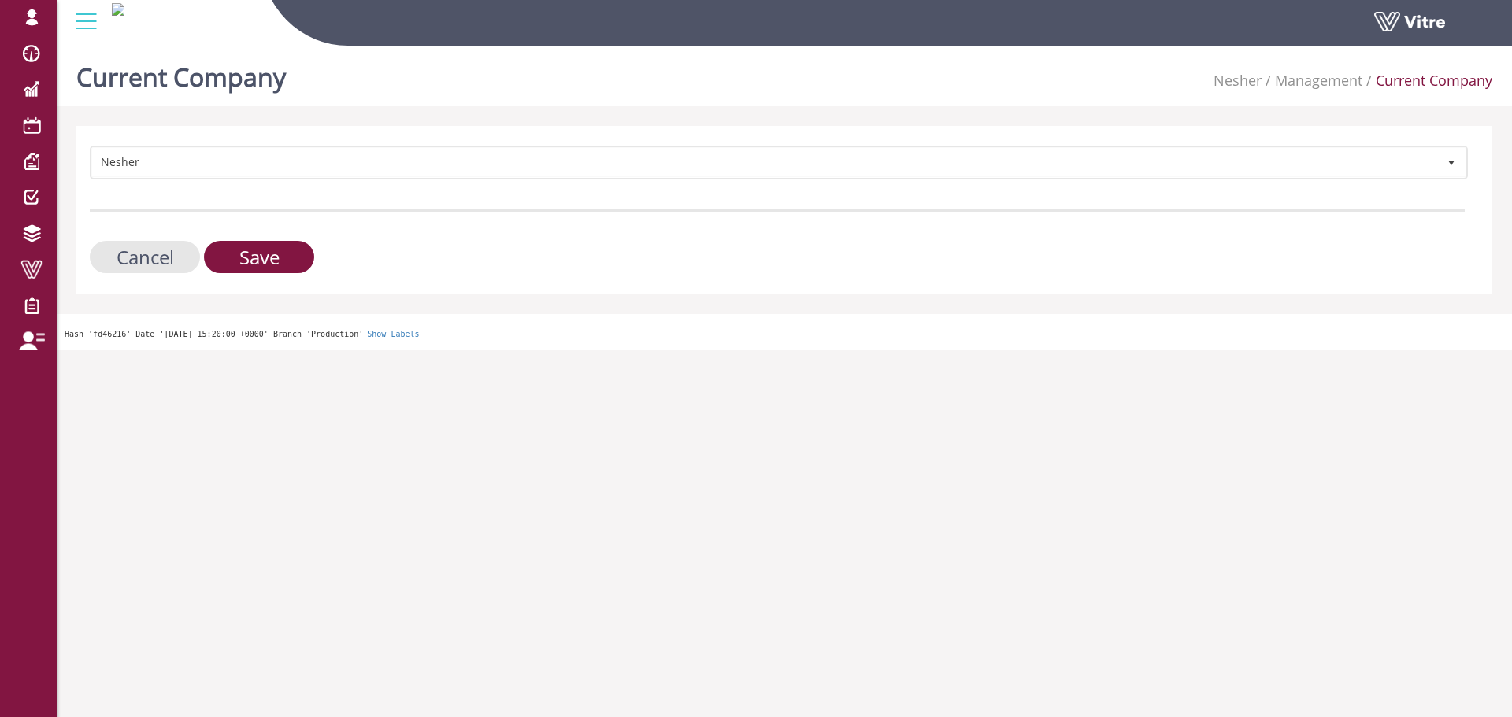
click at [384, 180] on form "Nesher 324 Cancel Save" at bounding box center [777, 210] width 1375 height 128
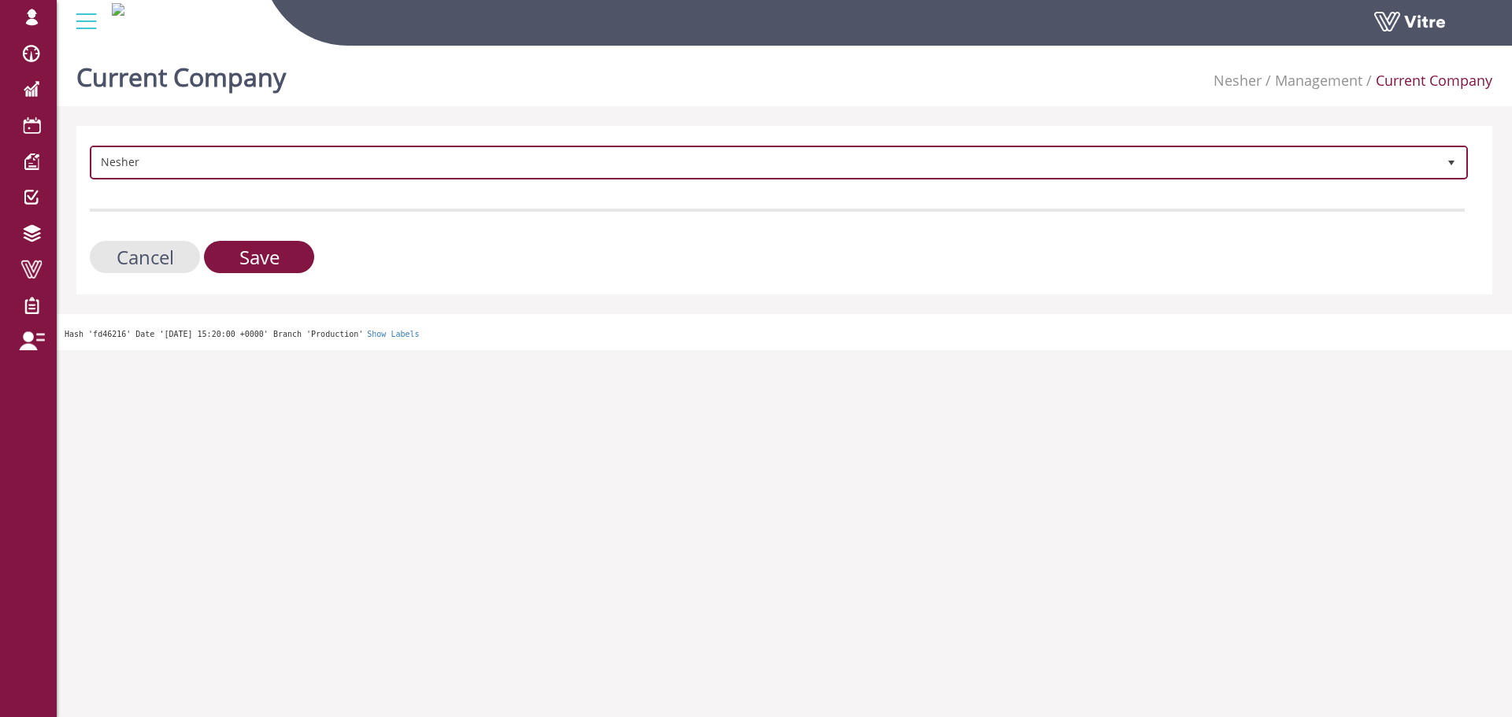
click at [385, 176] on span "Nesher" at bounding box center [764, 162] width 1345 height 28
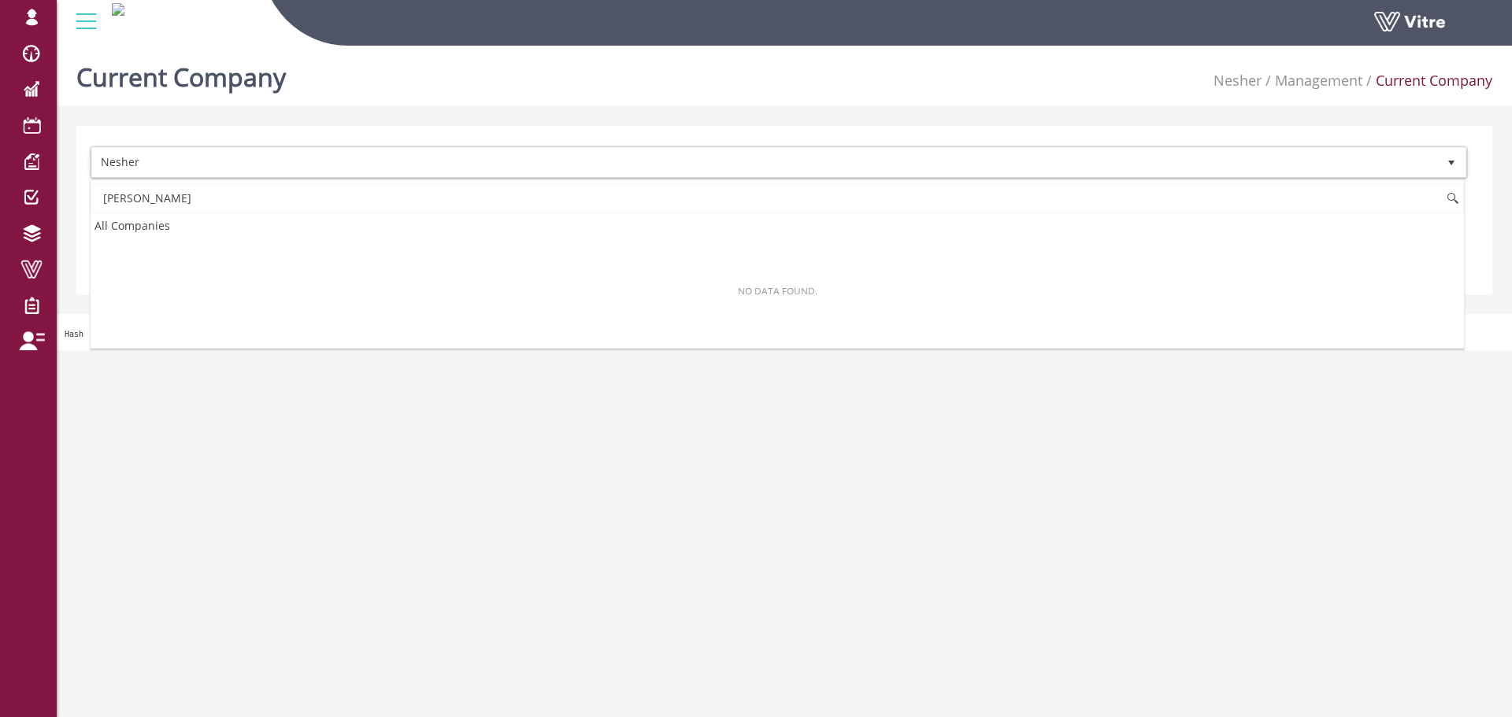
type input "ם"
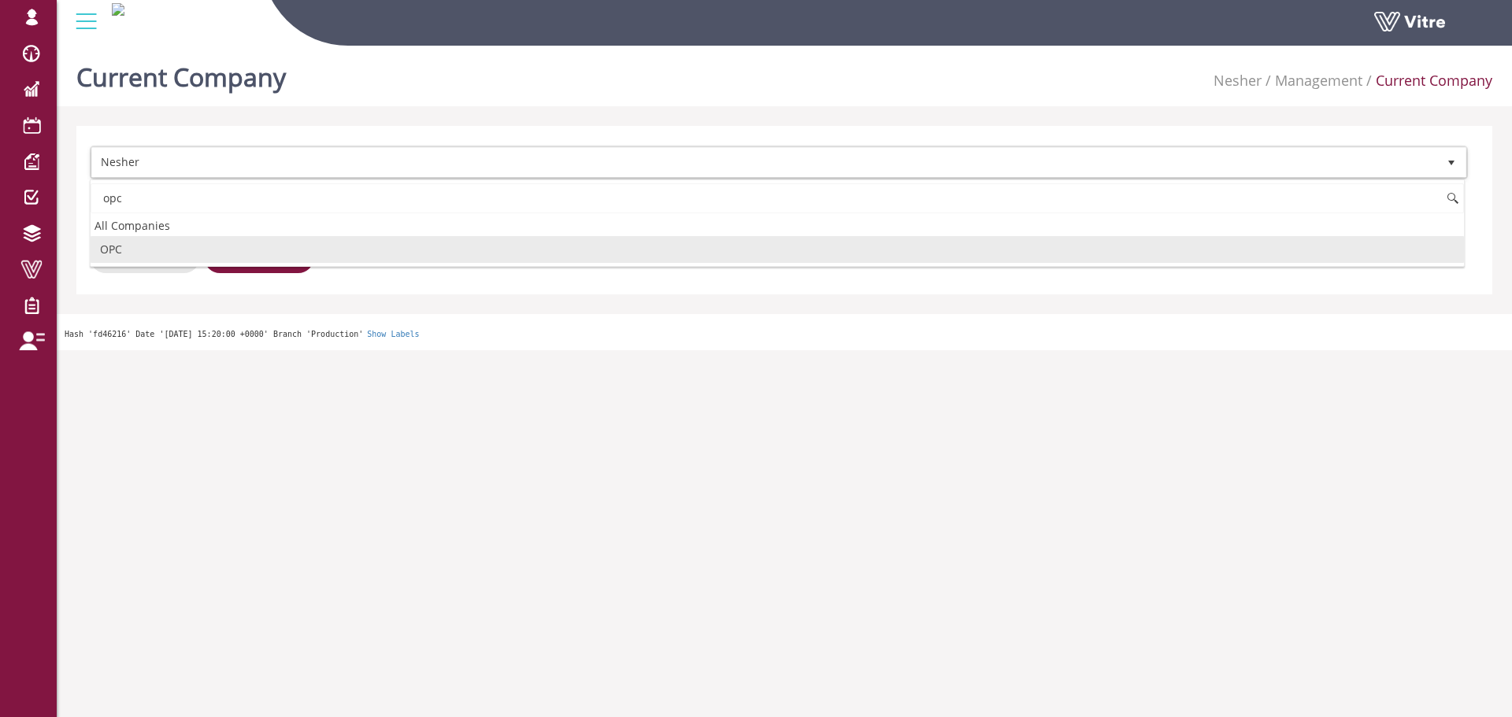
click at [321, 250] on li "OPC" at bounding box center [777, 249] width 1373 height 27
type input "opc"
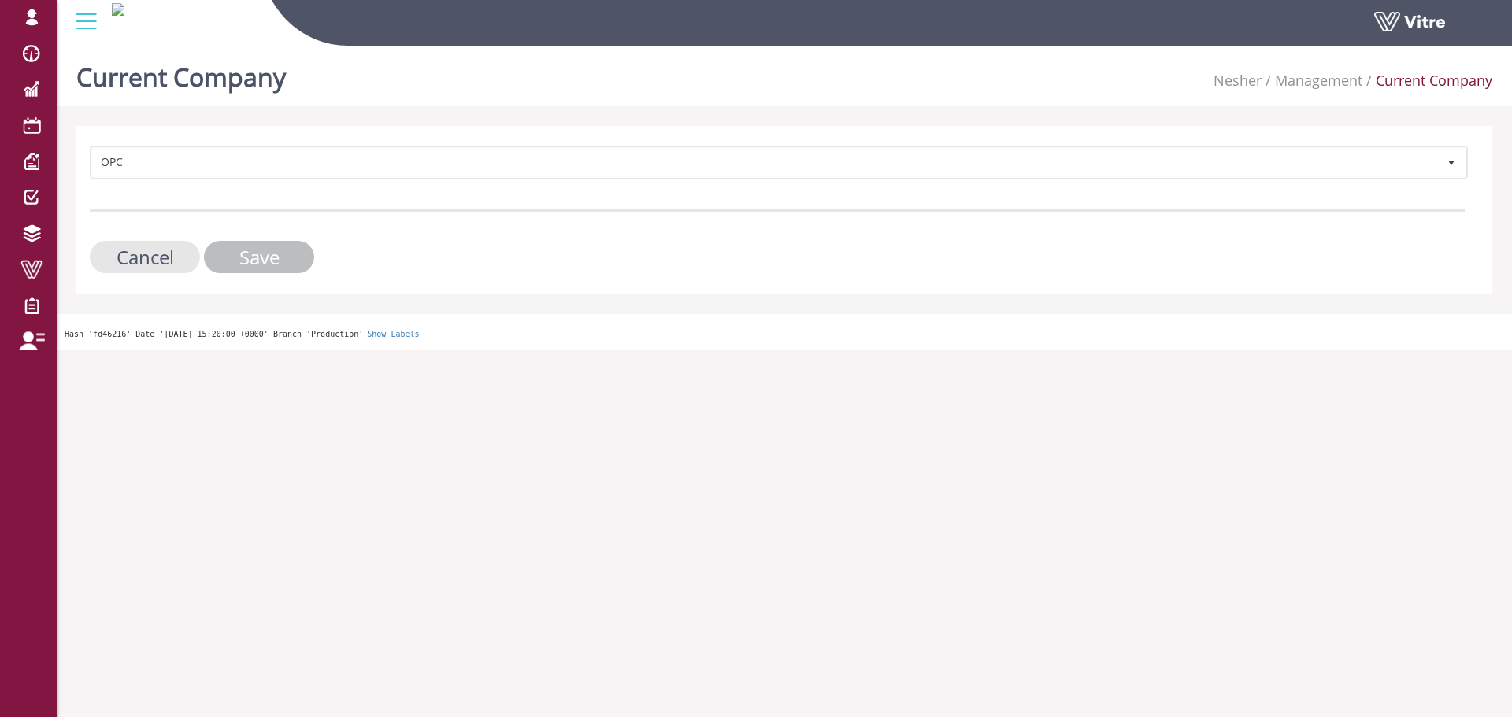
click at [258, 257] on input "Save" at bounding box center [259, 257] width 110 height 32
